Goal: Task Accomplishment & Management: Manage account settings

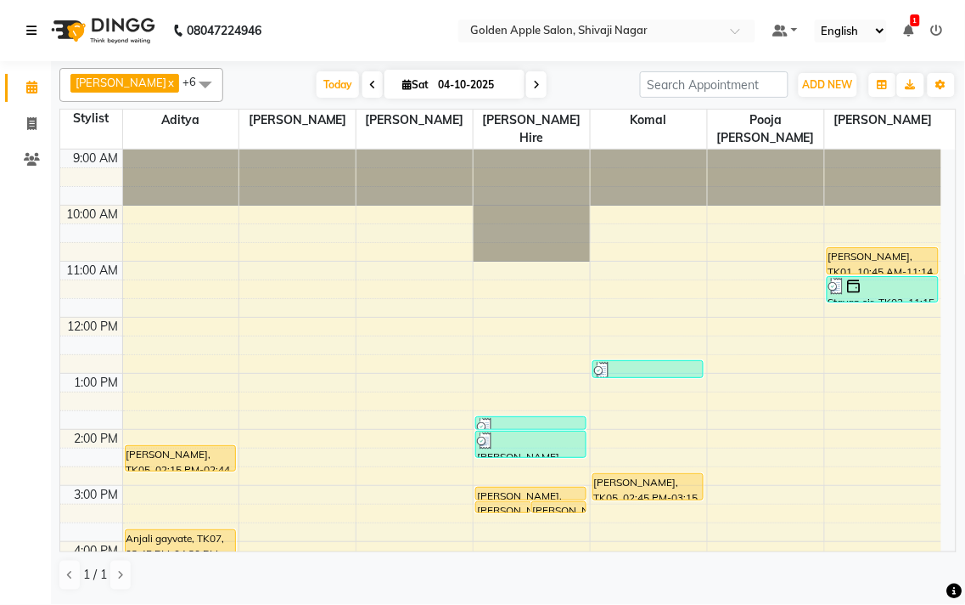
scroll to position [189, 0]
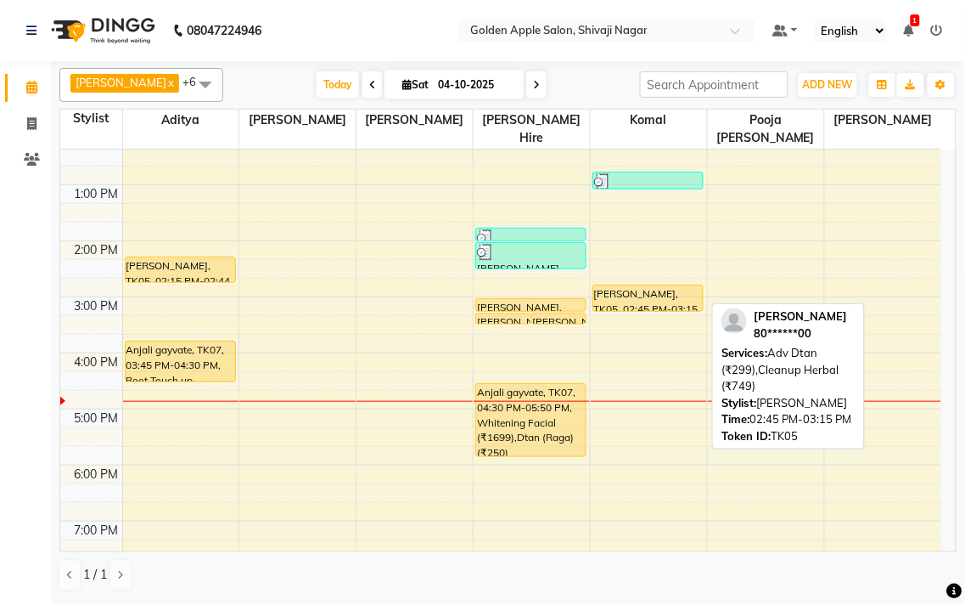
click at [622, 301] on div "[PERSON_NAME], TK05, 02:45 PM-03:15 PM, Adv Dtan (₹299),Cleanup Herbal (₹749)" at bounding box center [649, 297] width 110 height 25
select select "1"
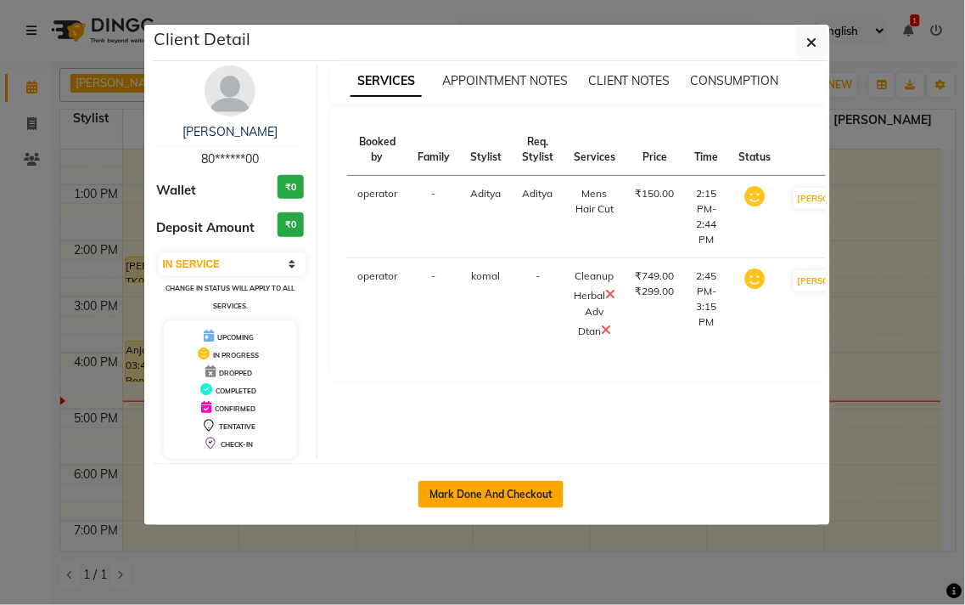
click at [524, 490] on button "Mark Done And Checkout" at bounding box center [491, 494] width 145 height 27
select select "service"
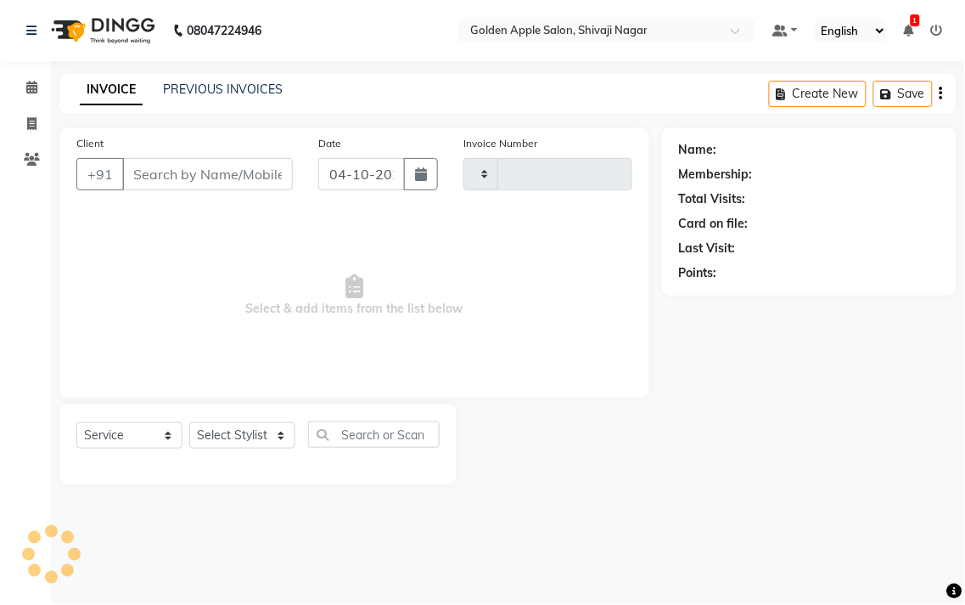
type input "2018"
select select "6072"
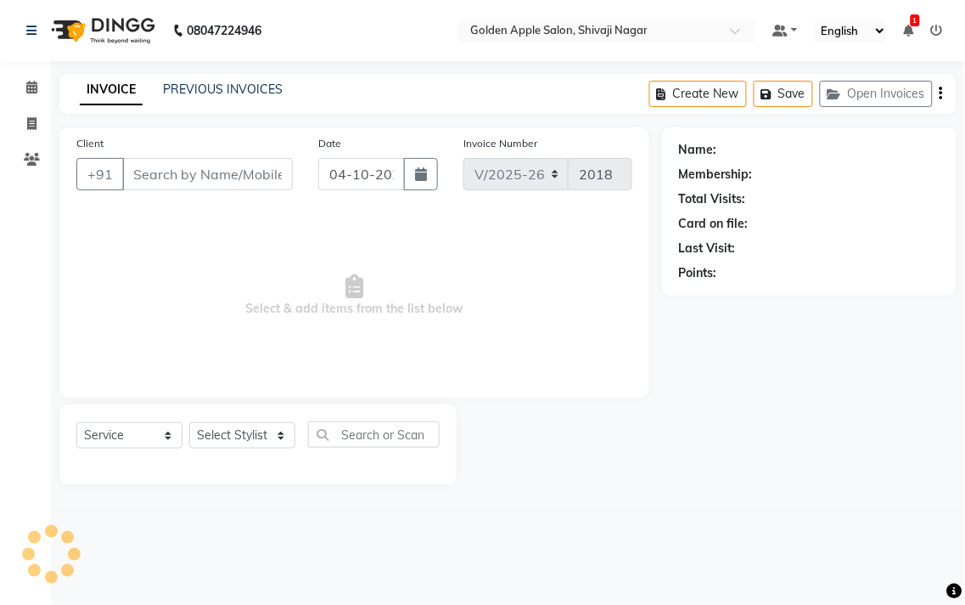
type input "80******00"
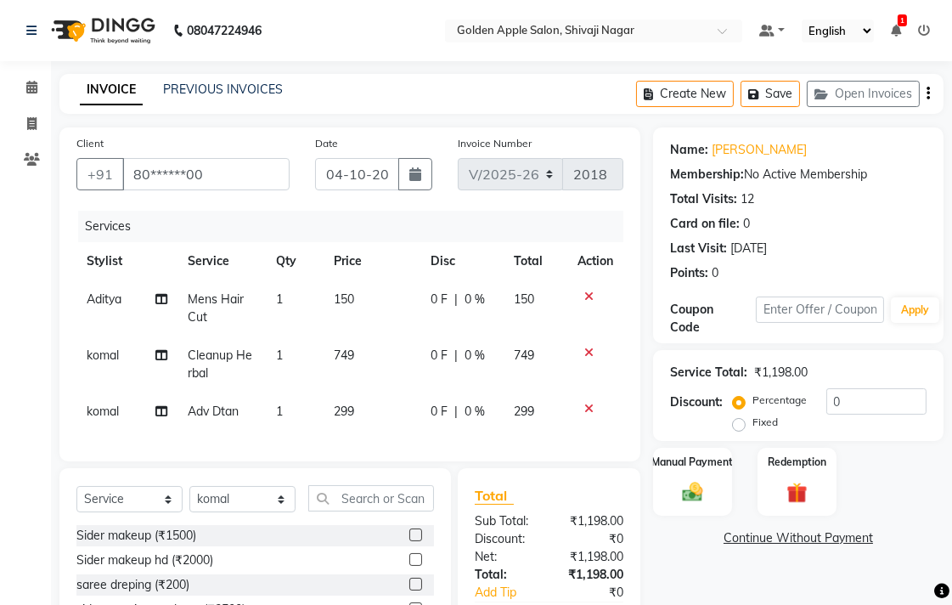
click at [591, 297] on icon at bounding box center [588, 296] width 9 height 12
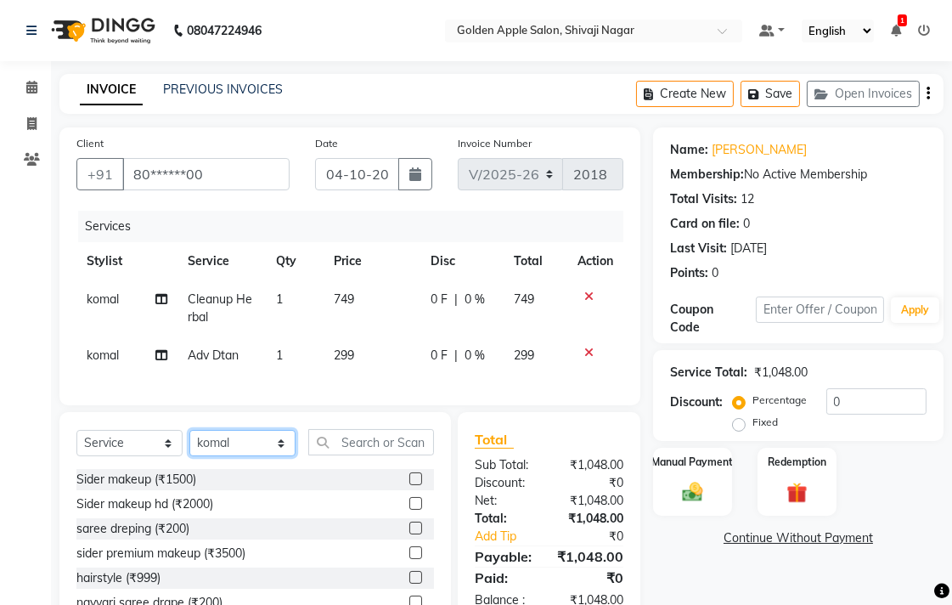
click at [279, 456] on select "Select Stylist [PERSON_NAME] Satarrdekar ashwini [PERSON_NAME] Hire [PERSON_NAM…" at bounding box center [242, 443] width 106 height 26
select select "54411"
click at [189, 444] on select "Select Stylist [PERSON_NAME] Satarrdekar ashwini [PERSON_NAME] Hire [PERSON_NAM…" at bounding box center [242, 443] width 106 height 26
click at [354, 451] on input "text" at bounding box center [371, 442] width 126 height 26
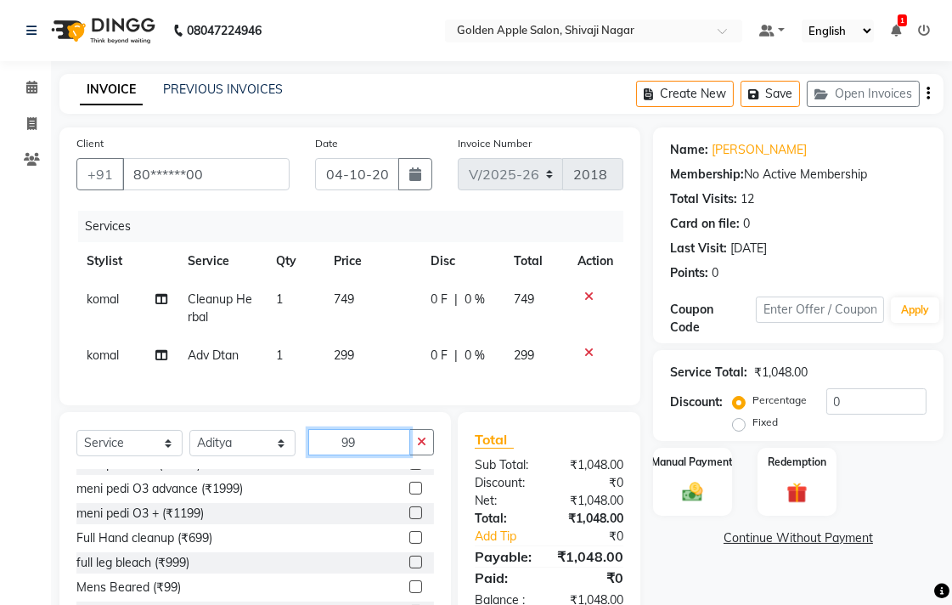
scroll to position [189, 0]
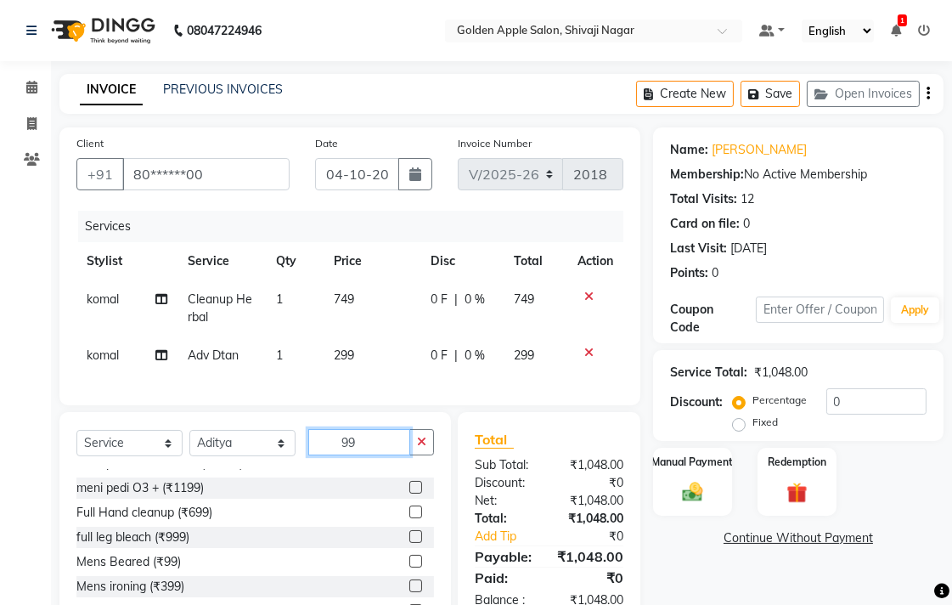
type input "99"
click at [409, 567] on label at bounding box center [415, 560] width 13 height 13
click at [409, 567] on input "checkbox" at bounding box center [414, 561] width 11 height 11
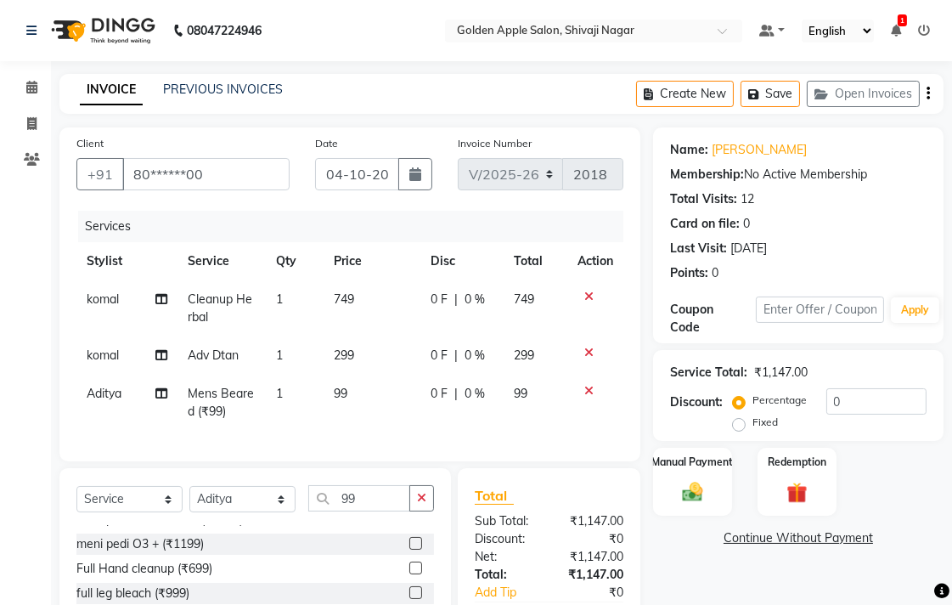
checkbox input "false"
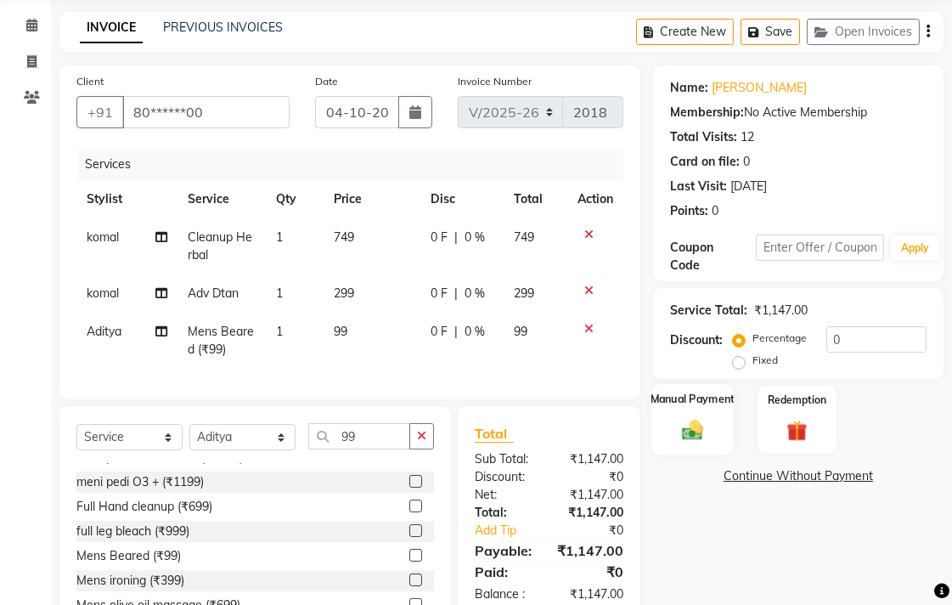
scroll to position [154, 0]
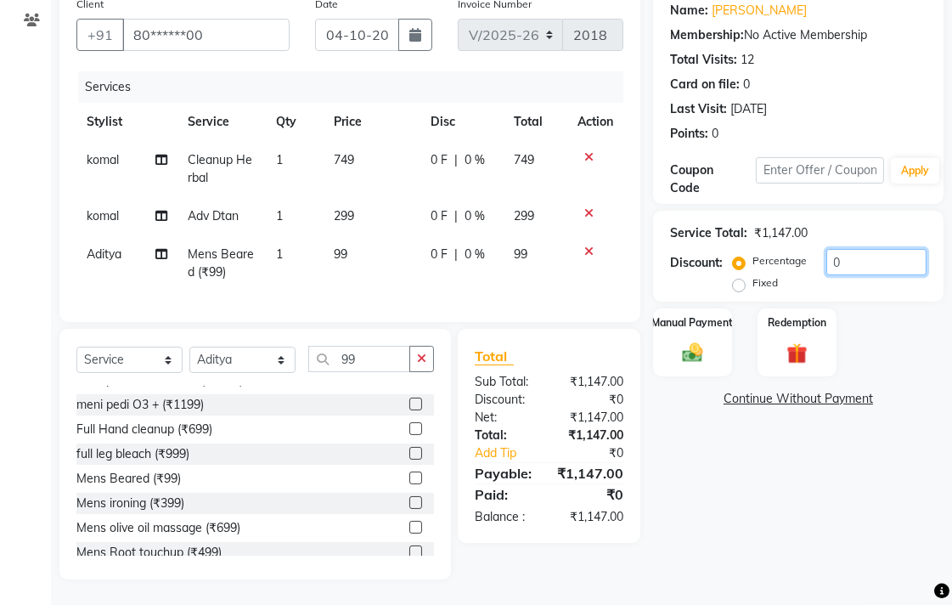
click at [839, 249] on input "0" at bounding box center [876, 262] width 100 height 26
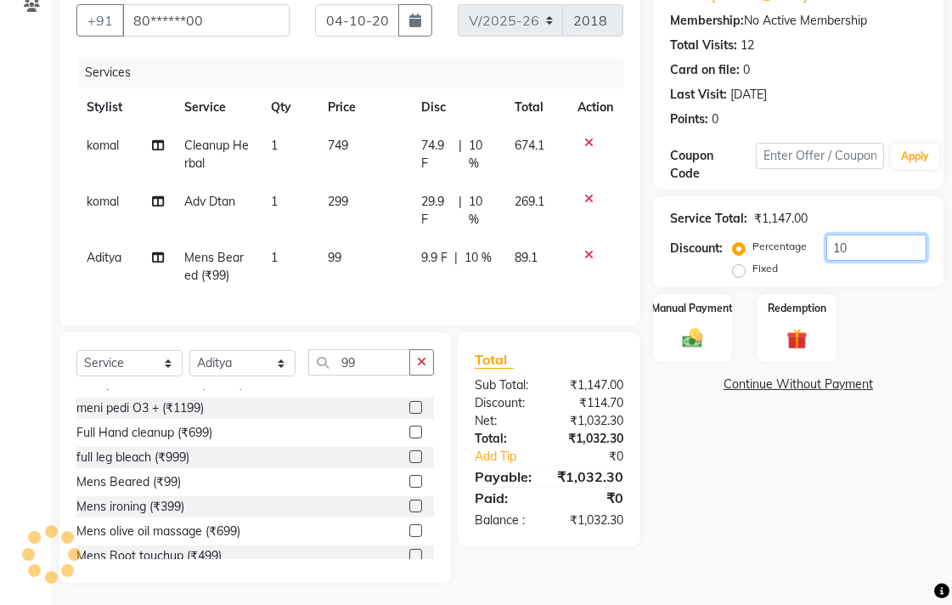
scroll to position [172, 0]
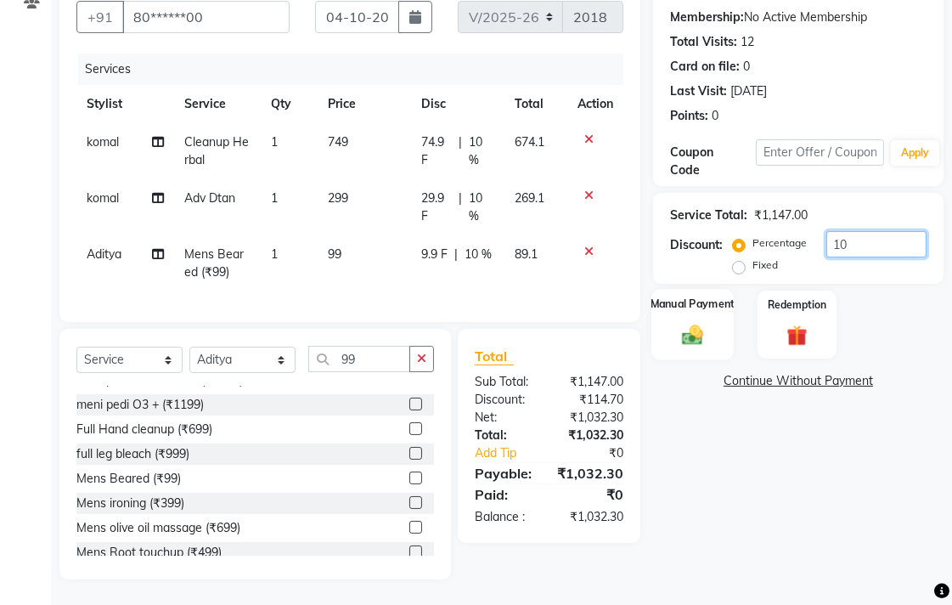
type input "10"
click at [710, 312] on div "Manual Payment" at bounding box center [692, 324] width 82 height 71
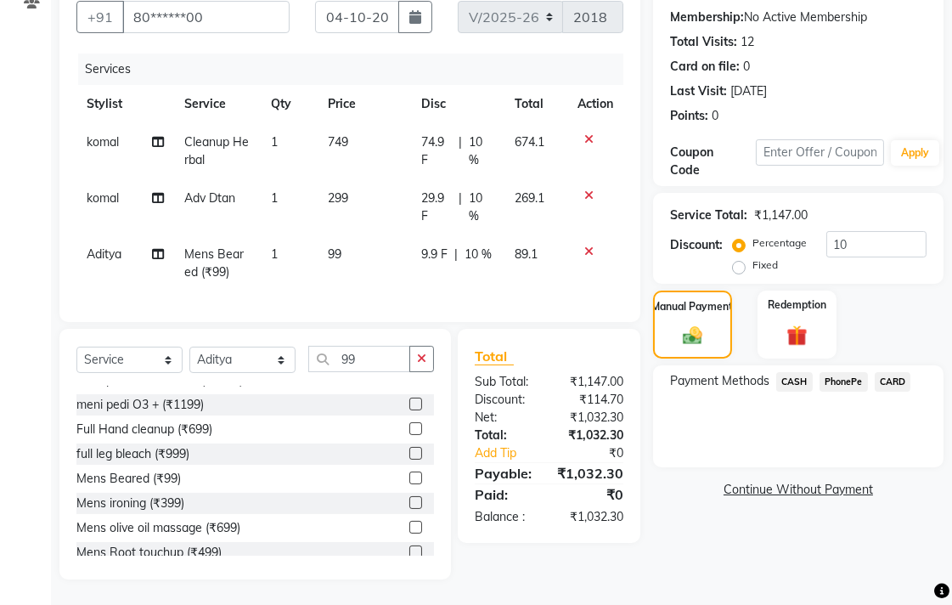
click at [786, 372] on span "CASH" at bounding box center [794, 382] width 37 height 20
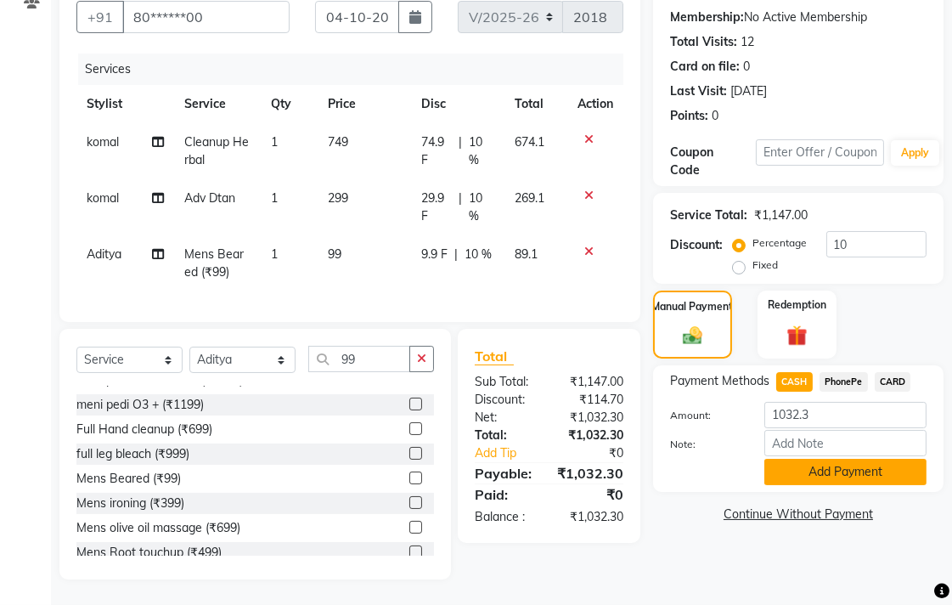
click at [804, 460] on button "Add Payment" at bounding box center [845, 472] width 162 height 26
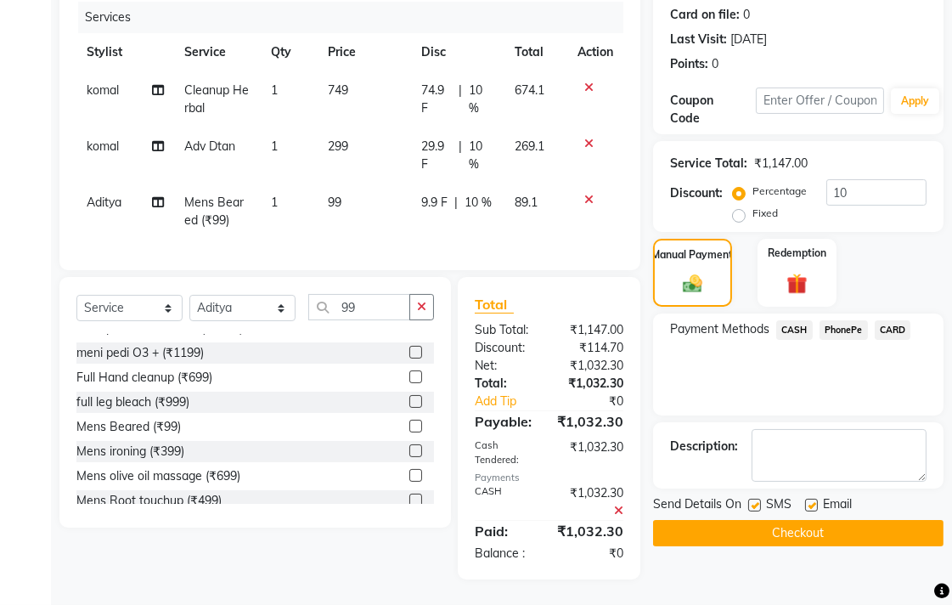
scroll to position [243, 0]
click at [748, 498] on label at bounding box center [754, 504] width 13 height 13
click at [748, 500] on input "checkbox" at bounding box center [753, 505] width 11 height 11
checkbox input "false"
click at [805, 498] on label at bounding box center [811, 504] width 13 height 13
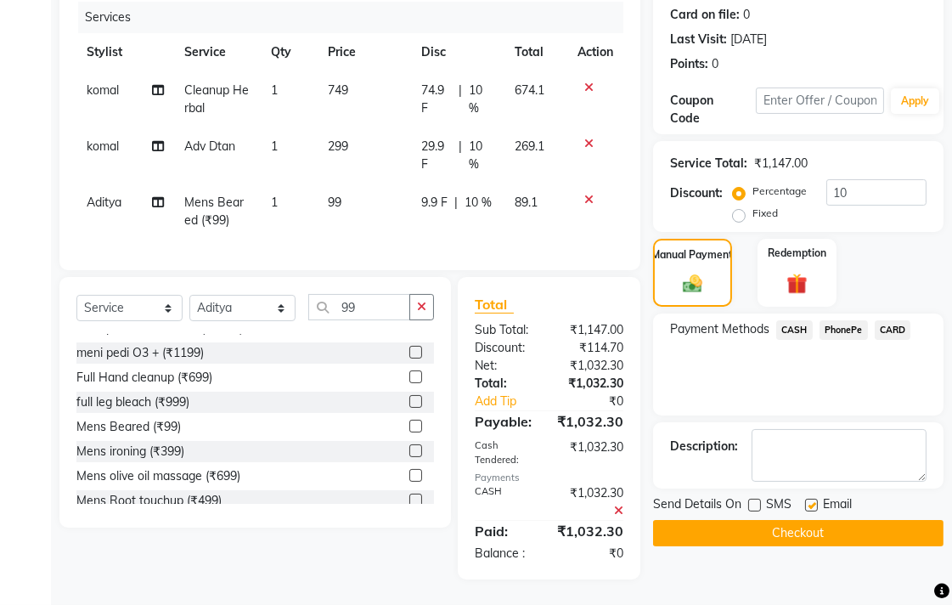
click at [805, 500] on input "checkbox" at bounding box center [810, 505] width 11 height 11
checkbox input "false"
click at [764, 429] on textarea at bounding box center [838, 455] width 175 height 53
click at [765, 429] on textarea at bounding box center [838, 455] width 175 height 53
click at [765, 520] on button "Checkout" at bounding box center [798, 533] width 290 height 26
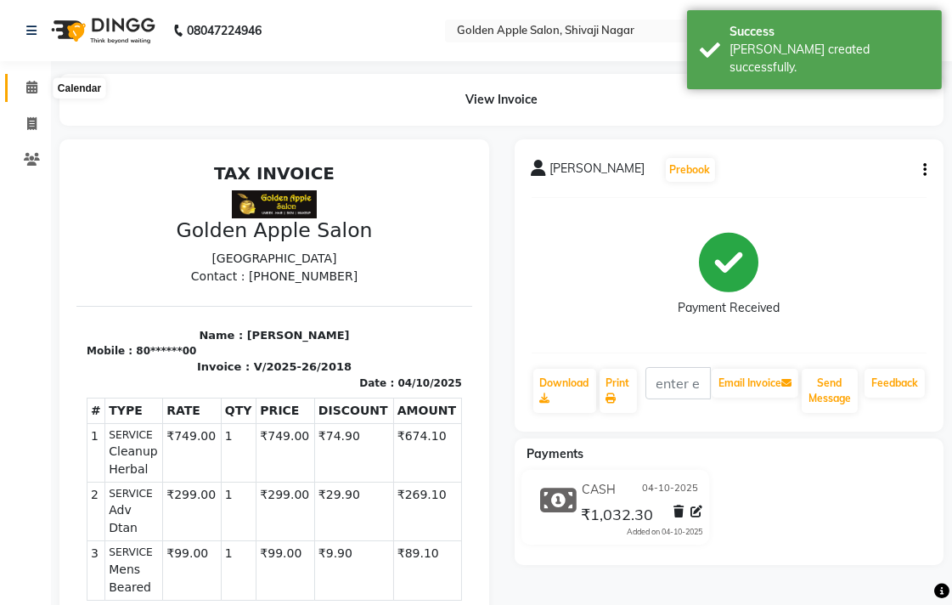
click at [30, 85] on icon at bounding box center [31, 87] width 11 height 13
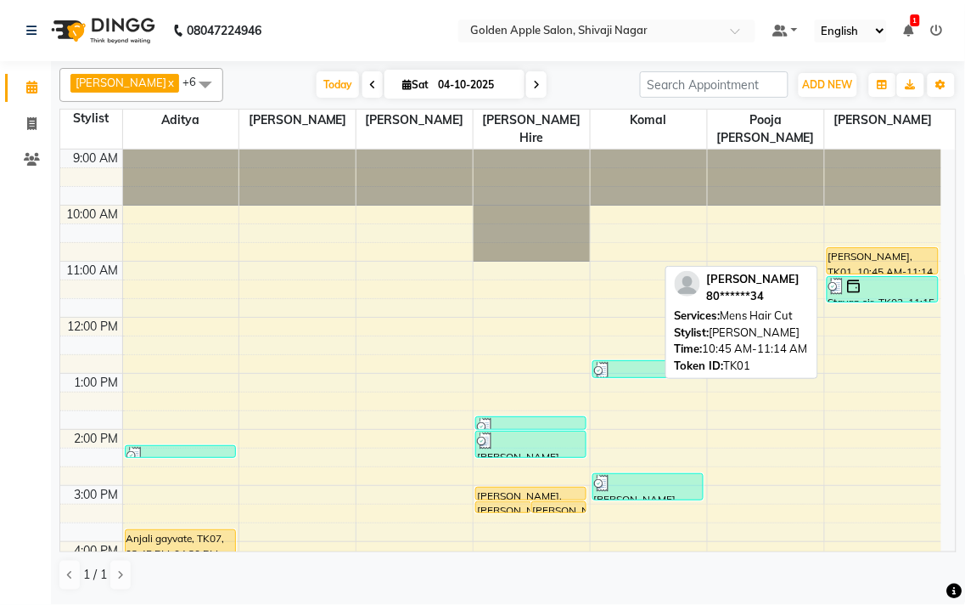
click at [881, 248] on div "[PERSON_NAME], TK01, 10:45 AM-11:14 AM, Mens Hair Cut" at bounding box center [883, 260] width 110 height 25
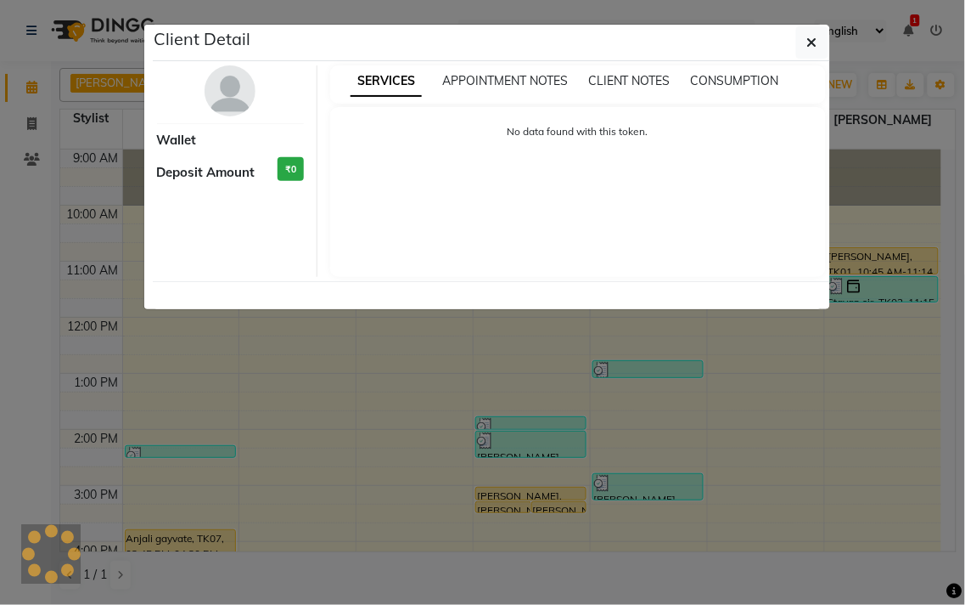
select select "1"
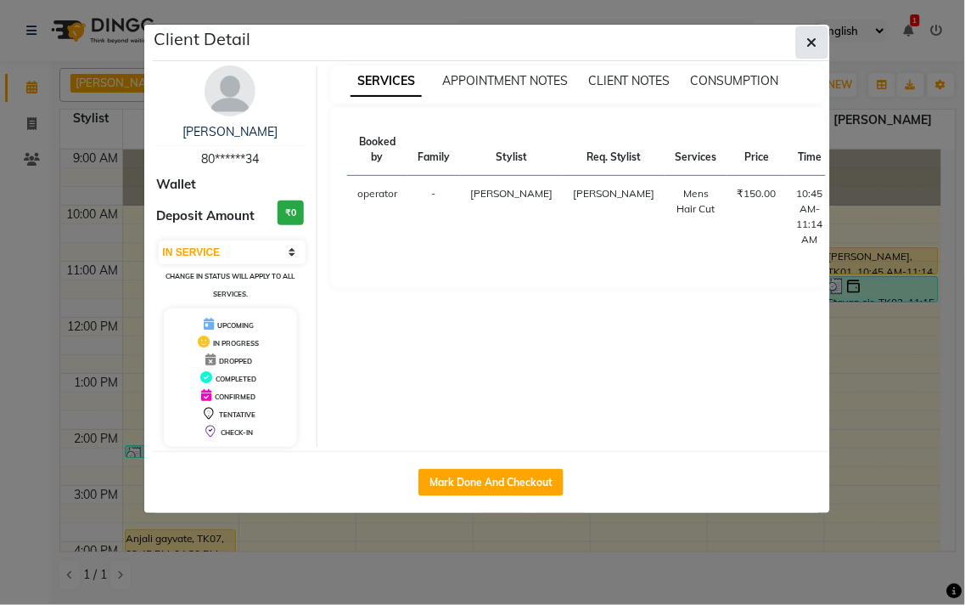
click at [803, 36] on button "button" at bounding box center [812, 42] width 32 height 32
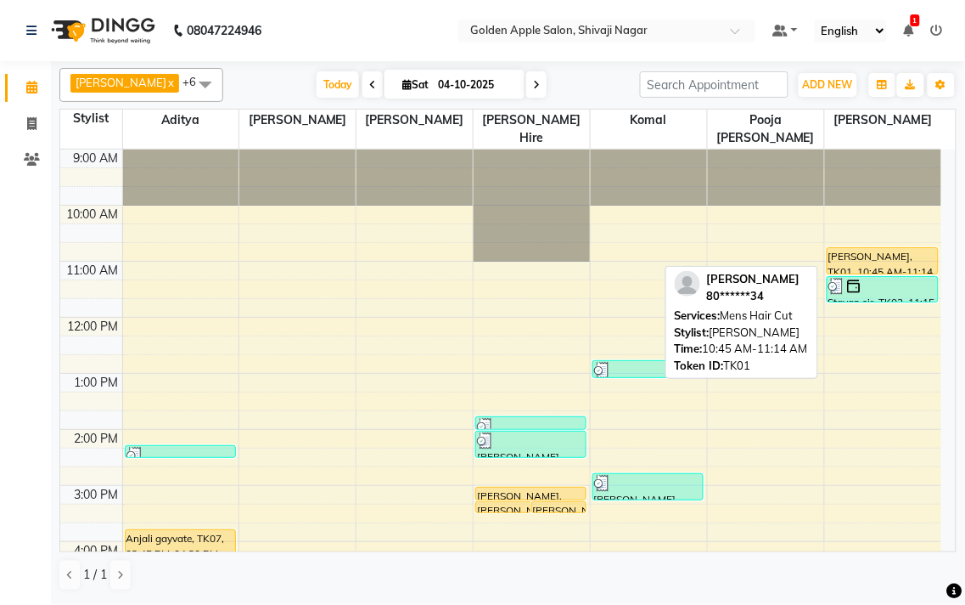
click at [873, 260] on div "[PERSON_NAME], TK01, 10:45 AM-11:14 AM, Mens Hair Cut" at bounding box center [883, 260] width 110 height 25
select select "1"
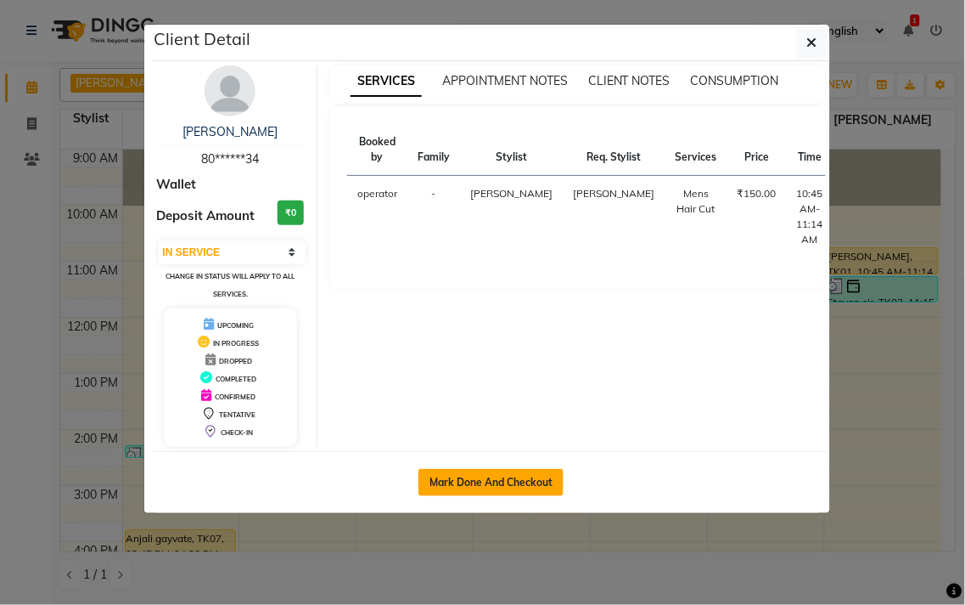
click at [553, 491] on button "Mark Done And Checkout" at bounding box center [491, 482] width 145 height 27
select select "service"
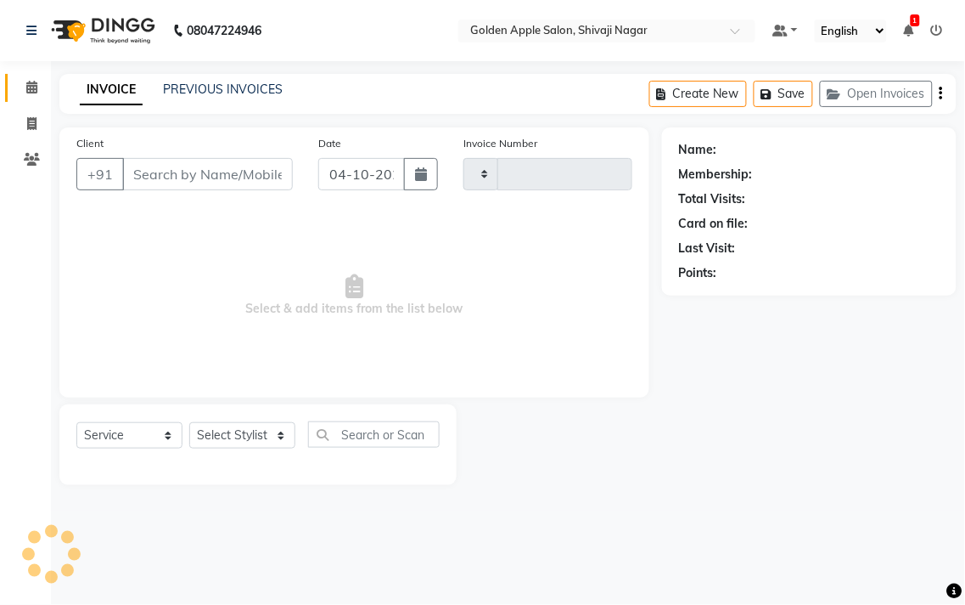
type input "2019"
select select "6072"
type input "80******34"
select select "87745"
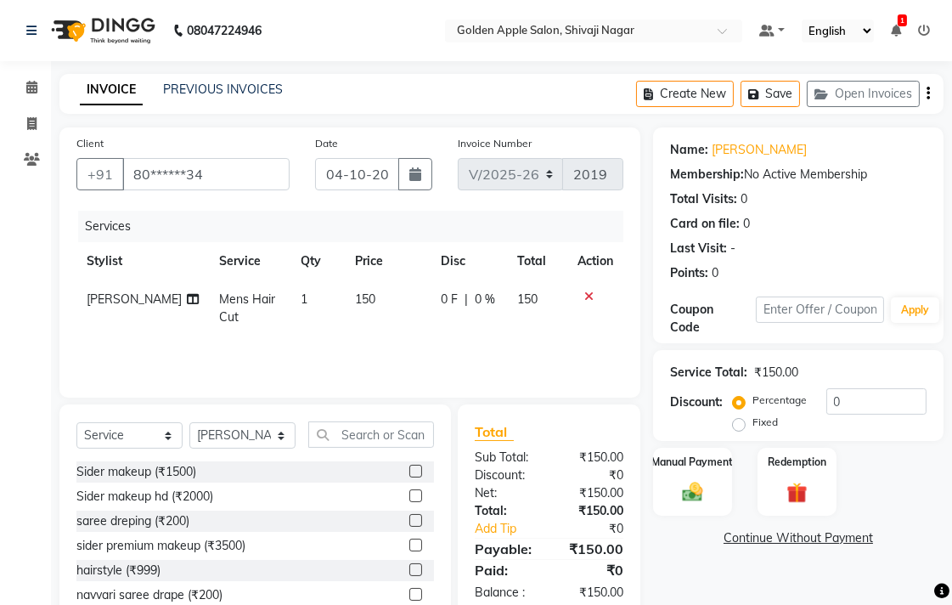
click at [928, 93] on icon "button" at bounding box center [927, 93] width 3 height 1
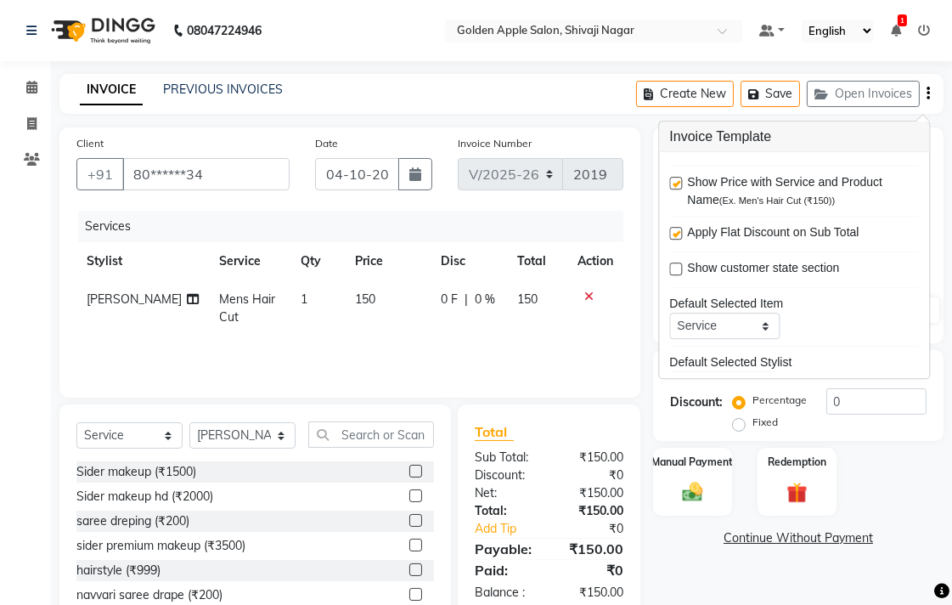
click at [0, 357] on div "Calendar Invoice Clients Completed InProgress Upcoming Dropped Tentative Check-…" at bounding box center [114, 351] width 229 height 606
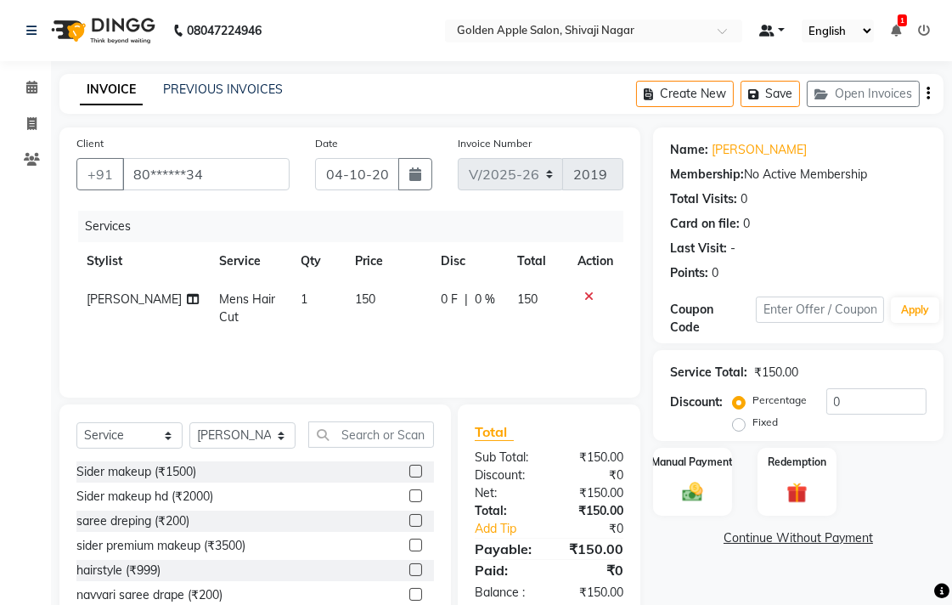
click at [769, 25] on span at bounding box center [766, 31] width 15 height 12
click at [881, 217] on div "Card on file: 0" at bounding box center [798, 224] width 256 height 18
click at [37, 100] on link "Calendar" at bounding box center [25, 88] width 41 height 28
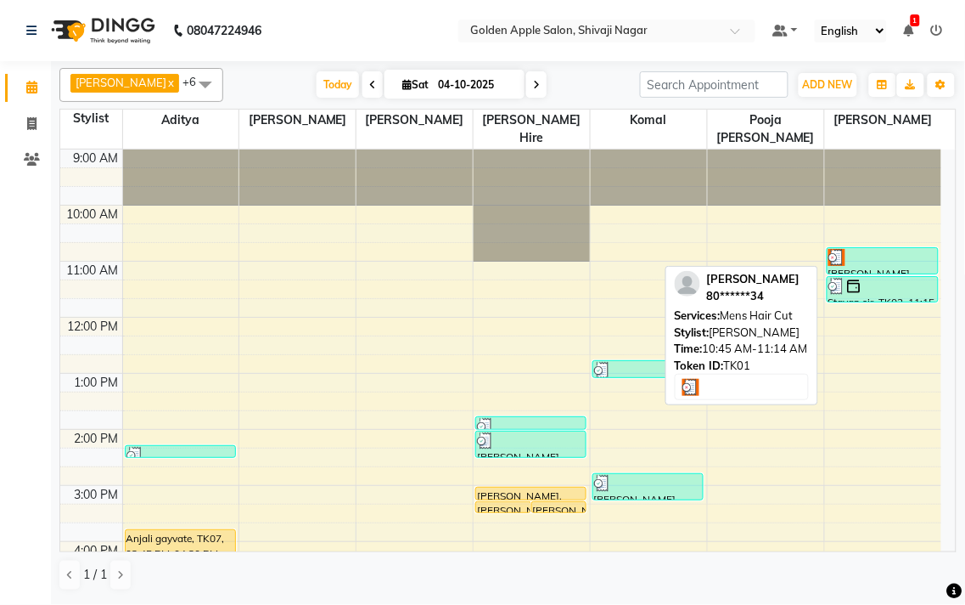
click at [884, 267] on div "[PERSON_NAME], TK01, 10:45 AM-11:14 AM, Mens Hair Cut" at bounding box center [883, 260] width 110 height 25
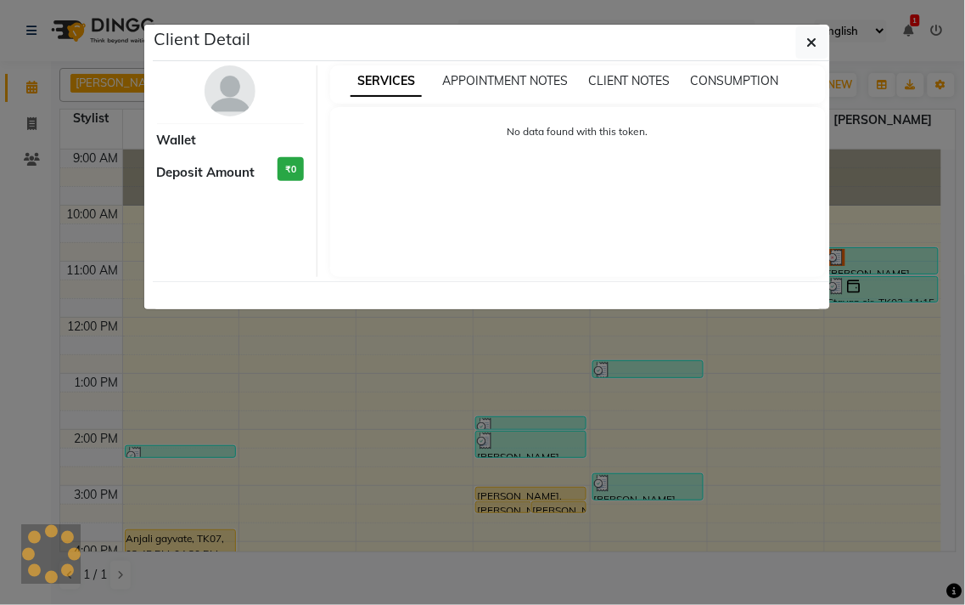
select select "3"
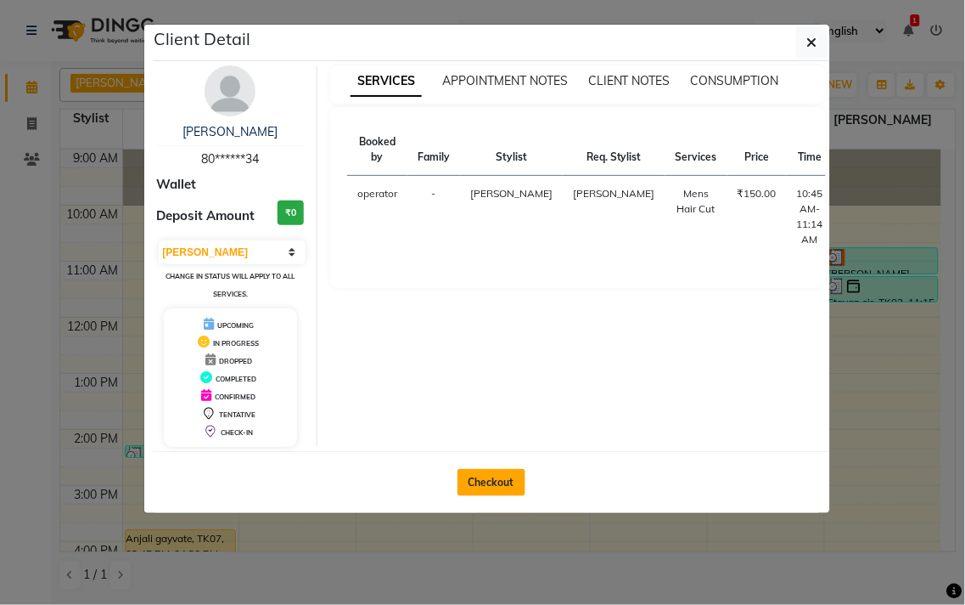
click at [482, 485] on button "Checkout" at bounding box center [492, 482] width 68 height 27
select select "6072"
select select "service"
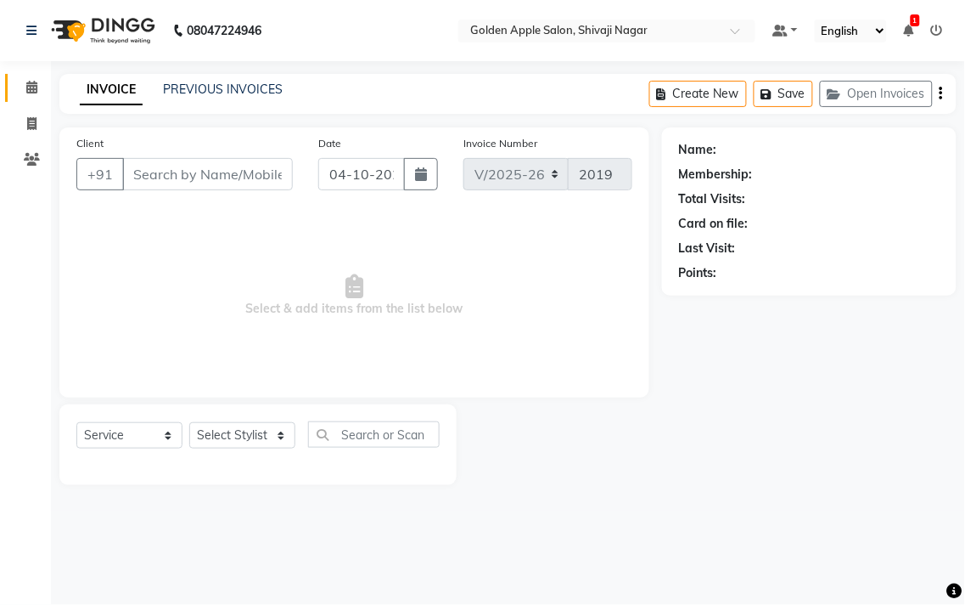
type input "80******34"
select select "87745"
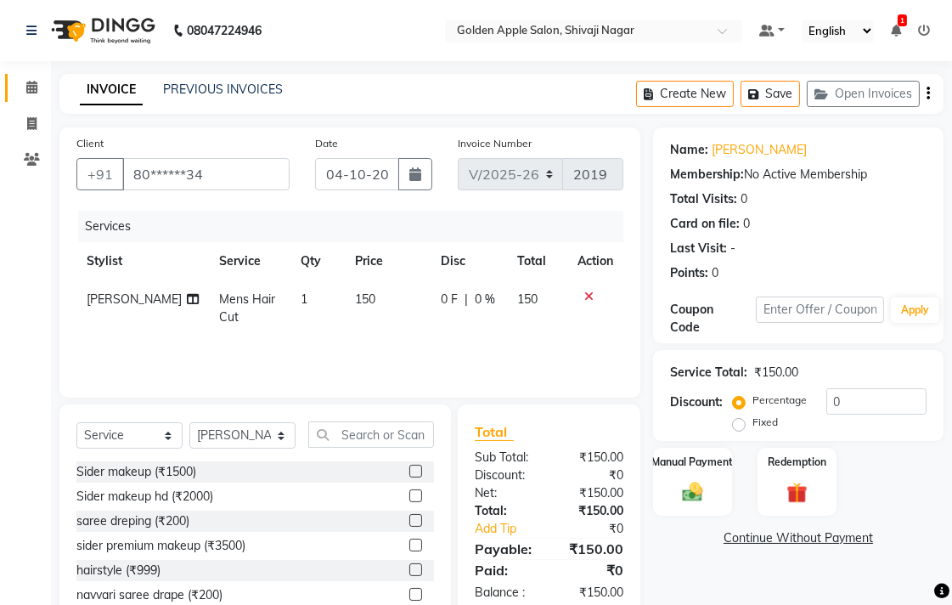
scroll to position [75, 0]
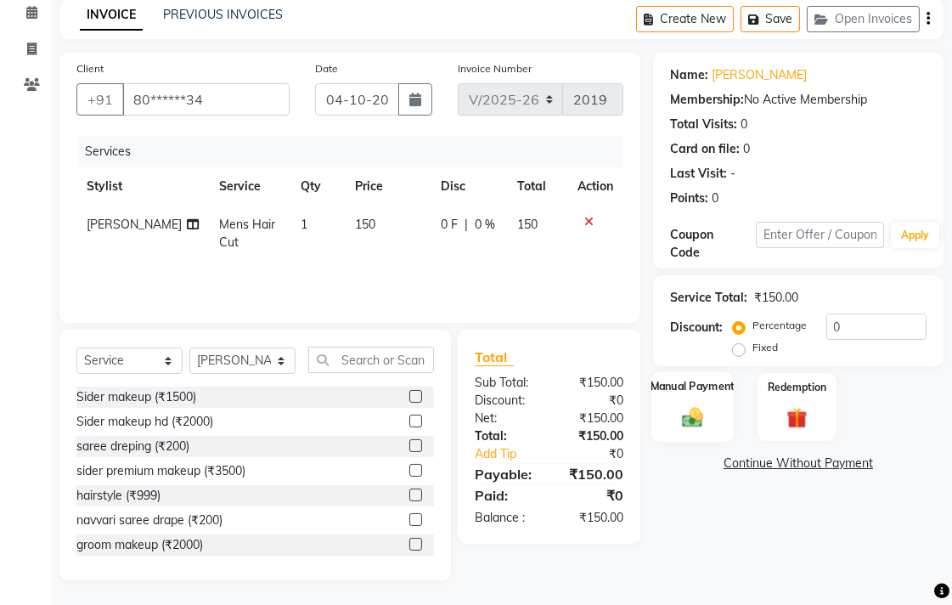
click at [694, 396] on div "Manual Payment" at bounding box center [692, 406] width 82 height 71
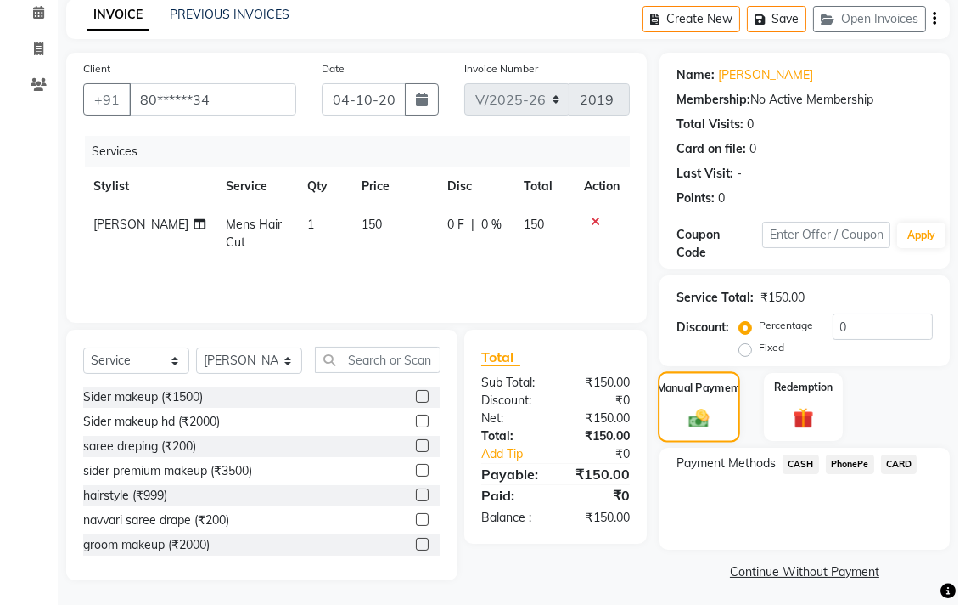
scroll to position [0, 0]
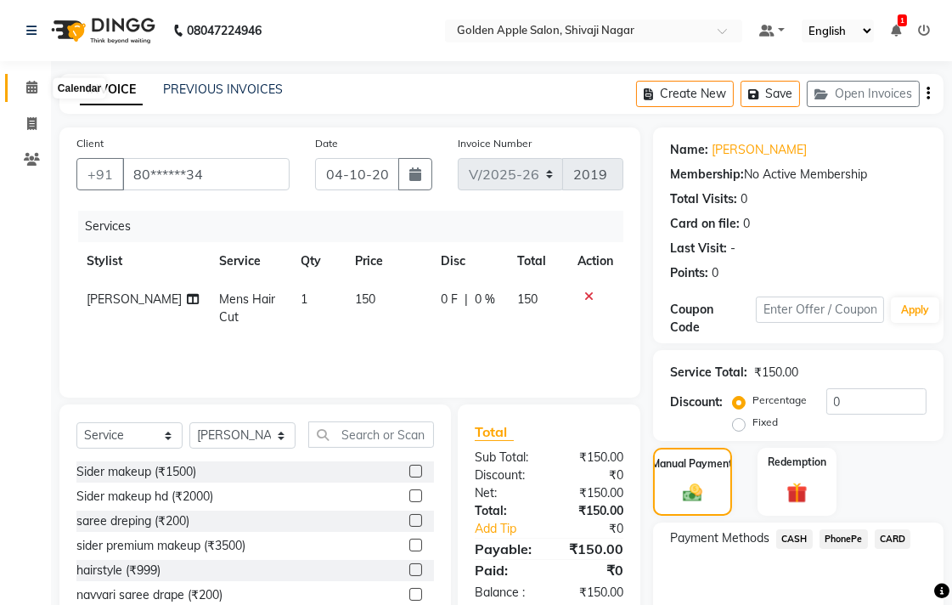
click at [29, 82] on icon at bounding box center [31, 87] width 11 height 13
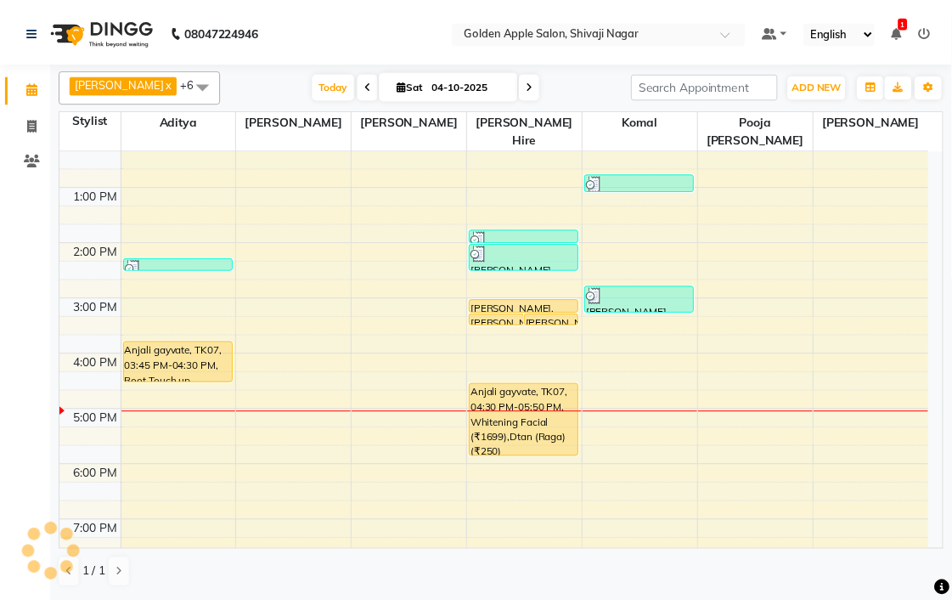
scroll to position [189, 0]
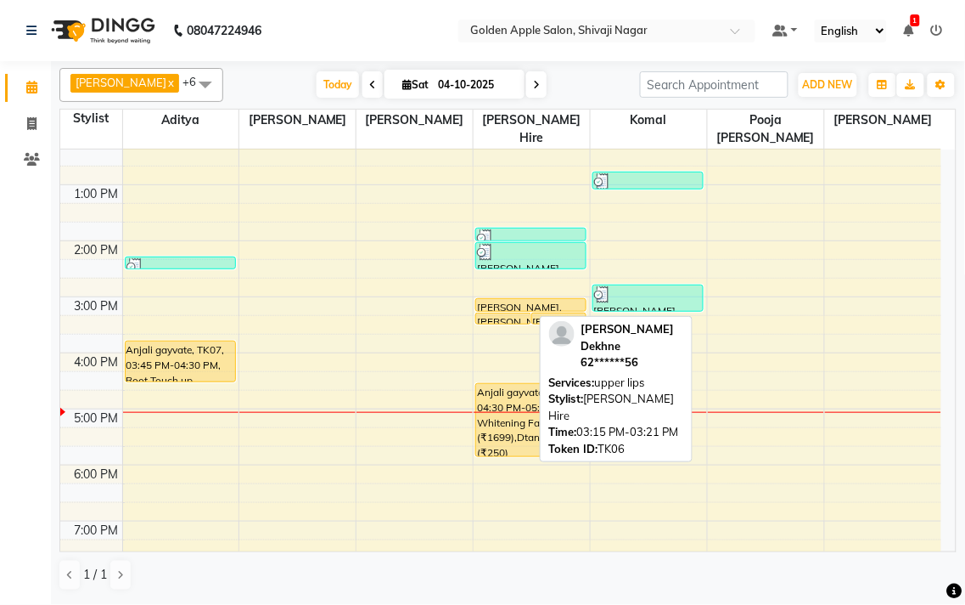
click at [493, 318] on div "[PERSON_NAME], TK06, 03:15 PM-03:21 PM, [GEOGRAPHIC_DATA]" at bounding box center [503, 318] width 54 height 10
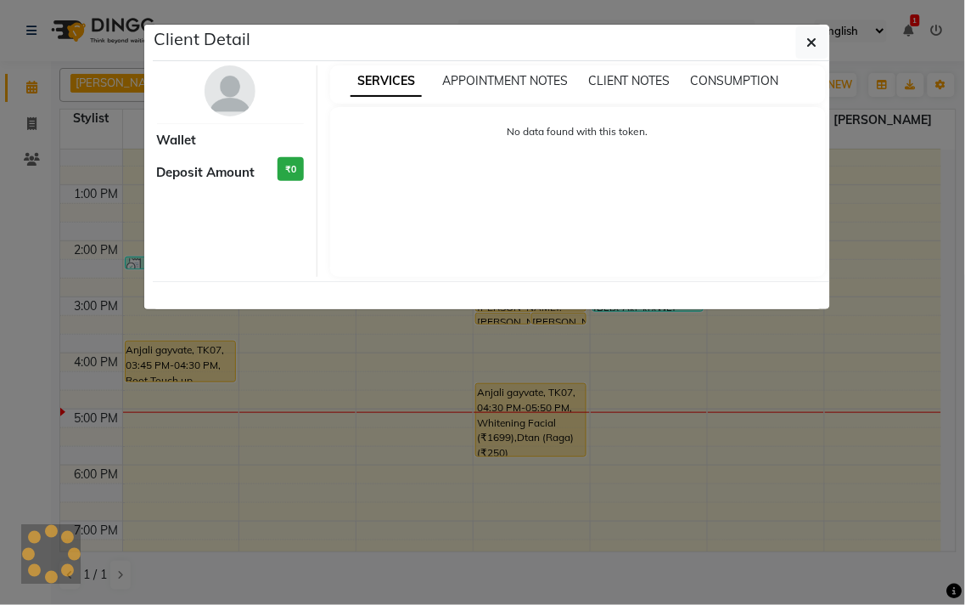
select select "1"
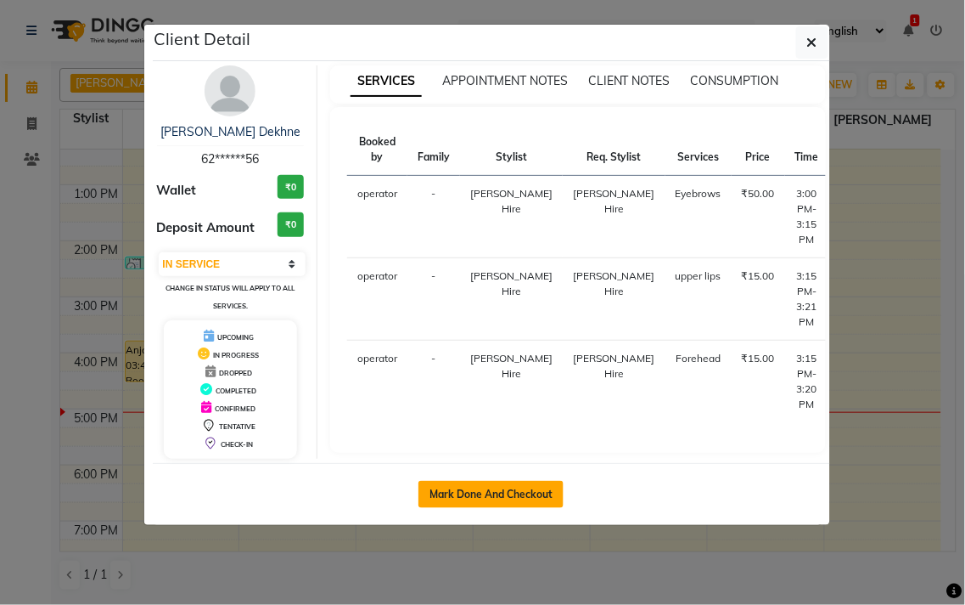
click at [480, 494] on button "Mark Done And Checkout" at bounding box center [491, 494] width 145 height 27
select select "service"
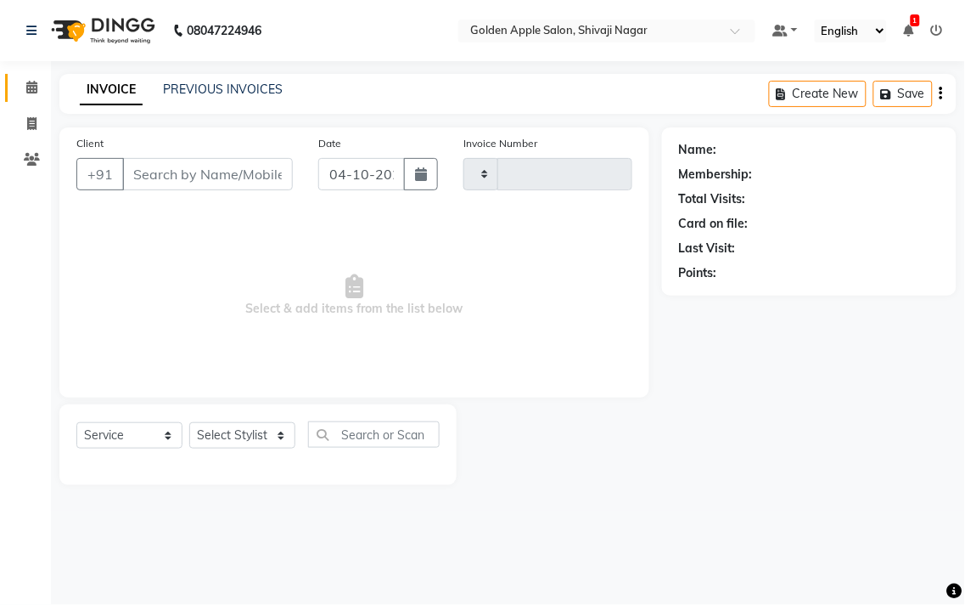
type input "2019"
select select "6072"
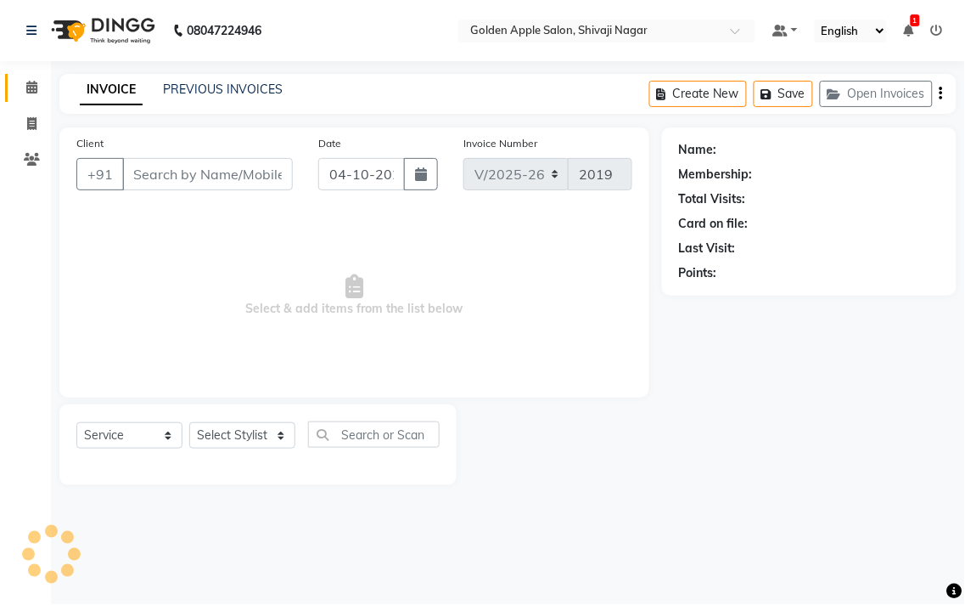
type input "62******56"
select select "43898"
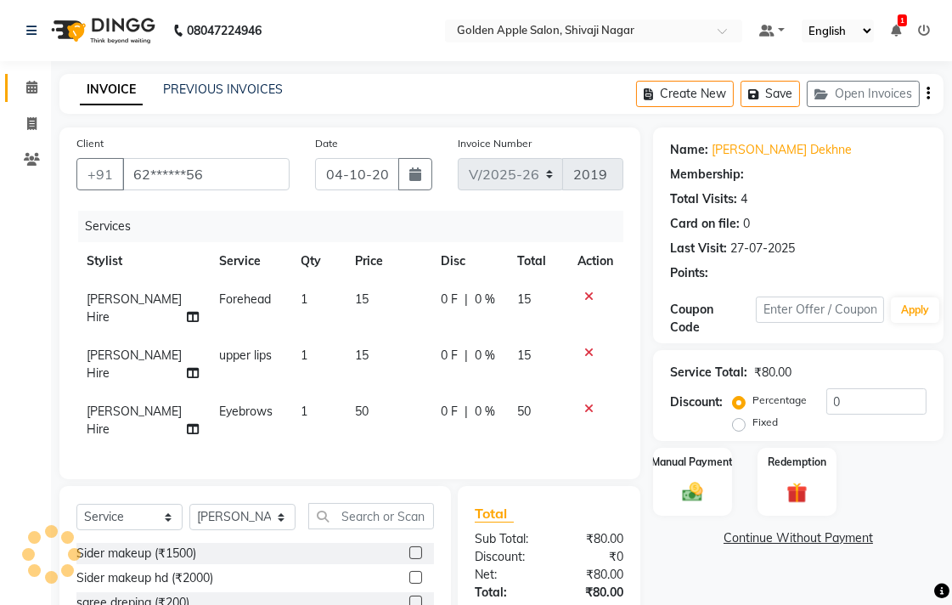
scroll to position [94, 0]
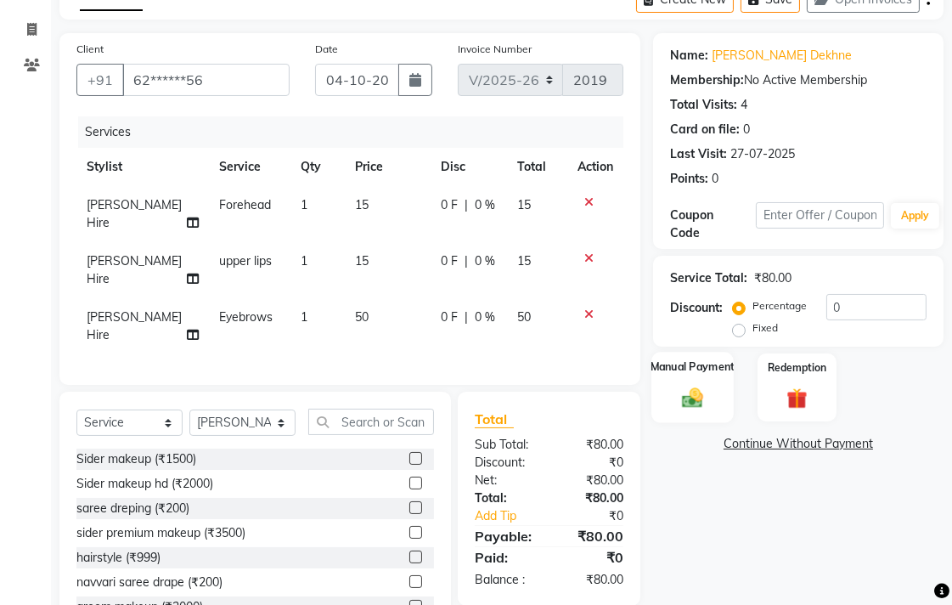
click at [712, 402] on div "Manual Payment" at bounding box center [692, 387] width 82 height 71
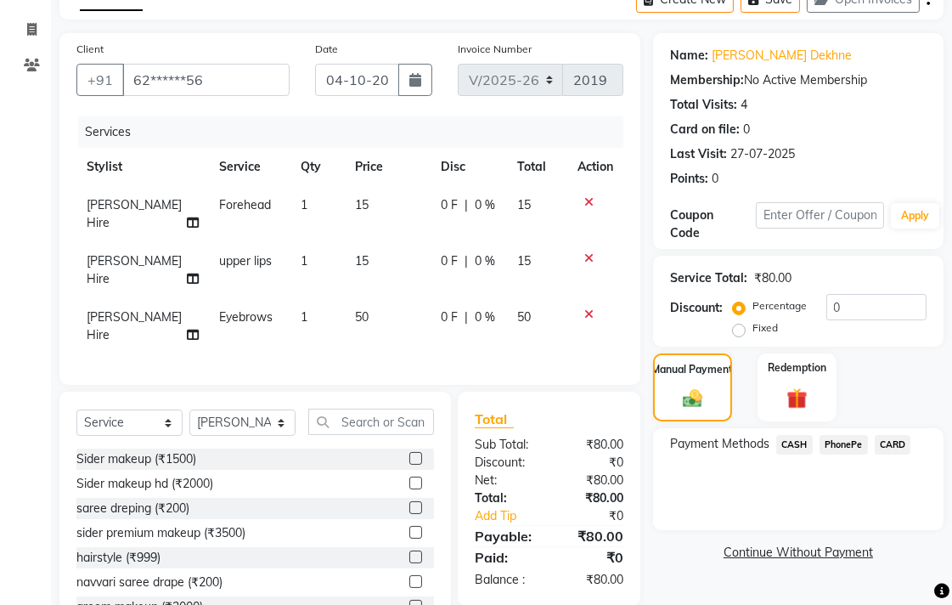
click at [796, 447] on span "CASH" at bounding box center [794, 445] width 37 height 20
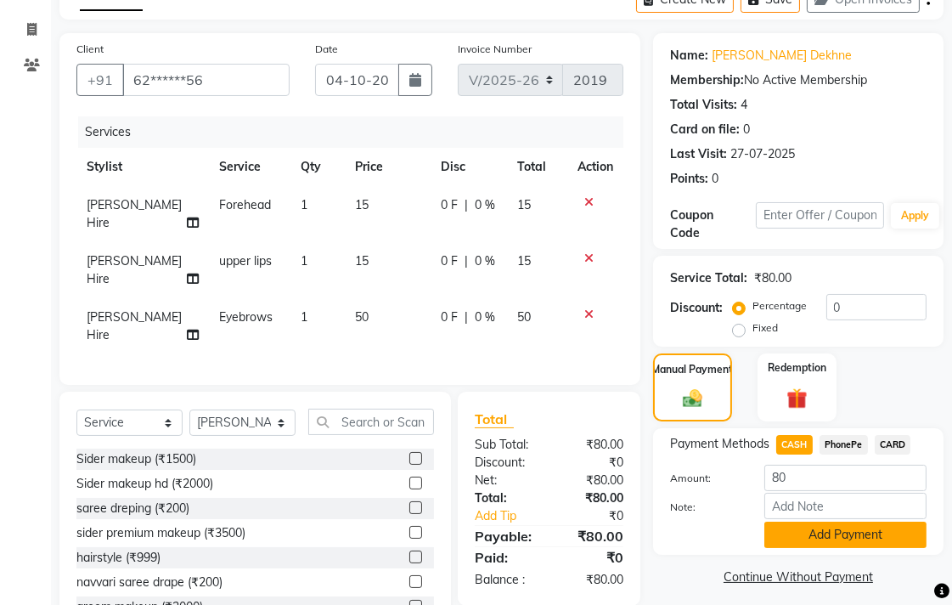
scroll to position [171, 0]
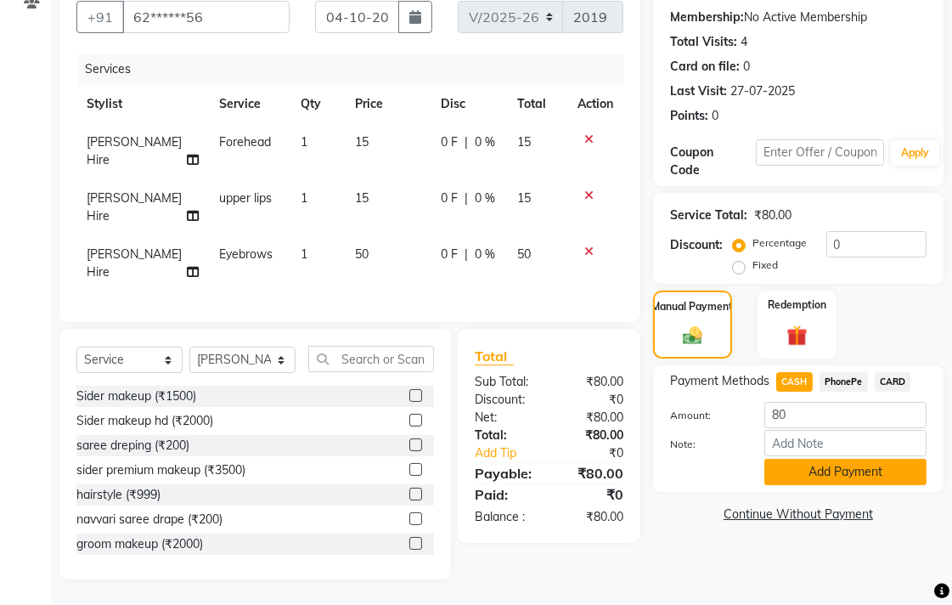
click at [798, 462] on button "Add Payment" at bounding box center [845, 472] width 162 height 26
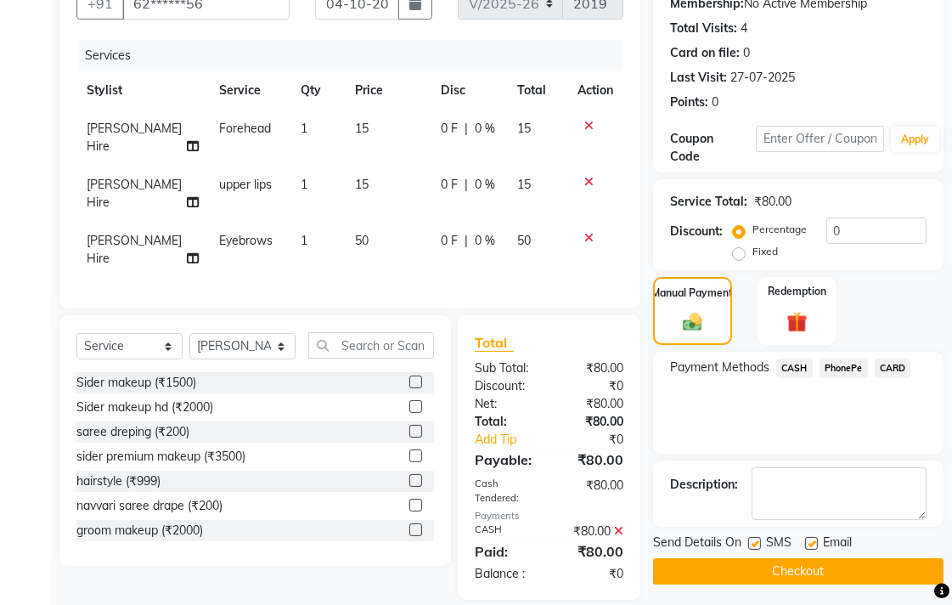
scroll to position [205, 0]
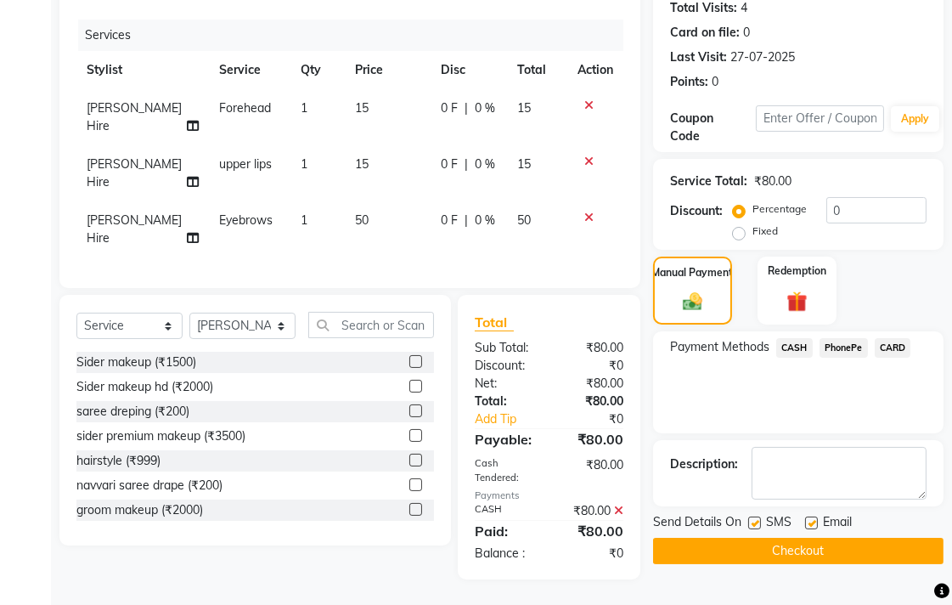
click at [752, 516] on label at bounding box center [754, 522] width 13 height 13
click at [752, 518] on input "checkbox" at bounding box center [753, 523] width 11 height 11
checkbox input "false"
click at [813, 516] on label at bounding box center [811, 522] width 13 height 13
click at [813, 518] on input "checkbox" at bounding box center [810, 523] width 11 height 11
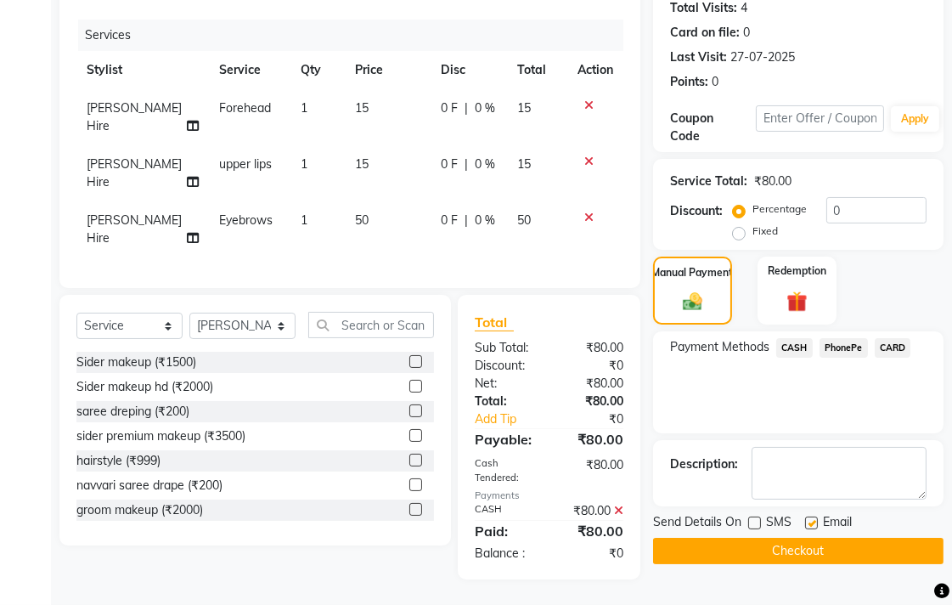
checkbox input "false"
click at [802, 537] on button "Checkout" at bounding box center [798, 550] width 290 height 26
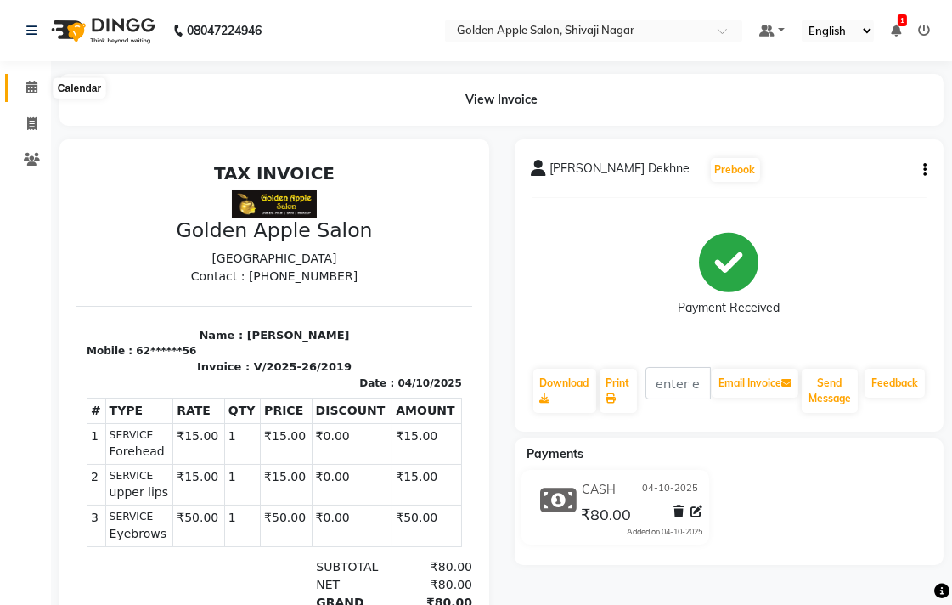
click at [31, 82] on icon at bounding box center [31, 87] width 11 height 13
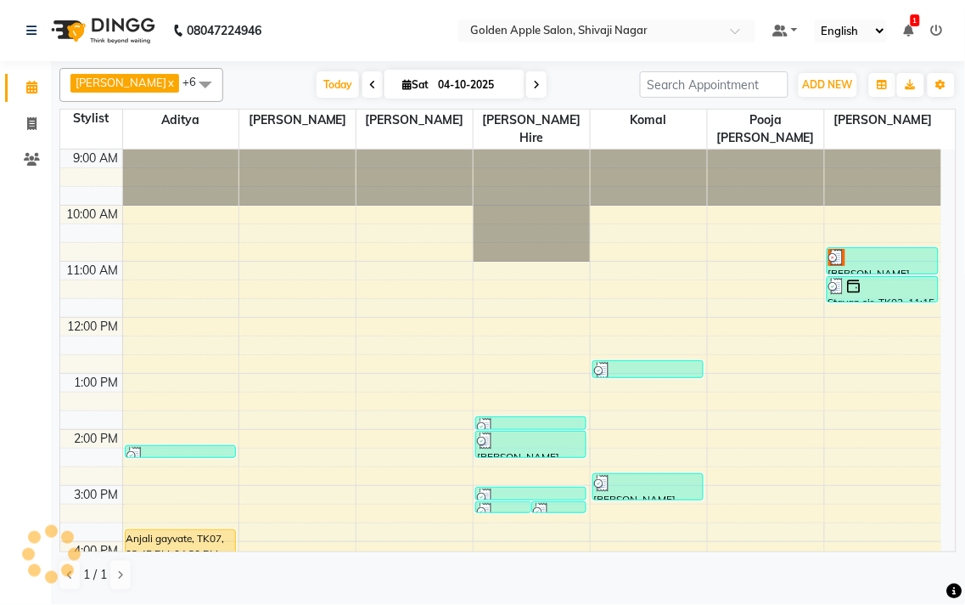
scroll to position [121, 0]
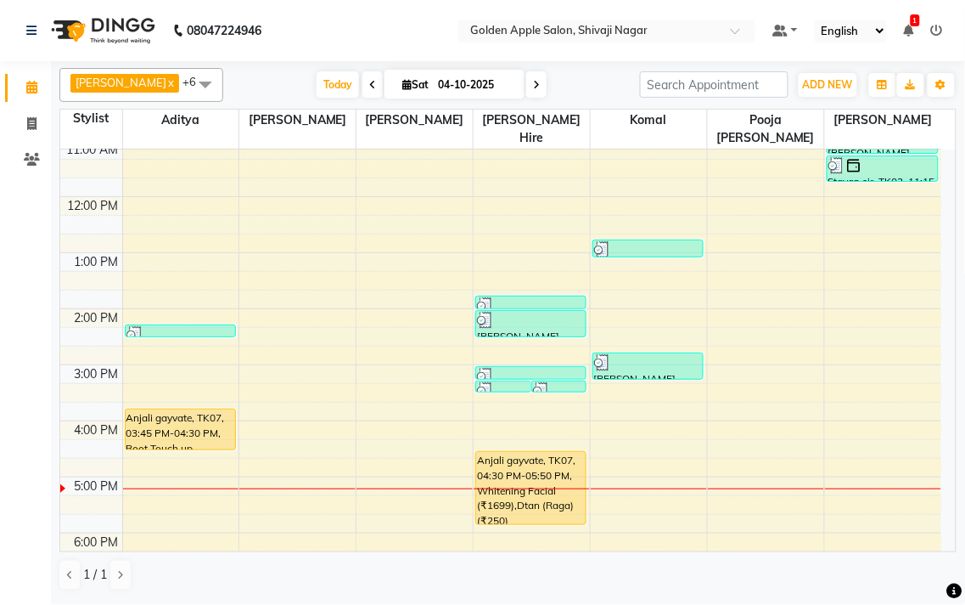
click at [905, 36] on icon at bounding box center [909, 31] width 10 height 12
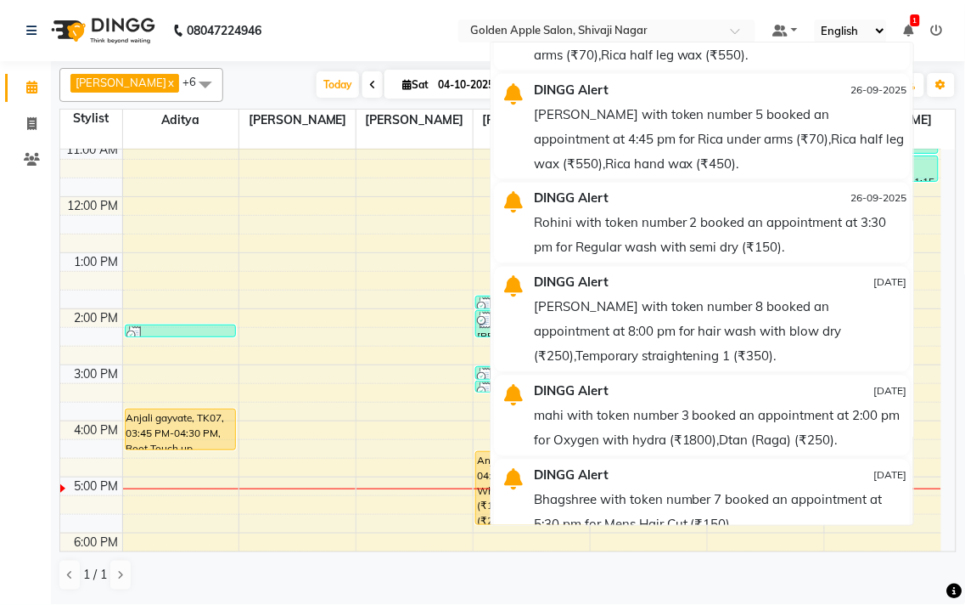
scroll to position [464, 0]
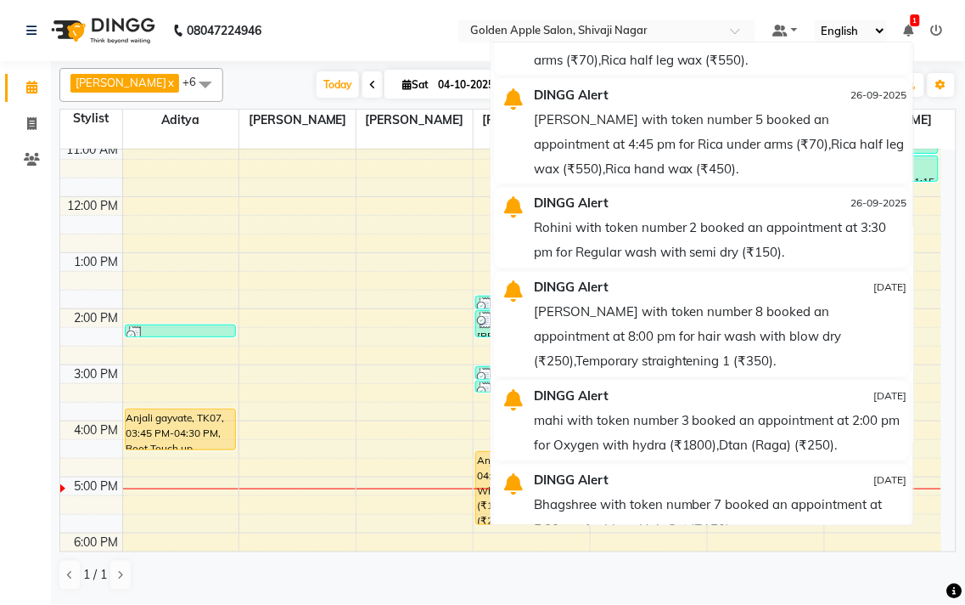
click at [904, 20] on ul "Default Panel My Panel English ENGLISH Español العربية मराठी हिंदी ગુજરાતી தமிழ…" at bounding box center [858, 31] width 188 height 23
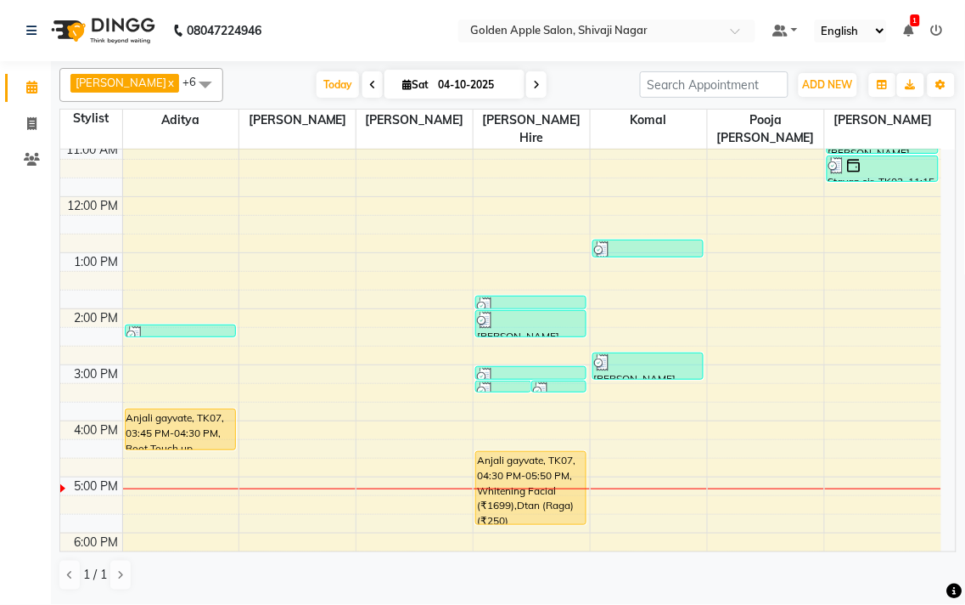
click at [918, 19] on span "1" at bounding box center [915, 20] width 9 height 12
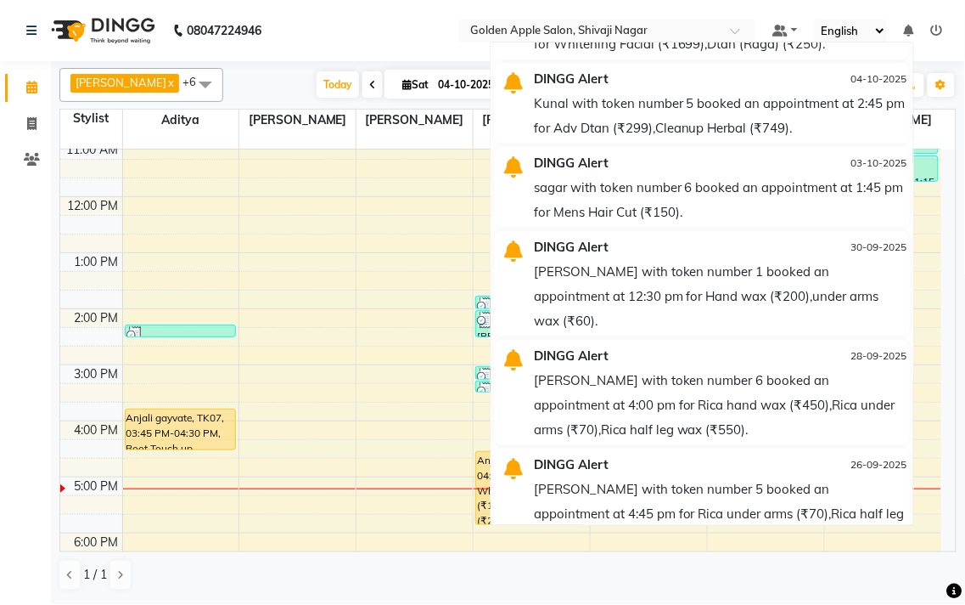
scroll to position [0, 0]
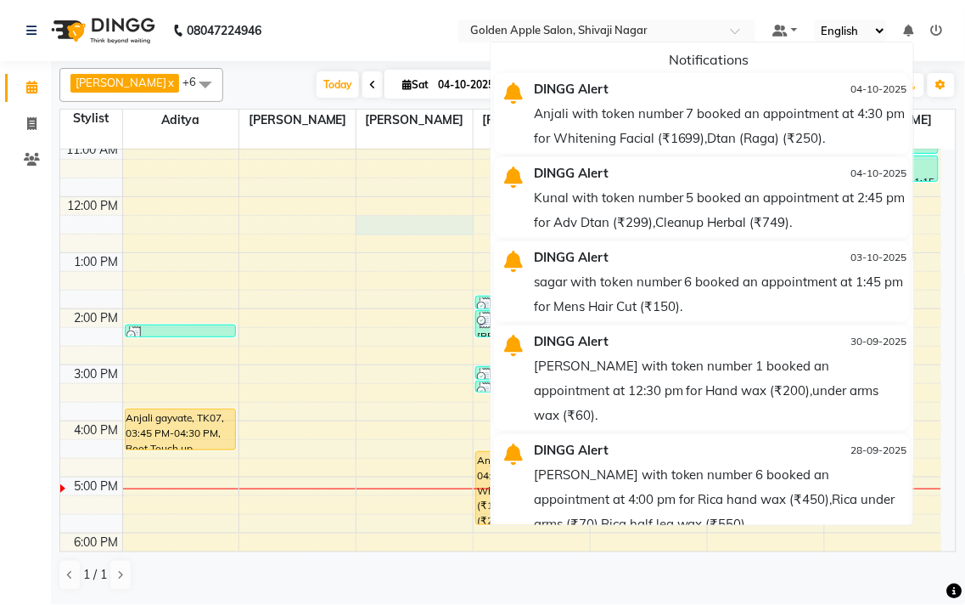
click at [468, 228] on div "9:00 AM 10:00 AM 11:00 AM 12:00 PM 1:00 PM 2:00 PM 3:00 PM 4:00 PM 5:00 PM 6:00…" at bounding box center [500, 393] width 881 height 728
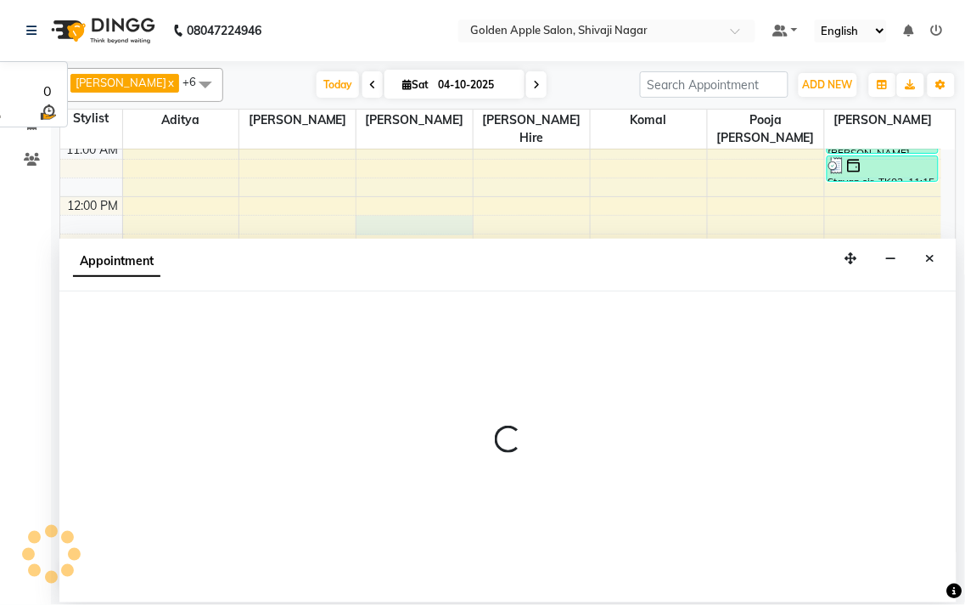
select select "45043"
select select "735"
select select "tentative"
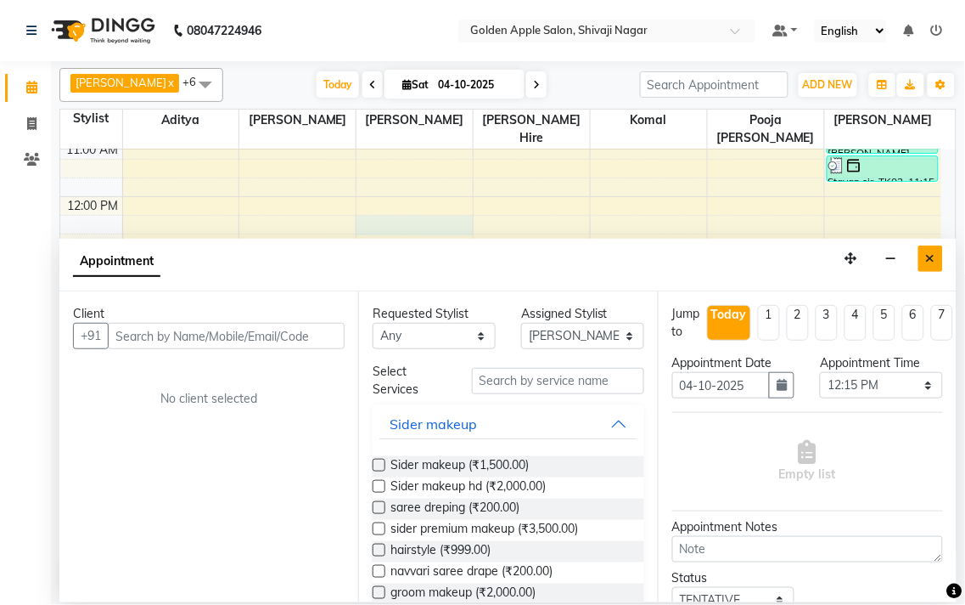
click at [929, 257] on icon "Close" at bounding box center [930, 258] width 9 height 12
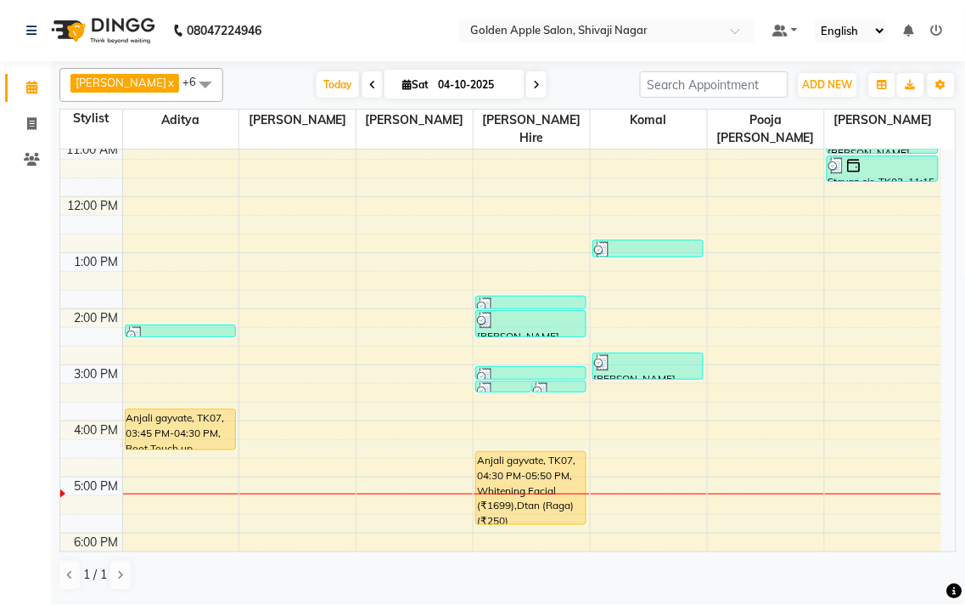
click at [614, 495] on div "9:00 AM 10:00 AM 11:00 AM 12:00 PM 1:00 PM 2:00 PM 3:00 PM 4:00 PM 5:00 PM 6:00…" at bounding box center [500, 393] width 881 height 728
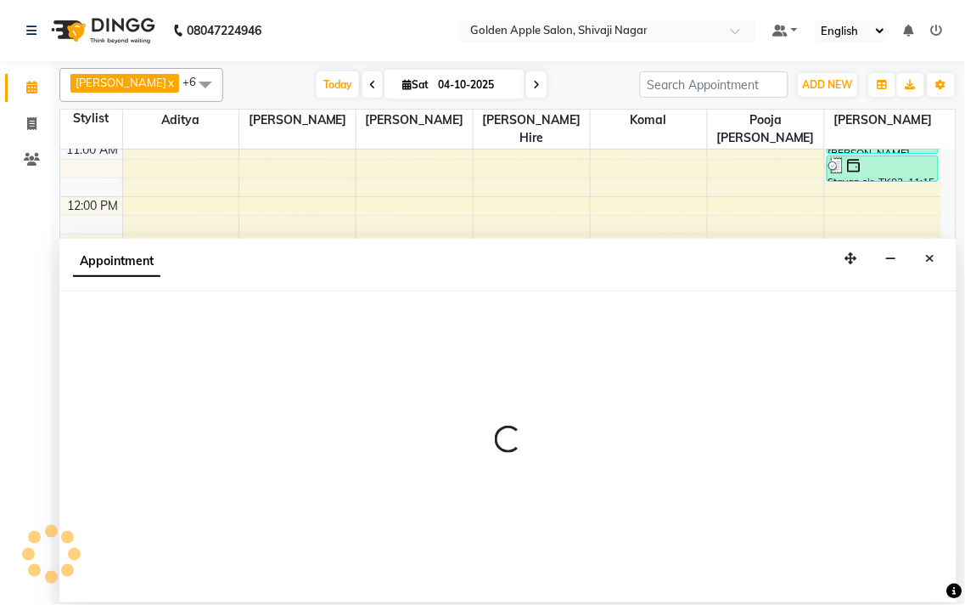
select select "92063"
select select "1020"
select select "tentative"
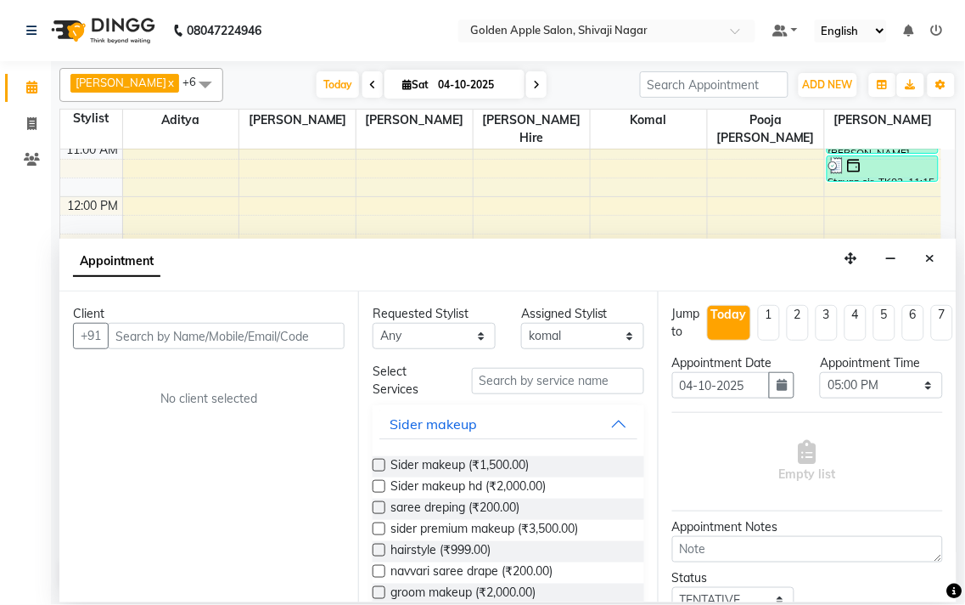
click at [183, 337] on input "text" at bounding box center [226, 336] width 237 height 26
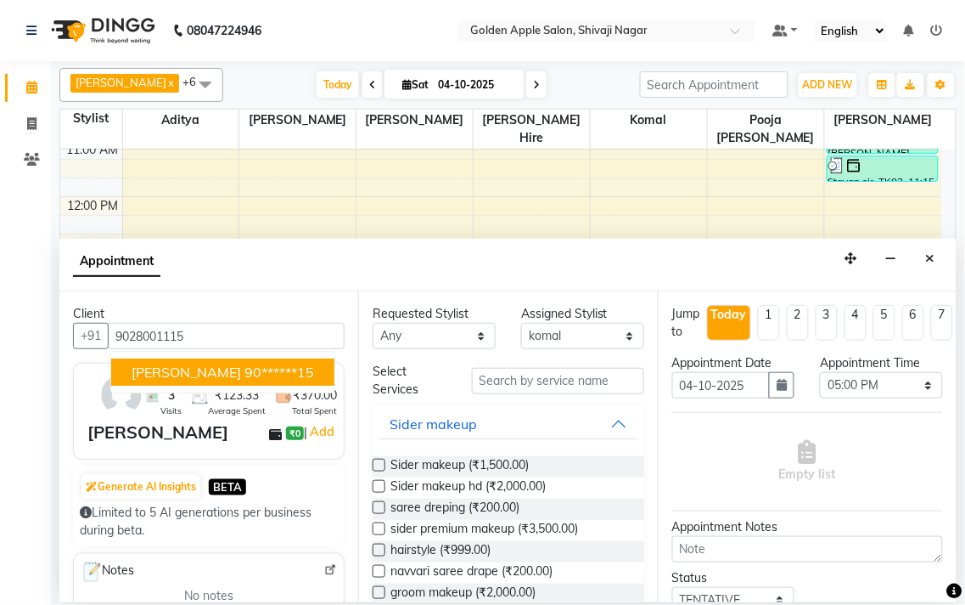
click at [189, 372] on span "[PERSON_NAME]" at bounding box center [187, 371] width 110 height 17
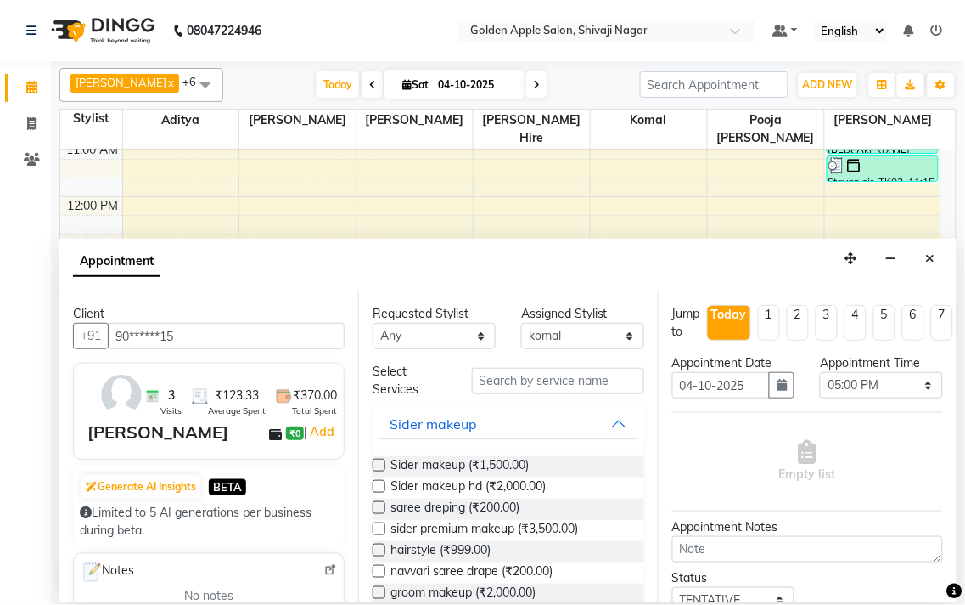
type input "90******15"
click at [448, 336] on select "Any [PERSON_NAME] ashwini [PERSON_NAME] Hire [PERSON_NAME] operator pooja [PERS…" at bounding box center [434, 336] width 123 height 26
select select "92063"
click at [373, 323] on select "Any [PERSON_NAME] ashwini [PERSON_NAME] Hire [PERSON_NAME] operator pooja [PERS…" at bounding box center [434, 336] width 123 height 26
click at [481, 386] on input "text" at bounding box center [558, 381] width 172 height 26
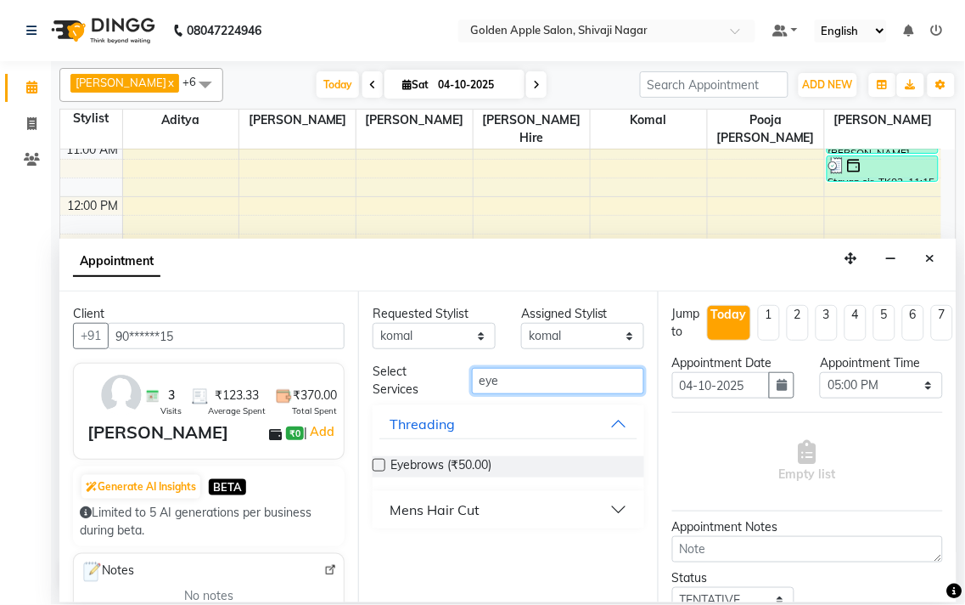
type input "eye"
click at [378, 468] on label at bounding box center [379, 465] width 13 height 13
click at [378, 468] on input "checkbox" at bounding box center [378, 466] width 11 height 11
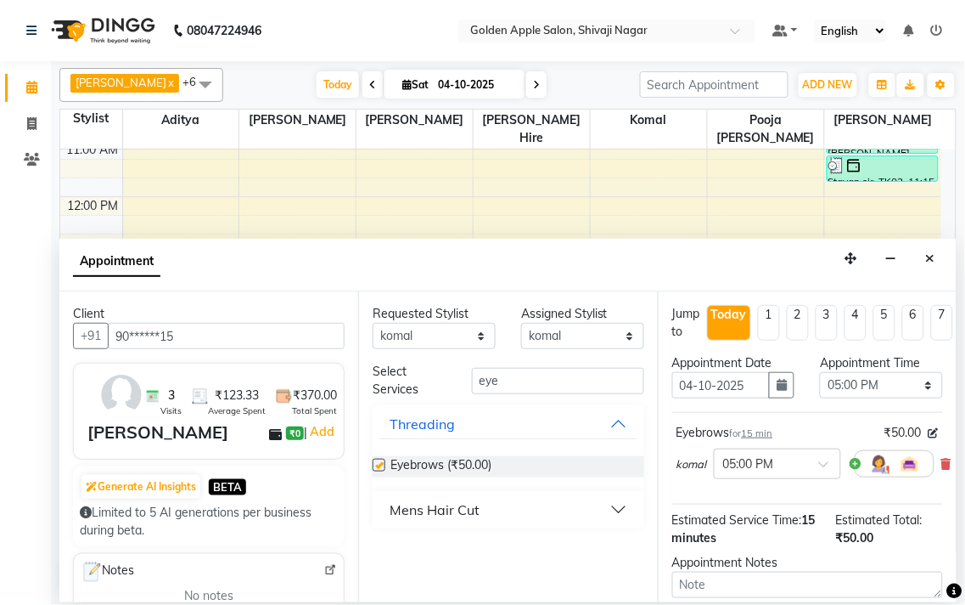
checkbox input "false"
click at [510, 377] on input "eye" at bounding box center [558, 381] width 172 height 26
type input "e"
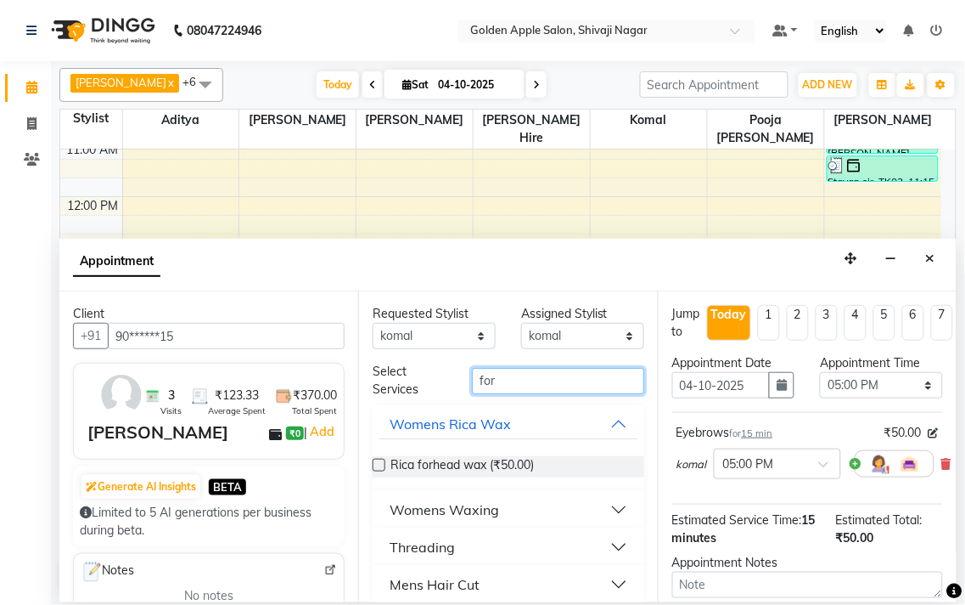
type input "for"
click at [429, 545] on div "Threading" at bounding box center [422, 547] width 65 height 20
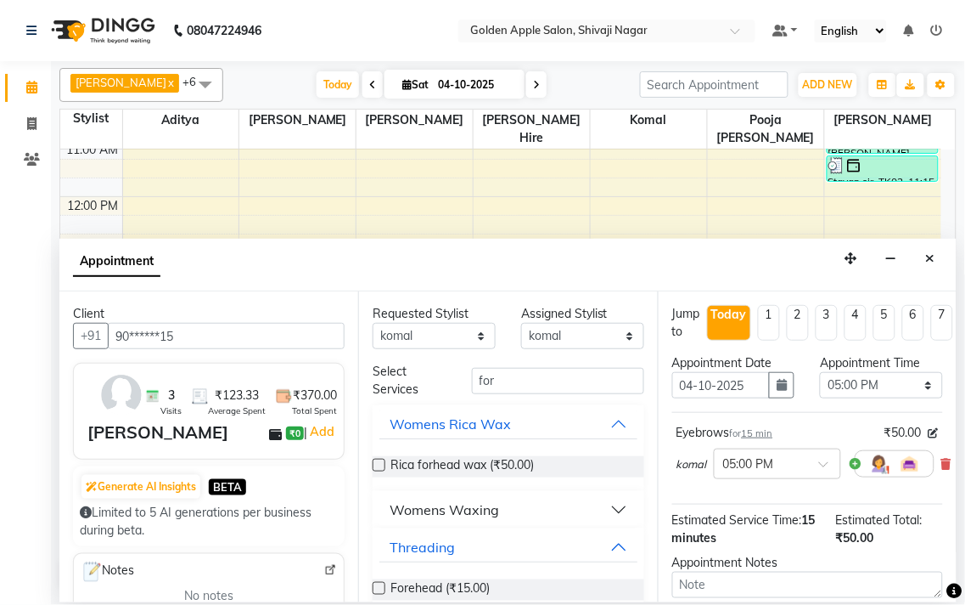
click at [378, 588] on label at bounding box center [379, 588] width 13 height 13
click at [378, 588] on input "checkbox" at bounding box center [378, 589] width 11 height 11
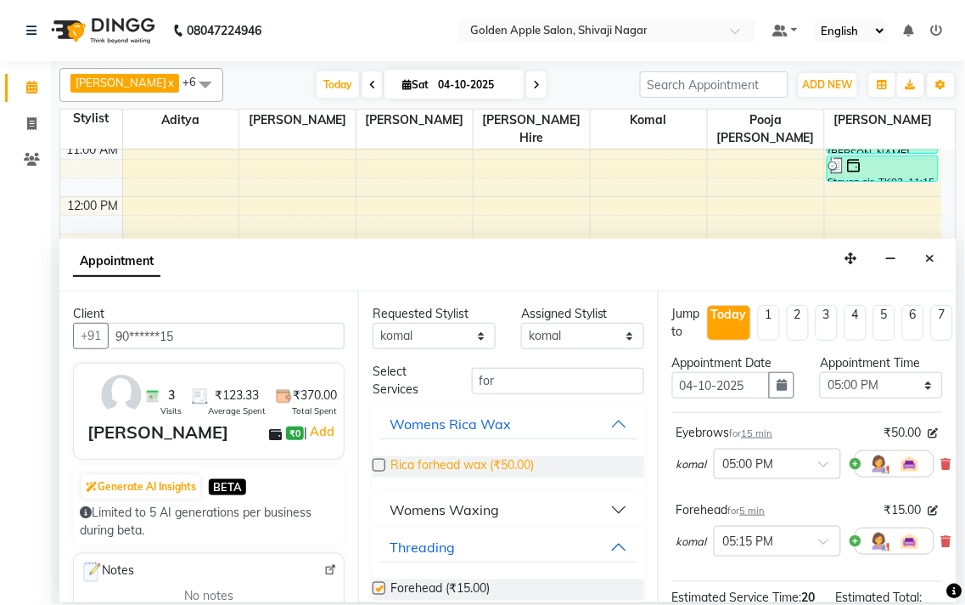
checkbox input "false"
click at [503, 376] on input "for" at bounding box center [558, 381] width 172 height 26
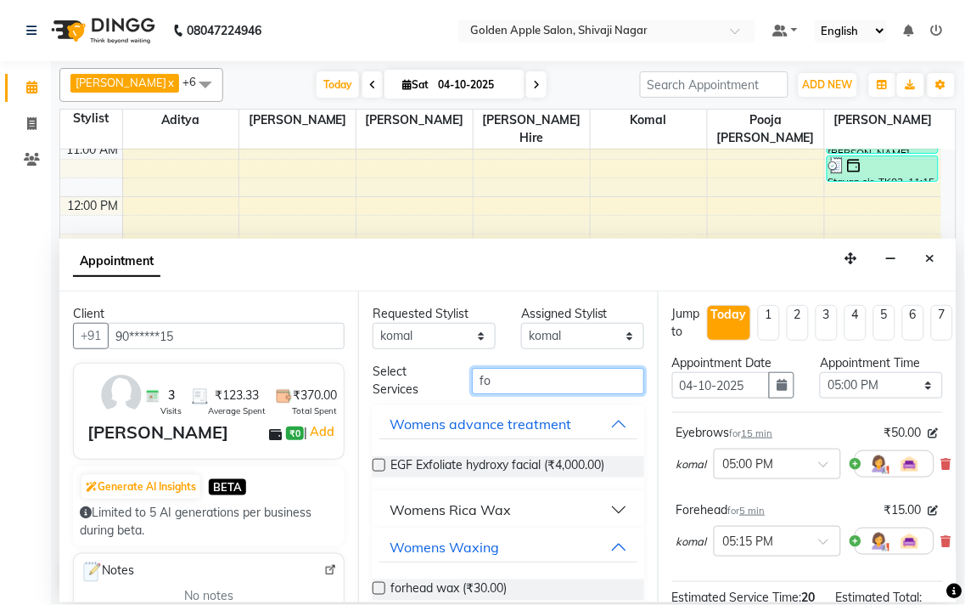
type input "f"
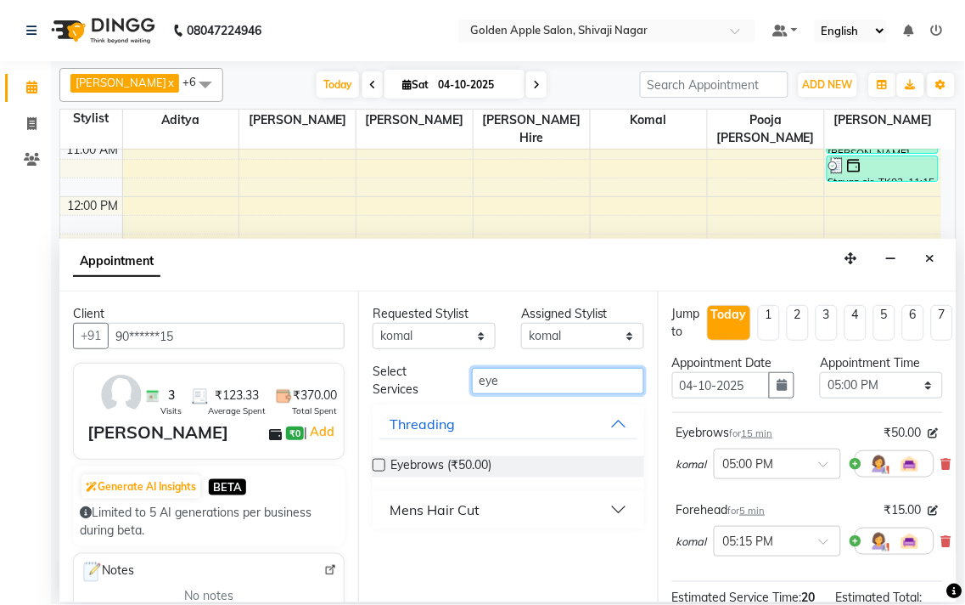
type input "eye"
click at [376, 469] on label at bounding box center [379, 465] width 13 height 13
click at [376, 469] on input "checkbox" at bounding box center [378, 466] width 11 height 11
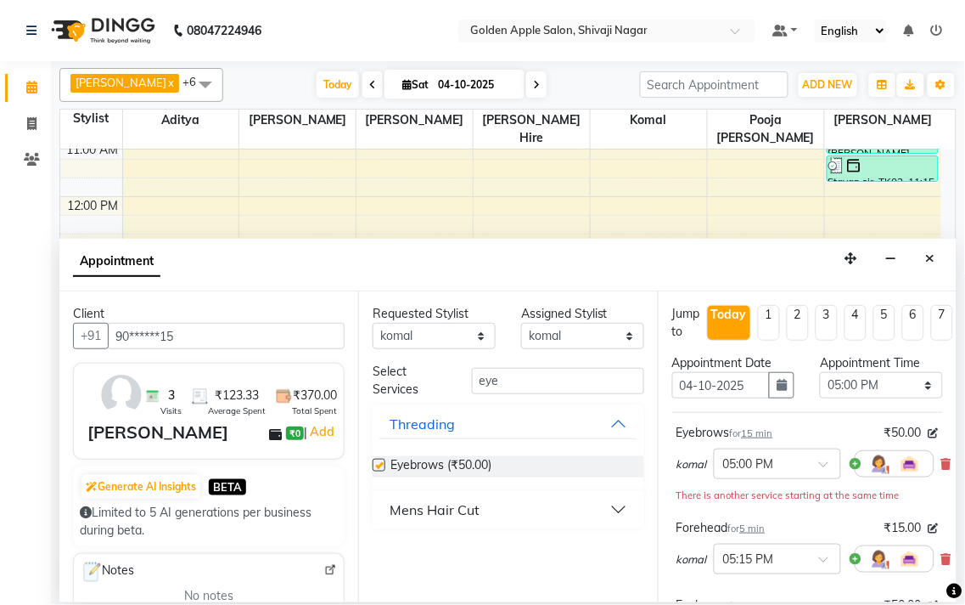
checkbox input "false"
click at [518, 391] on input "eye" at bounding box center [558, 381] width 172 height 26
type input "e"
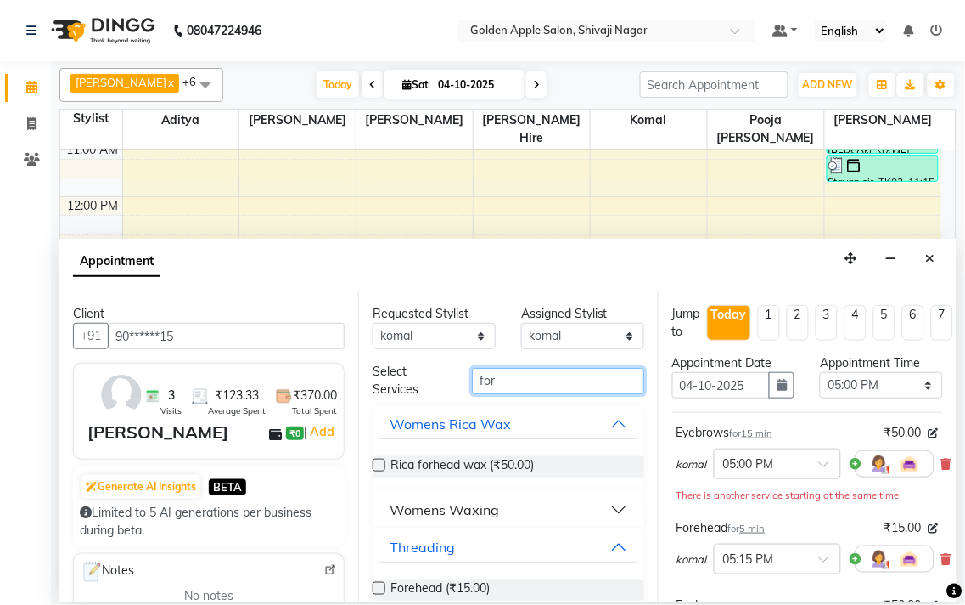
type input "for"
click at [384, 588] on label at bounding box center [379, 588] width 13 height 13
click at [384, 588] on input "checkbox" at bounding box center [378, 589] width 11 height 11
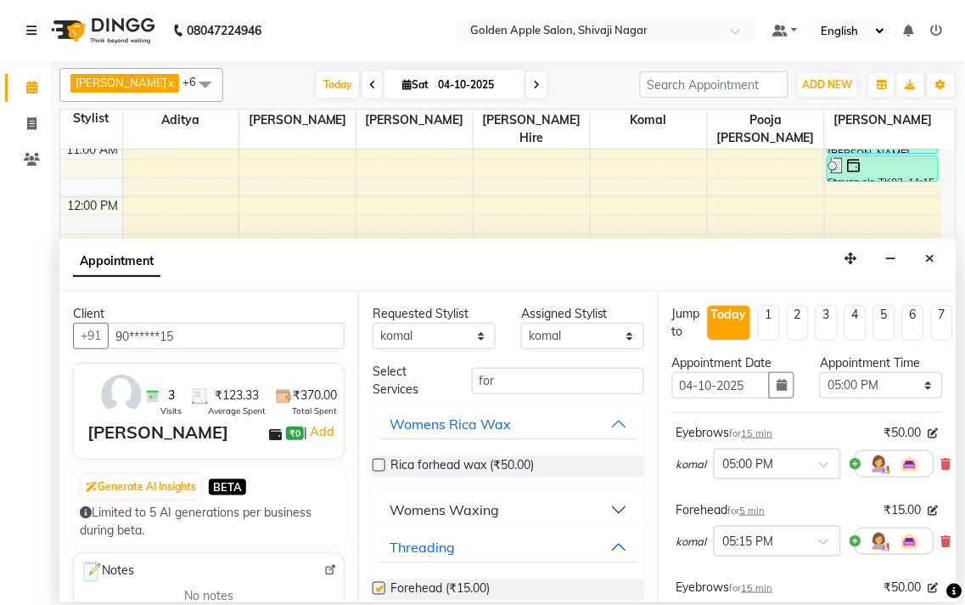
checkbox input "false"
click at [502, 377] on input "for" at bounding box center [558, 381] width 172 height 26
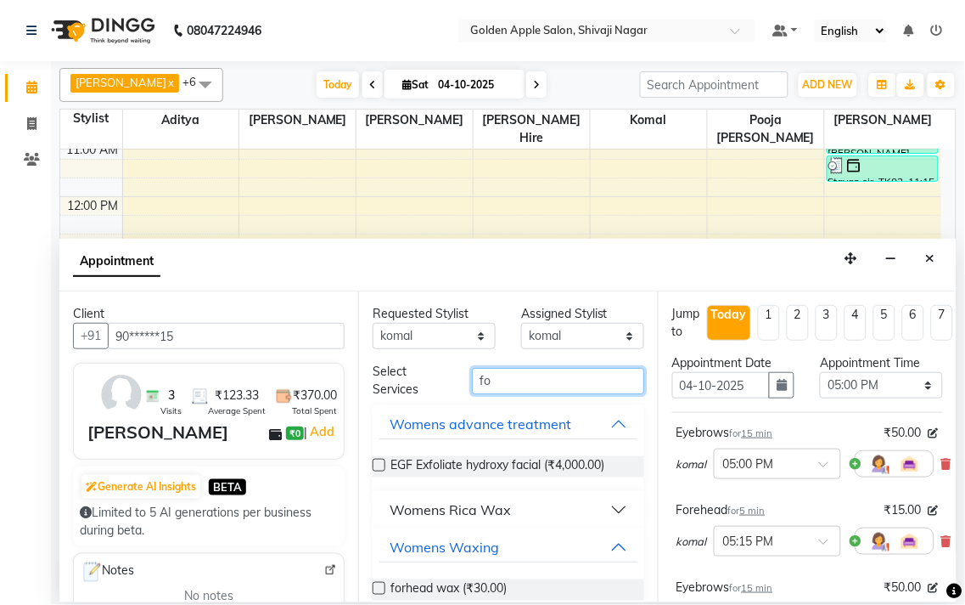
type input "f"
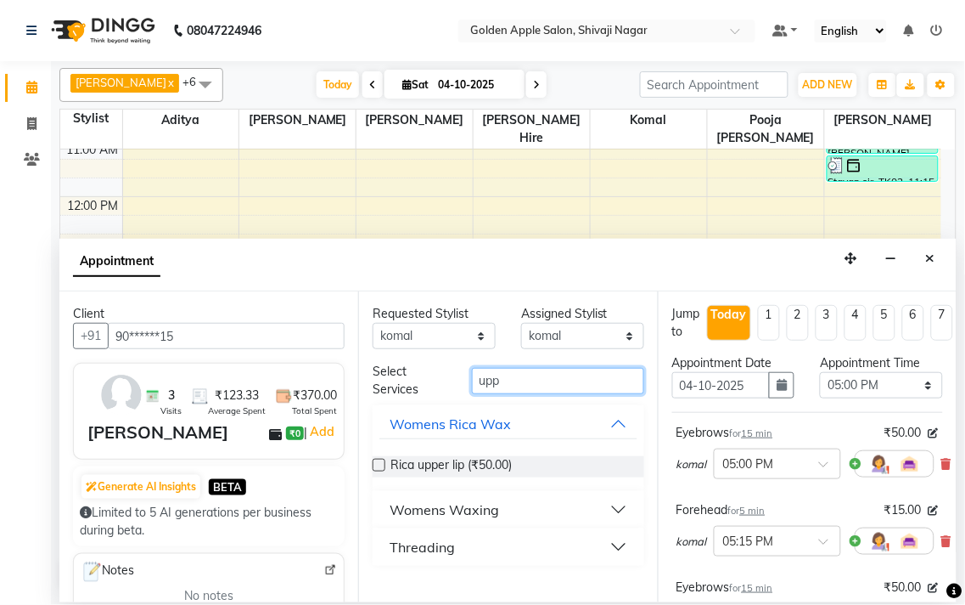
type input "upp"
click at [391, 549] on div "Threading" at bounding box center [422, 547] width 65 height 20
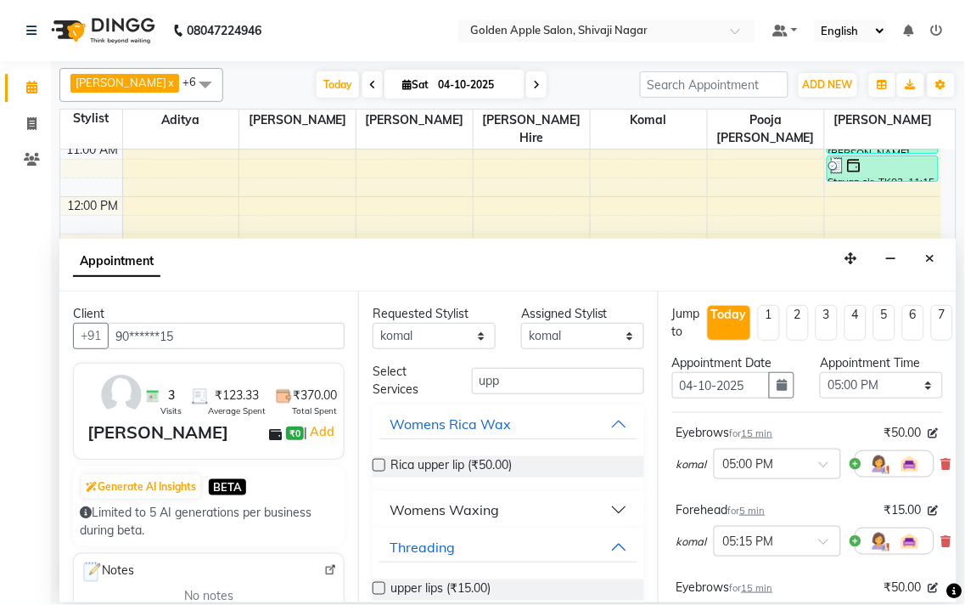
click at [376, 592] on label at bounding box center [379, 588] width 13 height 13
click at [376, 592] on input "checkbox" at bounding box center [378, 589] width 11 height 11
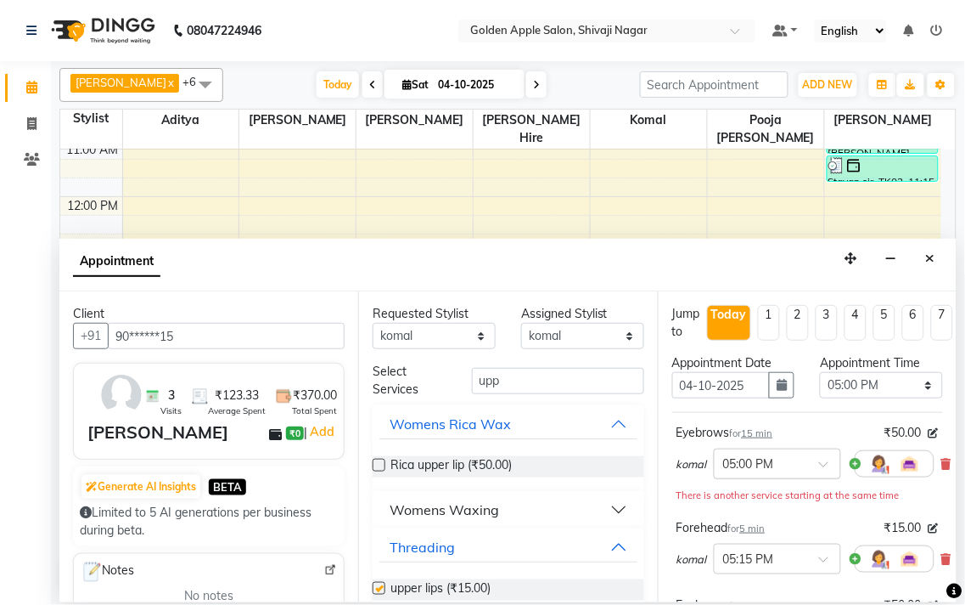
checkbox input "false"
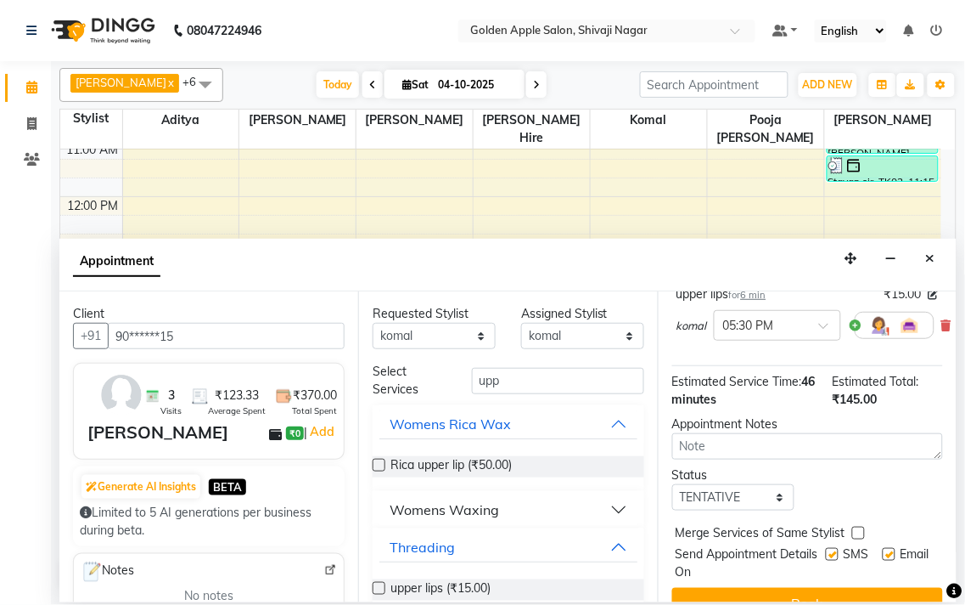
scroll to position [471, 0]
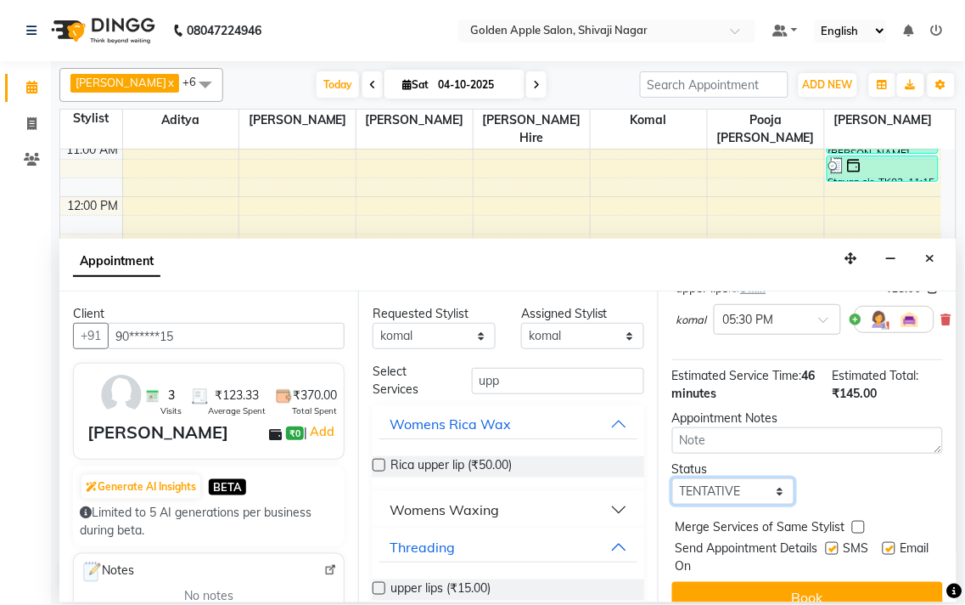
click at [708, 481] on select "Select TENTATIVE CONFIRM CHECK-IN UPCOMING" at bounding box center [733, 491] width 123 height 26
select select "confirm booking"
click at [672, 478] on select "Select TENTATIVE CONFIRM CHECK-IN UPCOMING" at bounding box center [733, 491] width 123 height 26
click at [826, 542] on label at bounding box center [832, 548] width 13 height 13
click at [826, 544] on input "checkbox" at bounding box center [831, 549] width 11 height 11
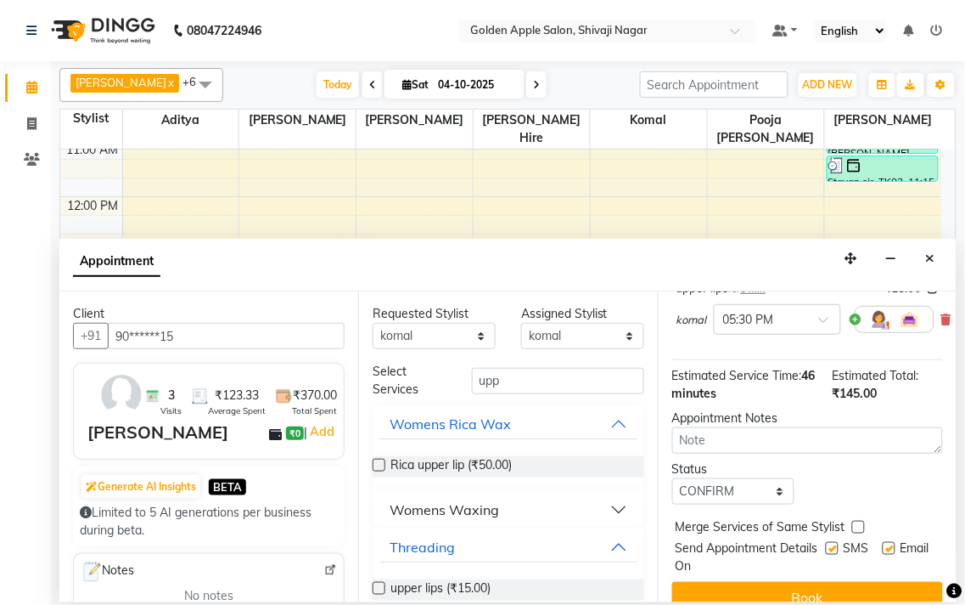
checkbox input "false"
click at [883, 545] on label at bounding box center [889, 548] width 13 height 13
click at [883, 545] on input "checkbox" at bounding box center [888, 549] width 11 height 11
checkbox input "false"
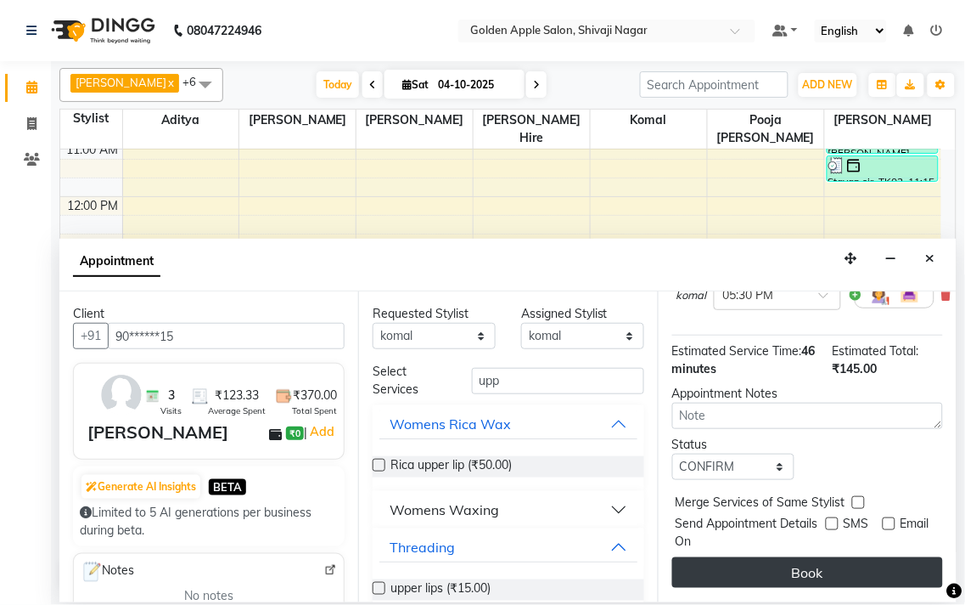
click at [847, 557] on button "Book" at bounding box center [807, 572] width 271 height 31
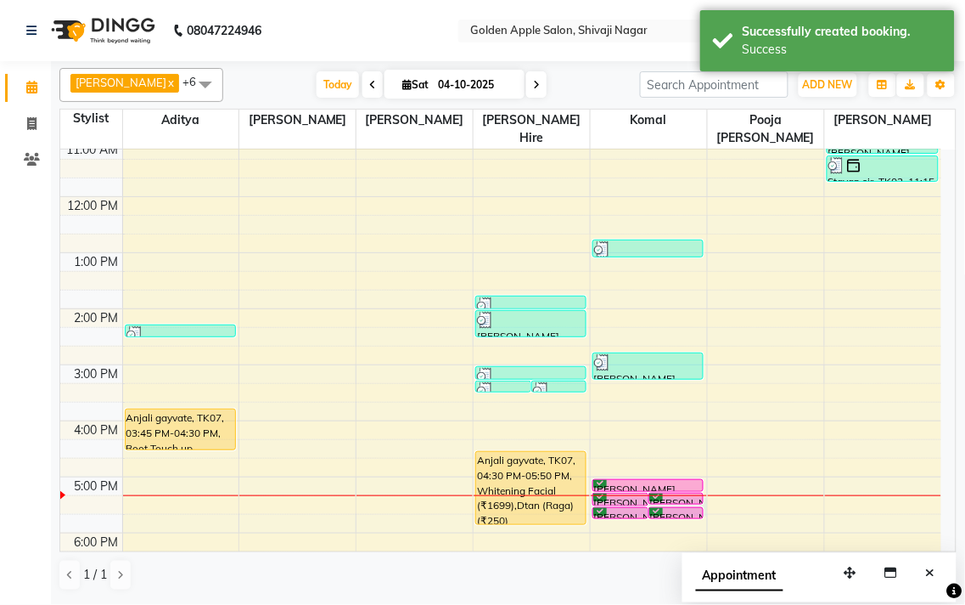
click at [698, 505] on div "9:00 AM 10:00 AM 11:00 AM 12:00 PM 1:00 PM 2:00 PM 3:00 PM 4:00 PM 5:00 PM 6:00…" at bounding box center [500, 393] width 881 height 728
select select "92063"
select select "1035"
select select "tentative"
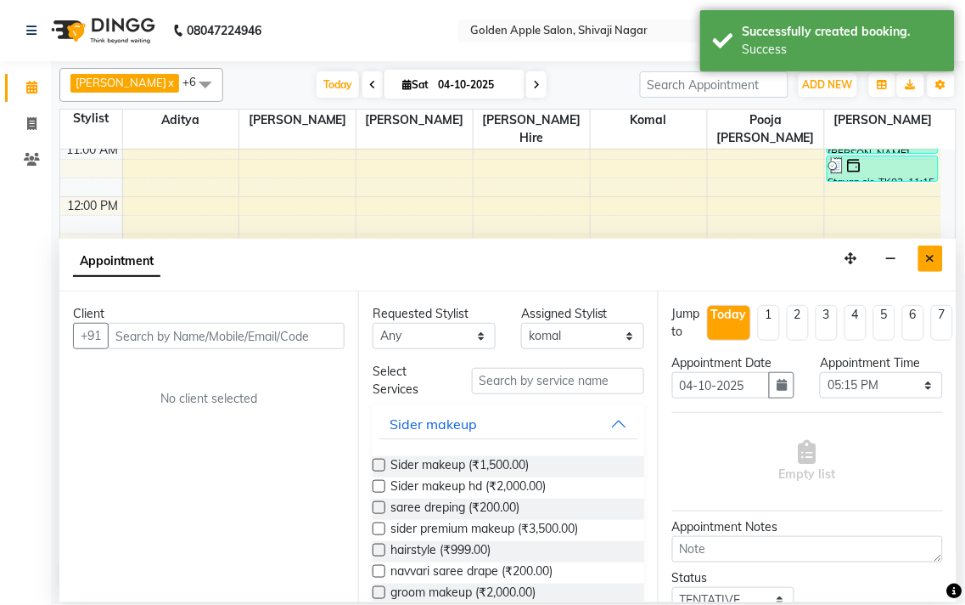
click at [935, 250] on button "Close" at bounding box center [931, 258] width 25 height 26
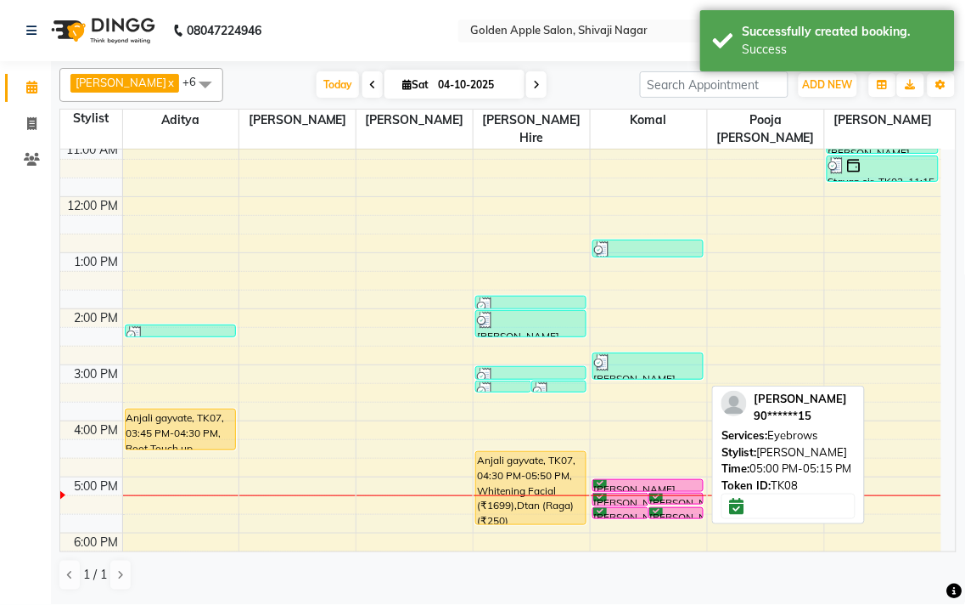
click at [666, 481] on div "[PERSON_NAME], TK08, 05:00 PM-05:15 PM, Eyebrows" at bounding box center [649, 485] width 110 height 11
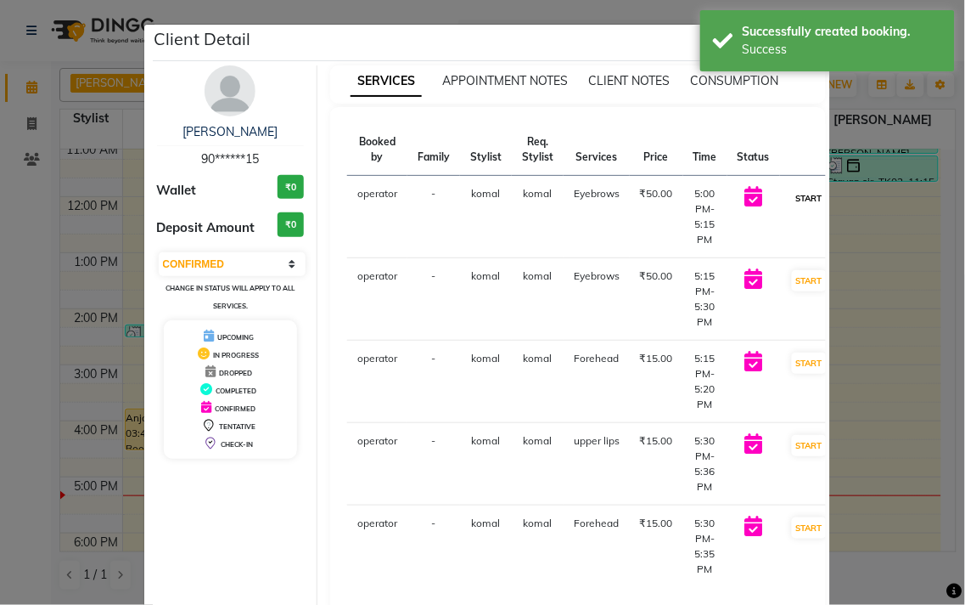
click at [798, 199] on button "START" at bounding box center [809, 198] width 35 height 21
click at [793, 273] on button "START" at bounding box center [809, 280] width 35 height 21
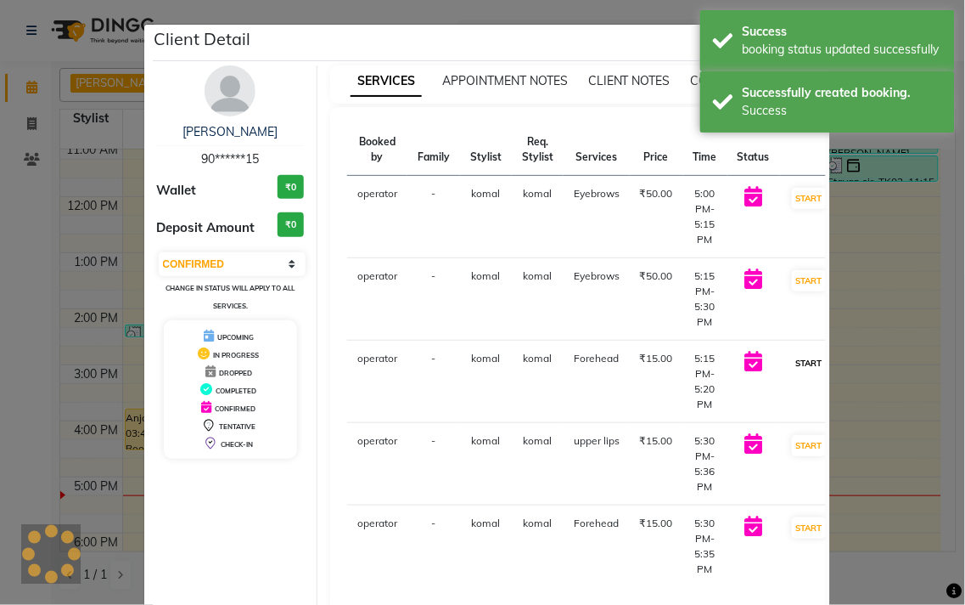
click at [792, 357] on button "START" at bounding box center [809, 362] width 35 height 21
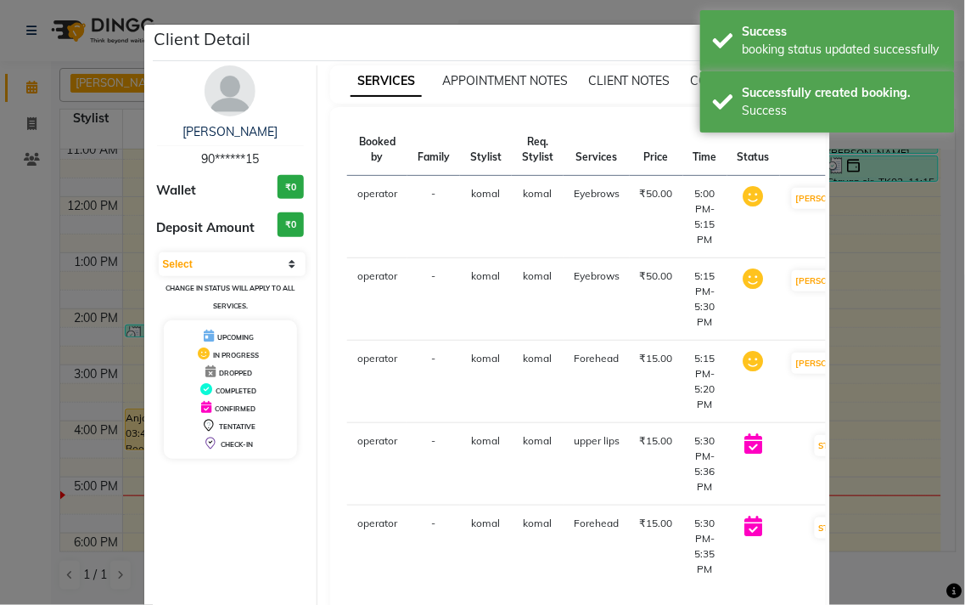
click at [815, 450] on button "START" at bounding box center [832, 445] width 35 height 21
click at [815, 520] on button "START" at bounding box center [832, 527] width 35 height 21
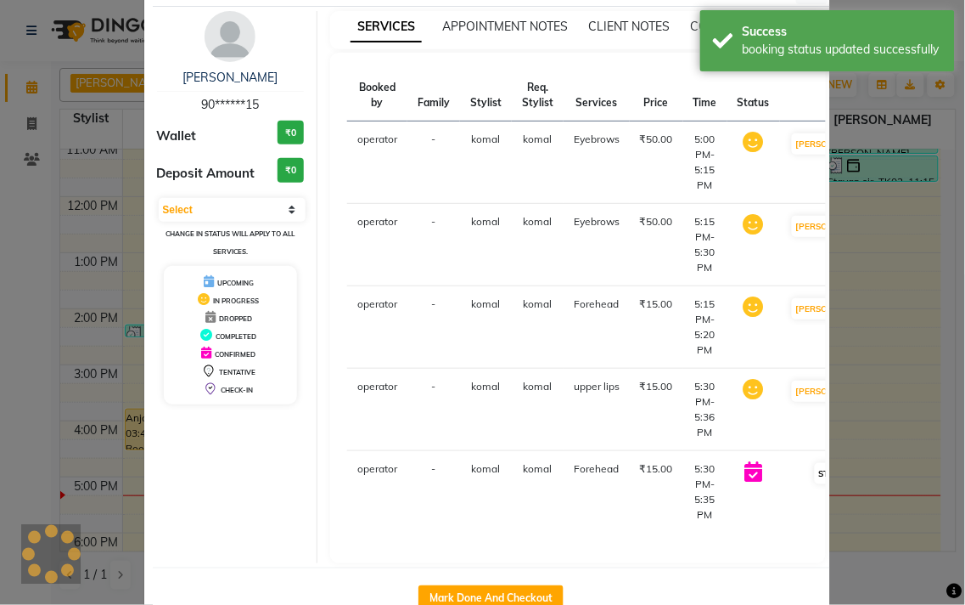
select select "1"
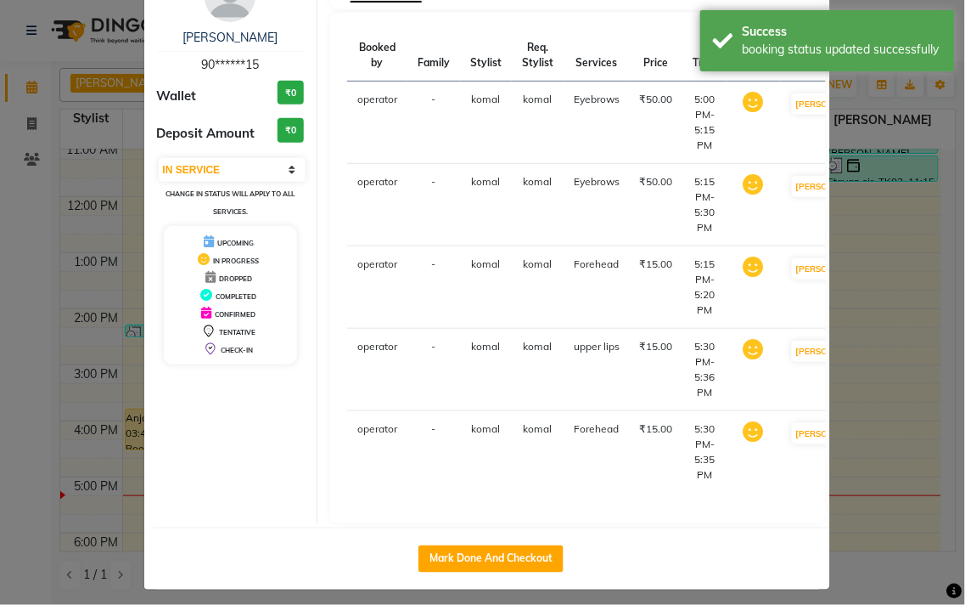
click at [853, 414] on ngb-modal-window "Client Detail [PERSON_NAME] 90******15 Wallet ₹0 Deposit Amount ₹0 Select IN SE…" at bounding box center [482, 302] width 965 height 605
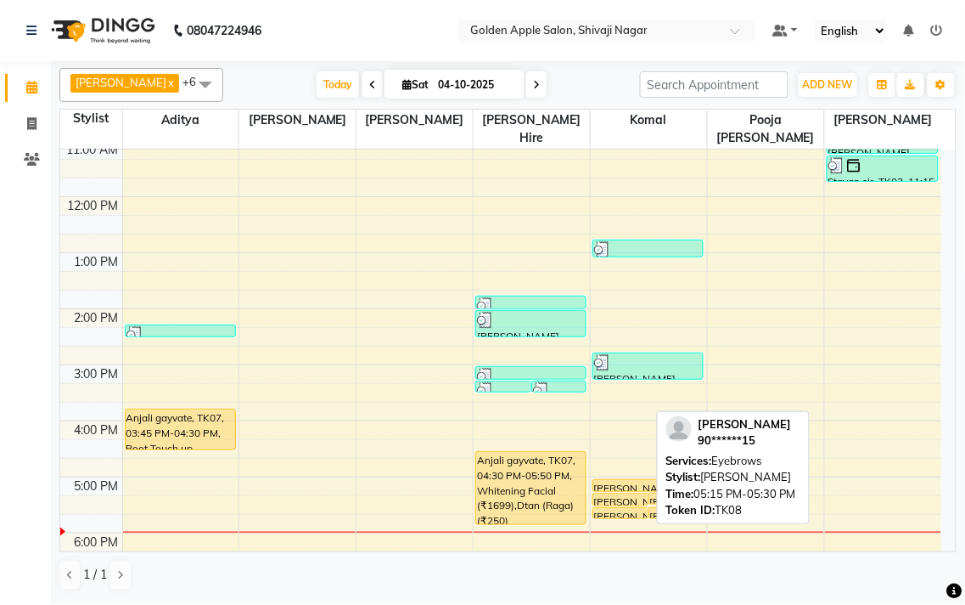
click at [613, 502] on div at bounding box center [621, 505] width 54 height 7
select select "1"
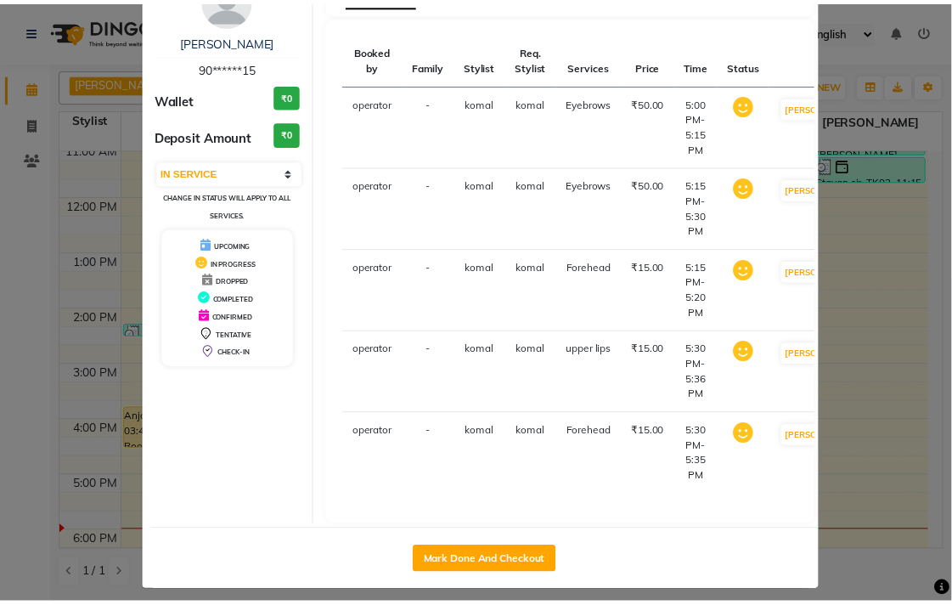
scroll to position [104, 0]
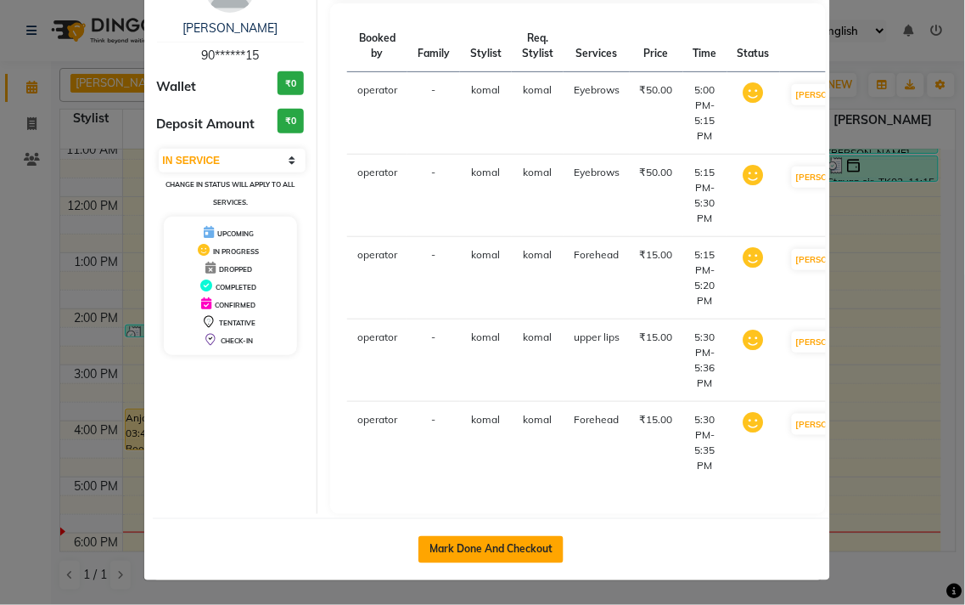
click at [513, 539] on button "Mark Done And Checkout" at bounding box center [491, 549] width 145 height 27
select select "service"
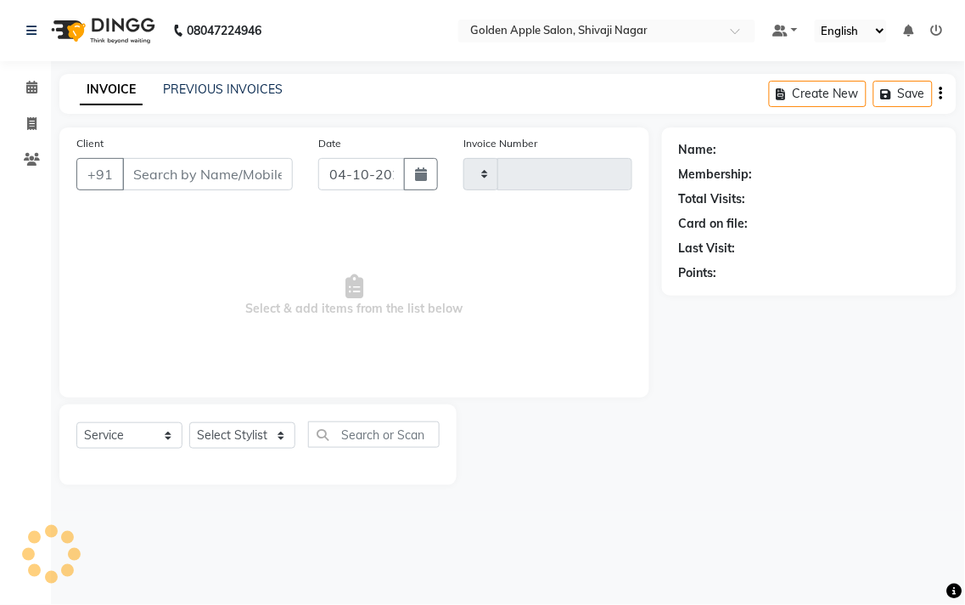
type input "2020"
select select "6072"
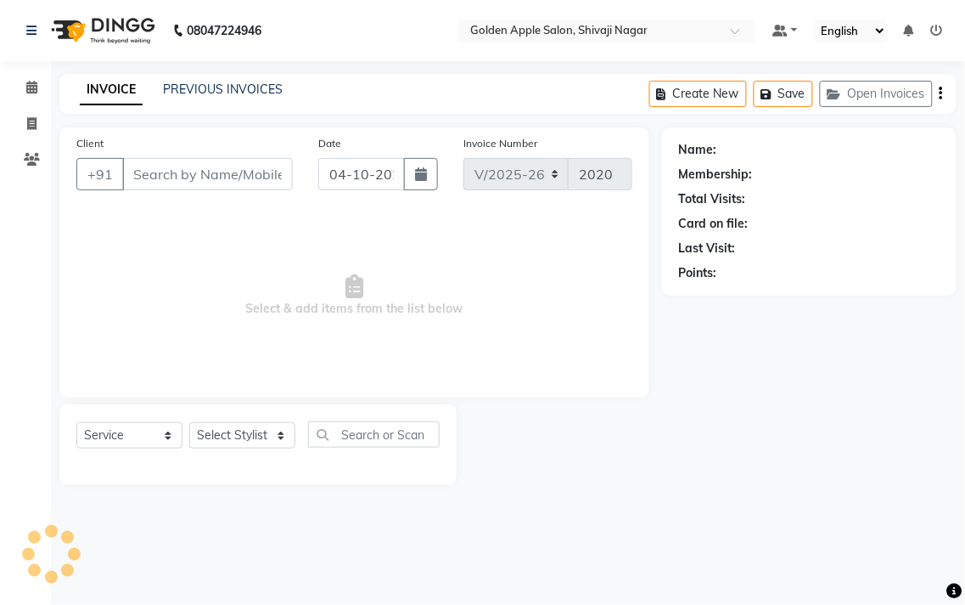
type input "90******15"
select select "92063"
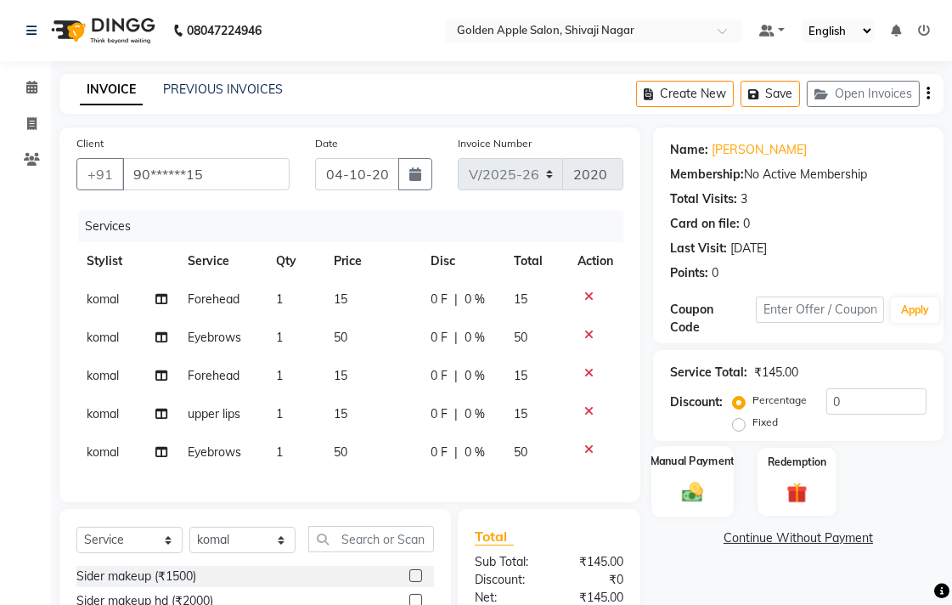
click at [684, 496] on img at bounding box center [692, 491] width 35 height 25
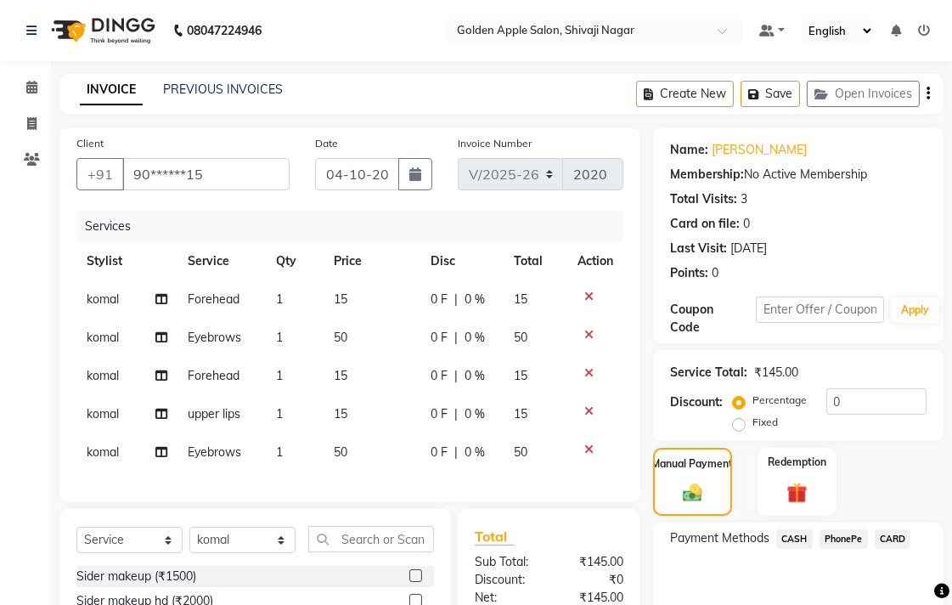
scroll to position [94, 0]
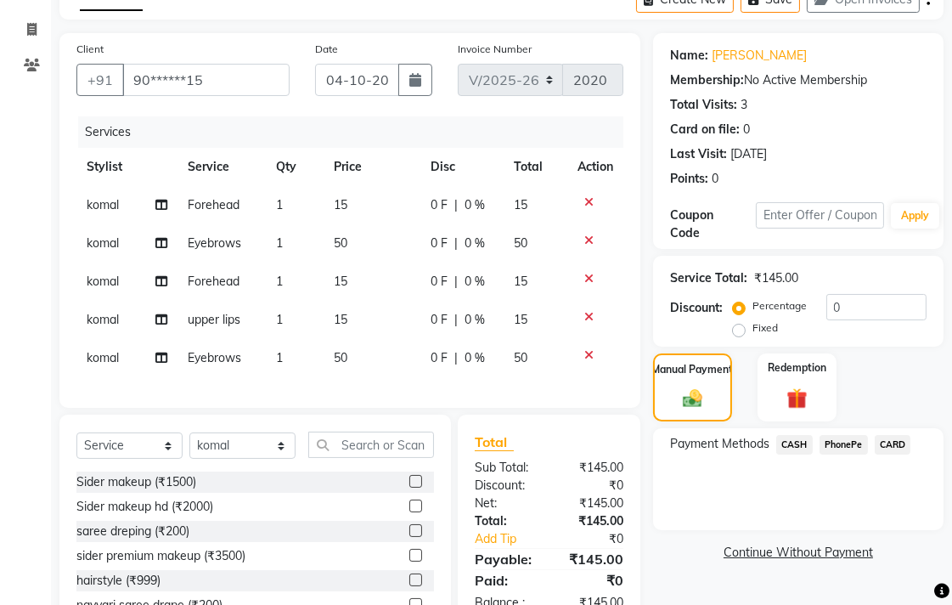
click at [826, 445] on span "PhonePe" at bounding box center [843, 445] width 48 height 20
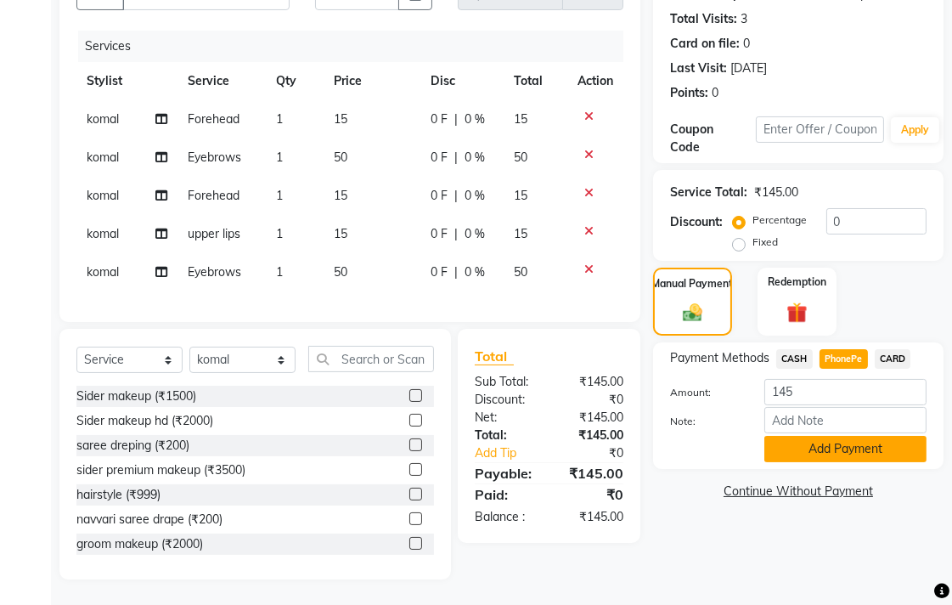
click at [822, 440] on button "Add Payment" at bounding box center [845, 449] width 162 height 26
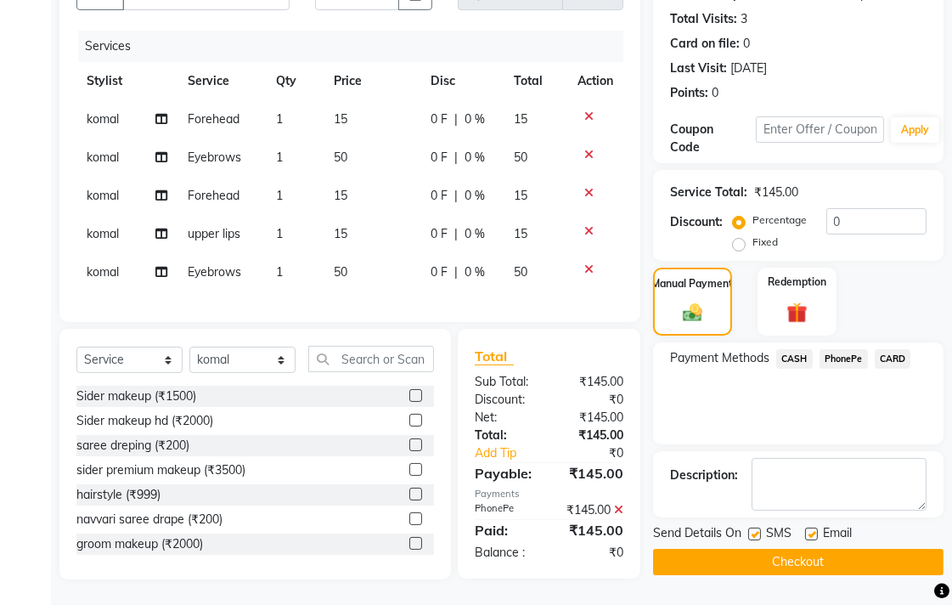
scroll to position [211, 0]
click at [757, 527] on label at bounding box center [754, 533] width 13 height 13
click at [757, 529] on input "checkbox" at bounding box center [753, 534] width 11 height 11
checkbox input "false"
click at [812, 527] on label at bounding box center [811, 533] width 13 height 13
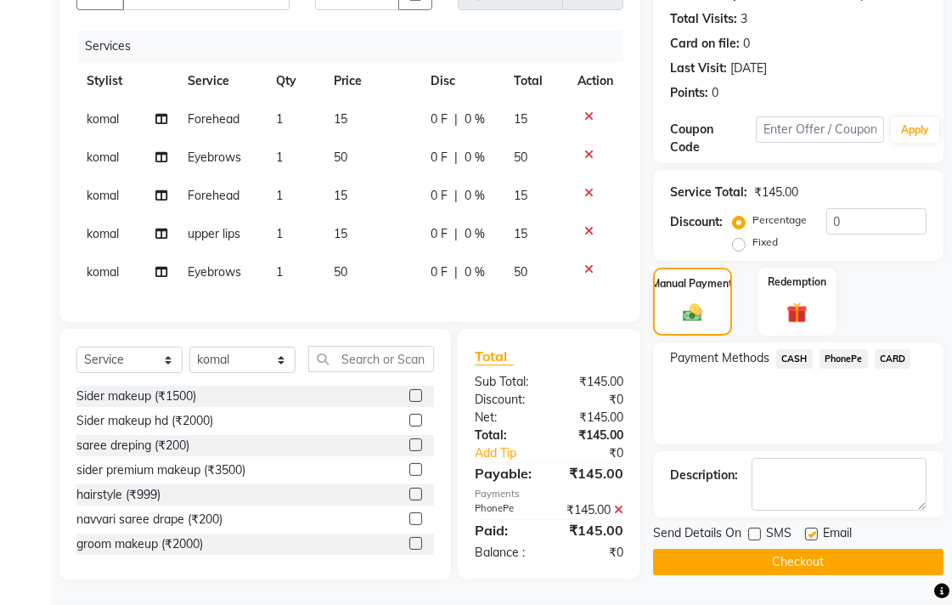
click at [812, 529] on input "checkbox" at bounding box center [810, 534] width 11 height 11
checkbox input "false"
click at [805, 549] on button "Checkout" at bounding box center [798, 562] width 290 height 26
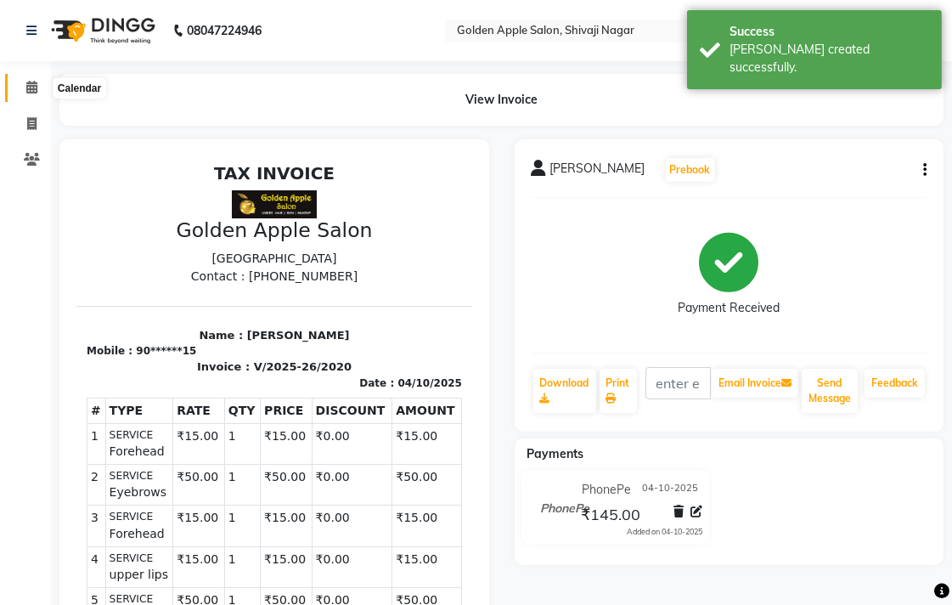
click at [31, 82] on icon at bounding box center [31, 87] width 11 height 13
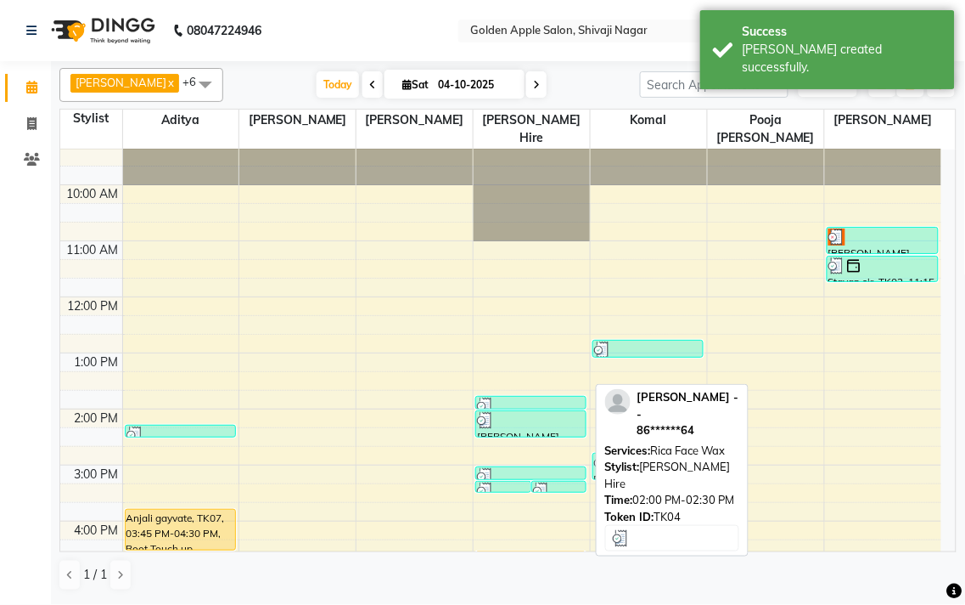
scroll to position [115, 0]
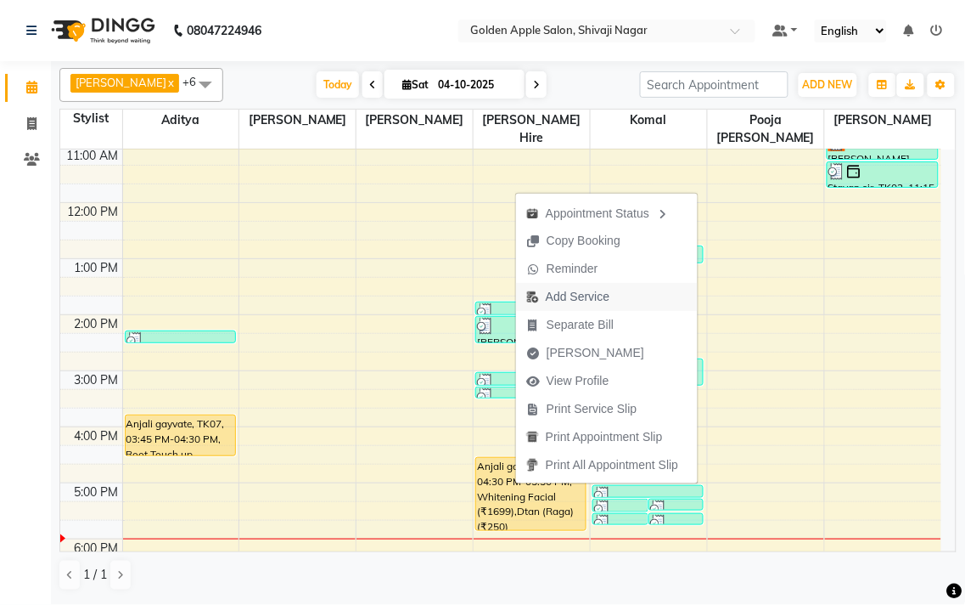
click at [583, 297] on span "Add Service" at bounding box center [578, 297] width 64 height 18
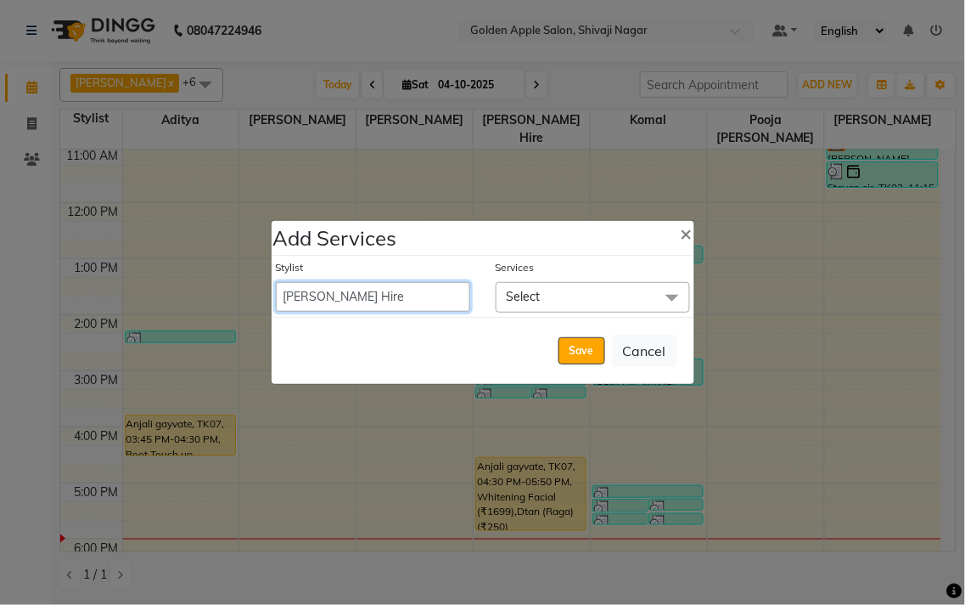
click at [419, 299] on select "[PERSON_NAME] ashwini [PERSON_NAME] [PERSON_NAME] operator pooja [PERSON_NAME] …" at bounding box center [373, 297] width 194 height 30
select select "92063"
click at [276, 282] on select "[PERSON_NAME] ashwini [PERSON_NAME] [PERSON_NAME] operator pooja [PERSON_NAME] …" at bounding box center [373, 297] width 194 height 30
select select "1080"
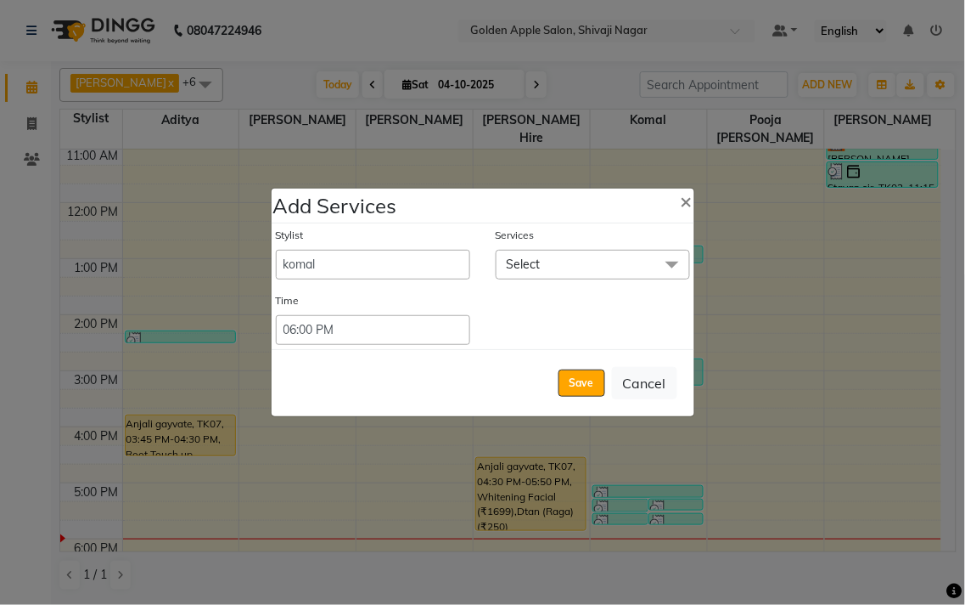
click at [552, 272] on span "Select" at bounding box center [593, 265] width 194 height 30
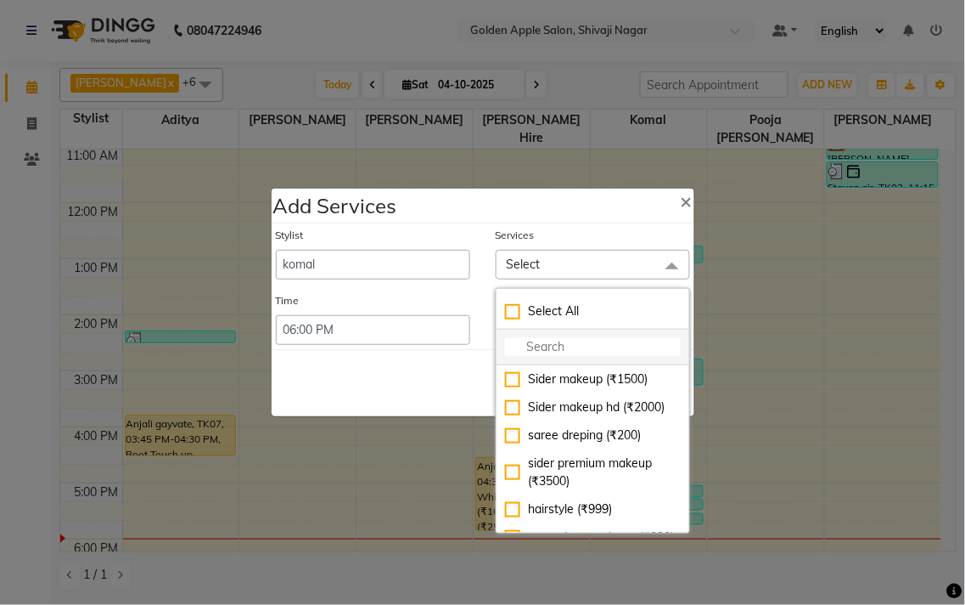
click at [573, 354] on input "multiselect-search" at bounding box center [593, 347] width 176 height 18
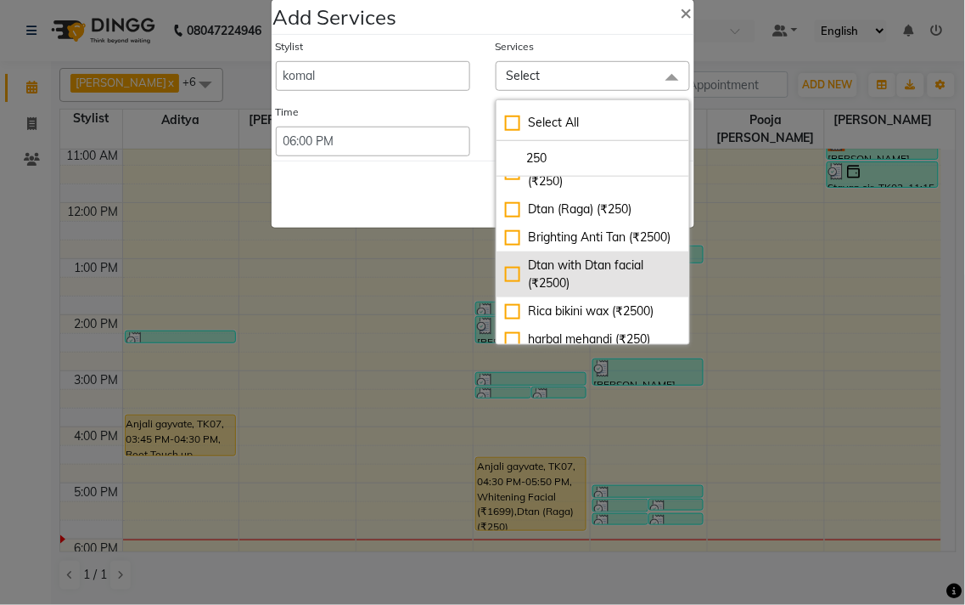
scroll to position [96, 0]
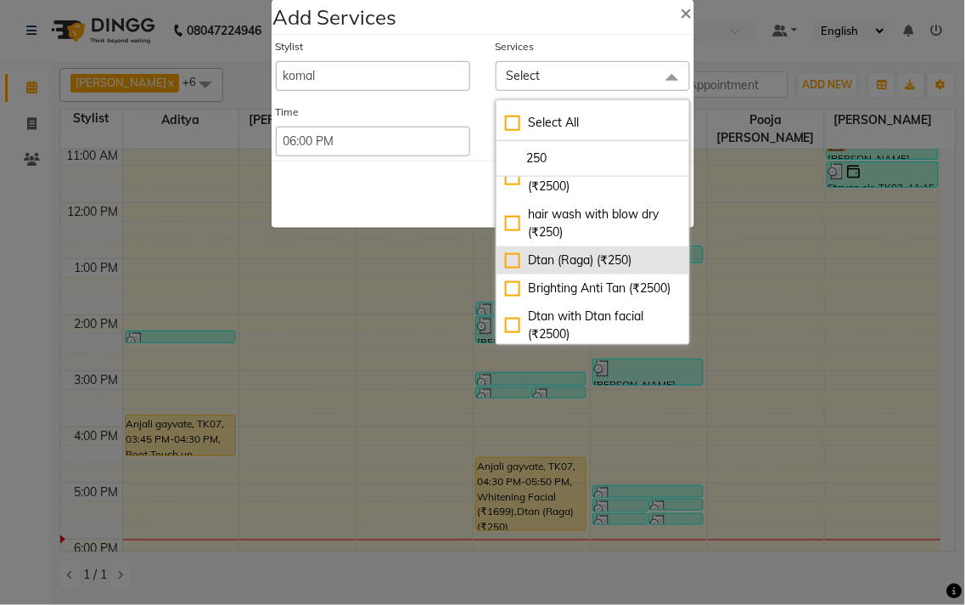
type input "250"
click at [508, 260] on div "Dtan (Raga) (₹250)" at bounding box center [593, 260] width 176 height 18
checkbox input "true"
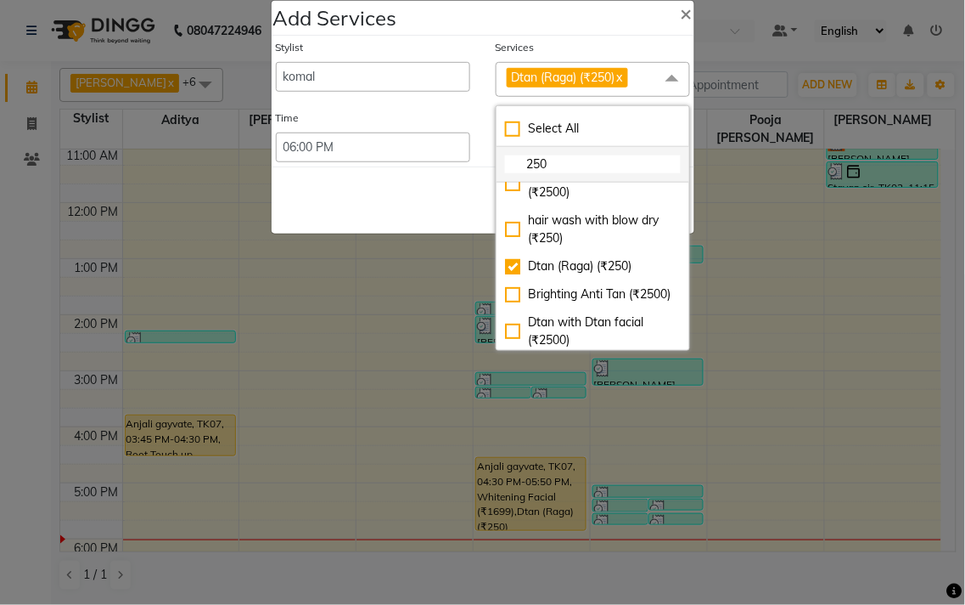
click at [566, 153] on li "250" at bounding box center [593, 165] width 193 height 36
click at [566, 156] on input "250" at bounding box center [593, 164] width 176 height 18
type input "2"
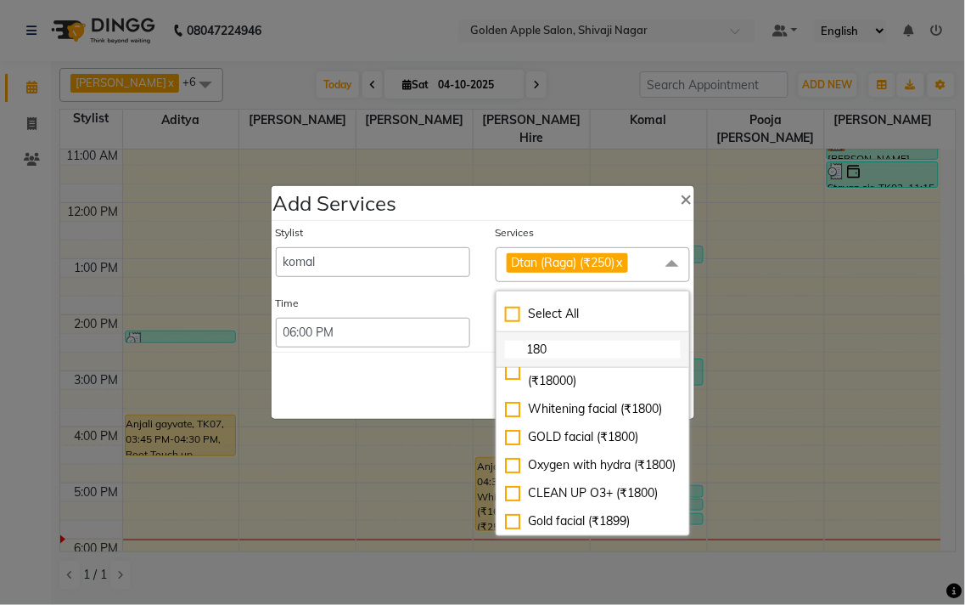
scroll to position [26, 0]
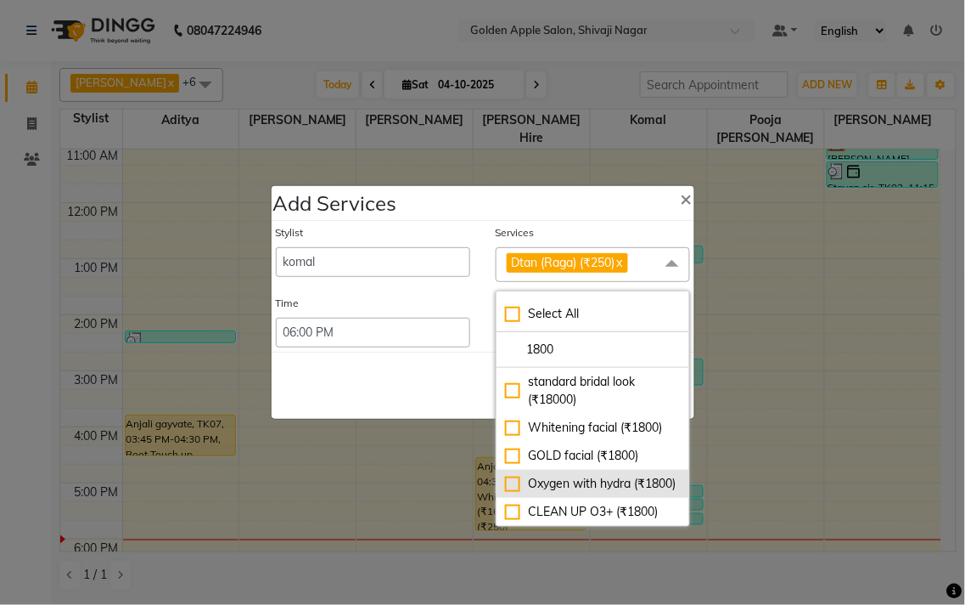
type input "1800"
click at [515, 485] on div "Oxygen with hydra (₹1800)" at bounding box center [593, 484] width 176 height 18
checkbox input "true"
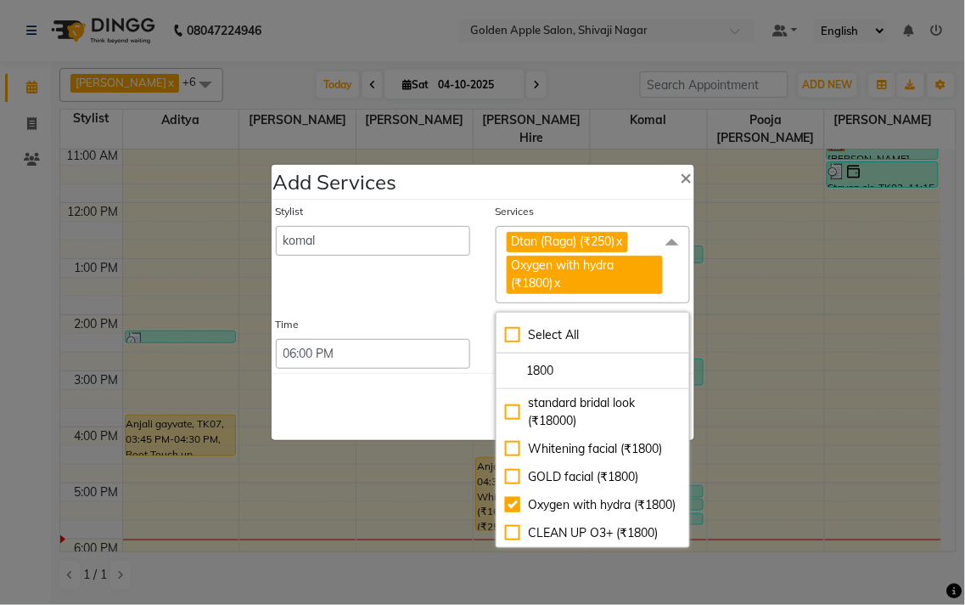
click at [571, 204] on div "Services" at bounding box center [593, 215] width 194 height 22
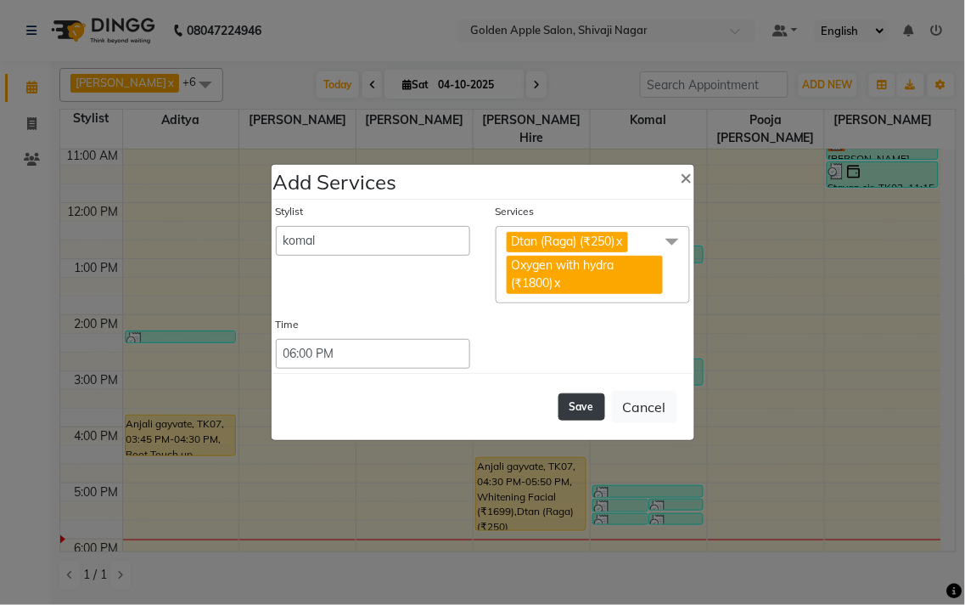
click at [582, 405] on button "Save" at bounding box center [582, 406] width 47 height 27
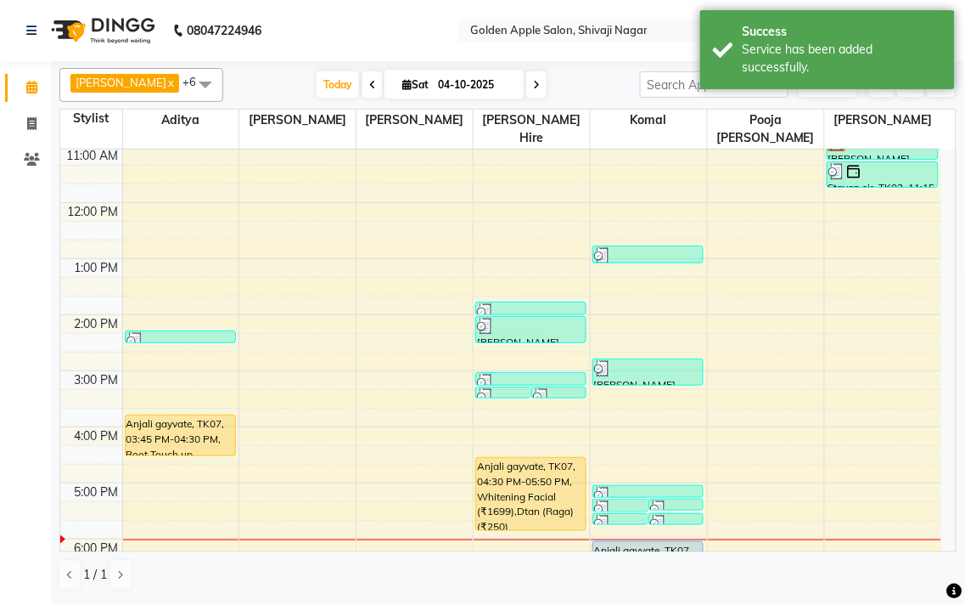
scroll to position [303, 0]
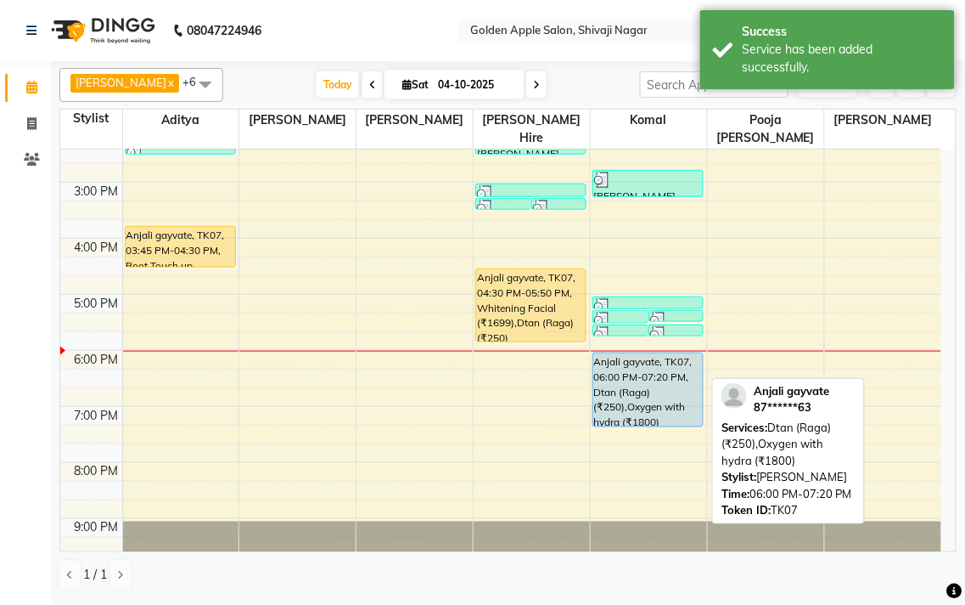
click at [608, 406] on div "Anjali gayvate, TK07, 06:00 PM-07:20 PM, Dtan (Raga) (₹250),Oxygen with hydra (…" at bounding box center [649, 389] width 110 height 73
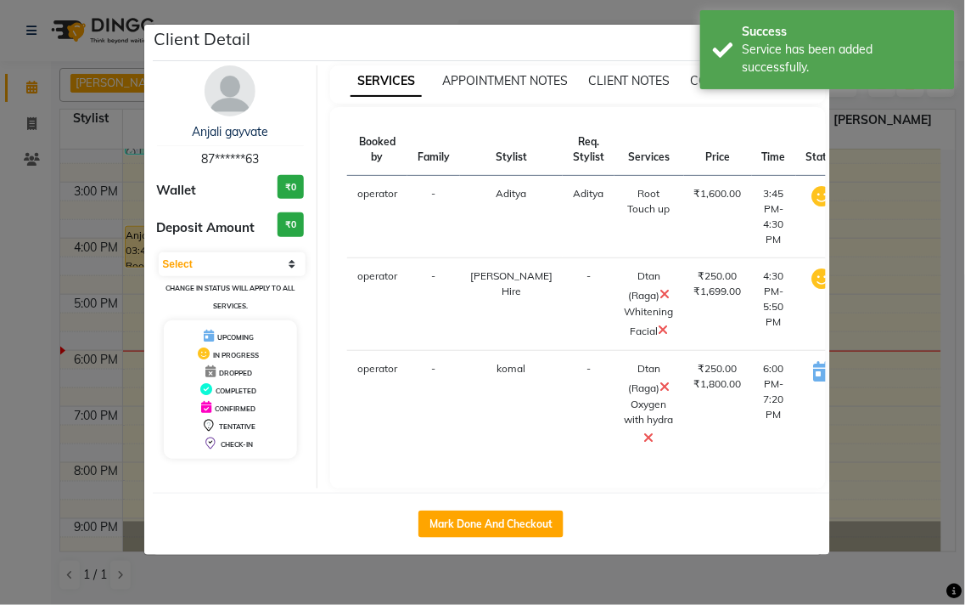
click at [875, 377] on button "START" at bounding box center [892, 373] width 35 height 21
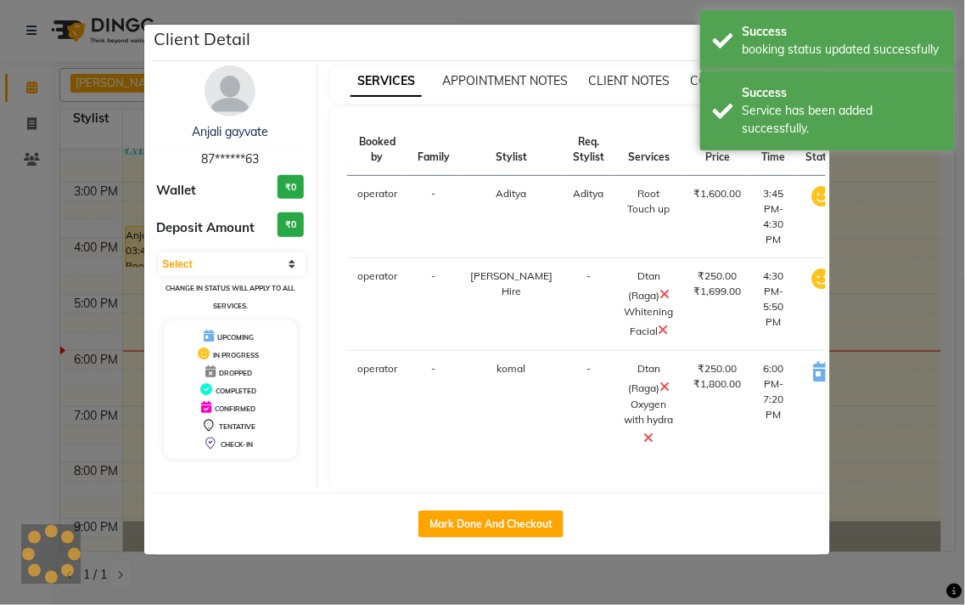
select select "1"
click at [847, 309] on ngb-modal-window "Client Detail Anjali gayvate 87******63 Wallet ₹0 Deposit Amount ₹0 Select IN S…" at bounding box center [482, 302] width 965 height 605
